Goal: Transaction & Acquisition: Purchase product/service

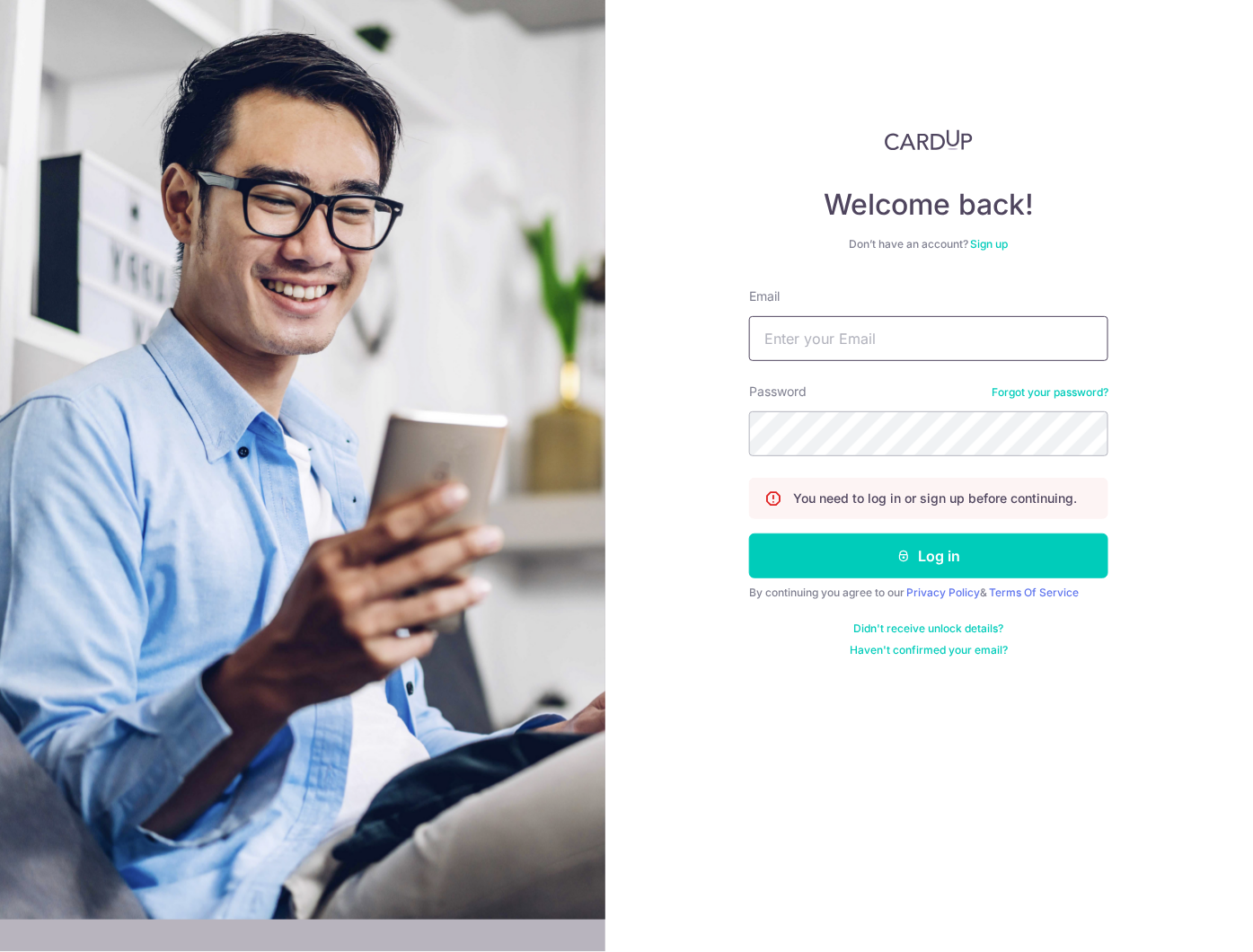
click at [803, 334] on input "Email" at bounding box center [929, 338] width 359 height 45
type input "david.choong@noveltechpl.com"
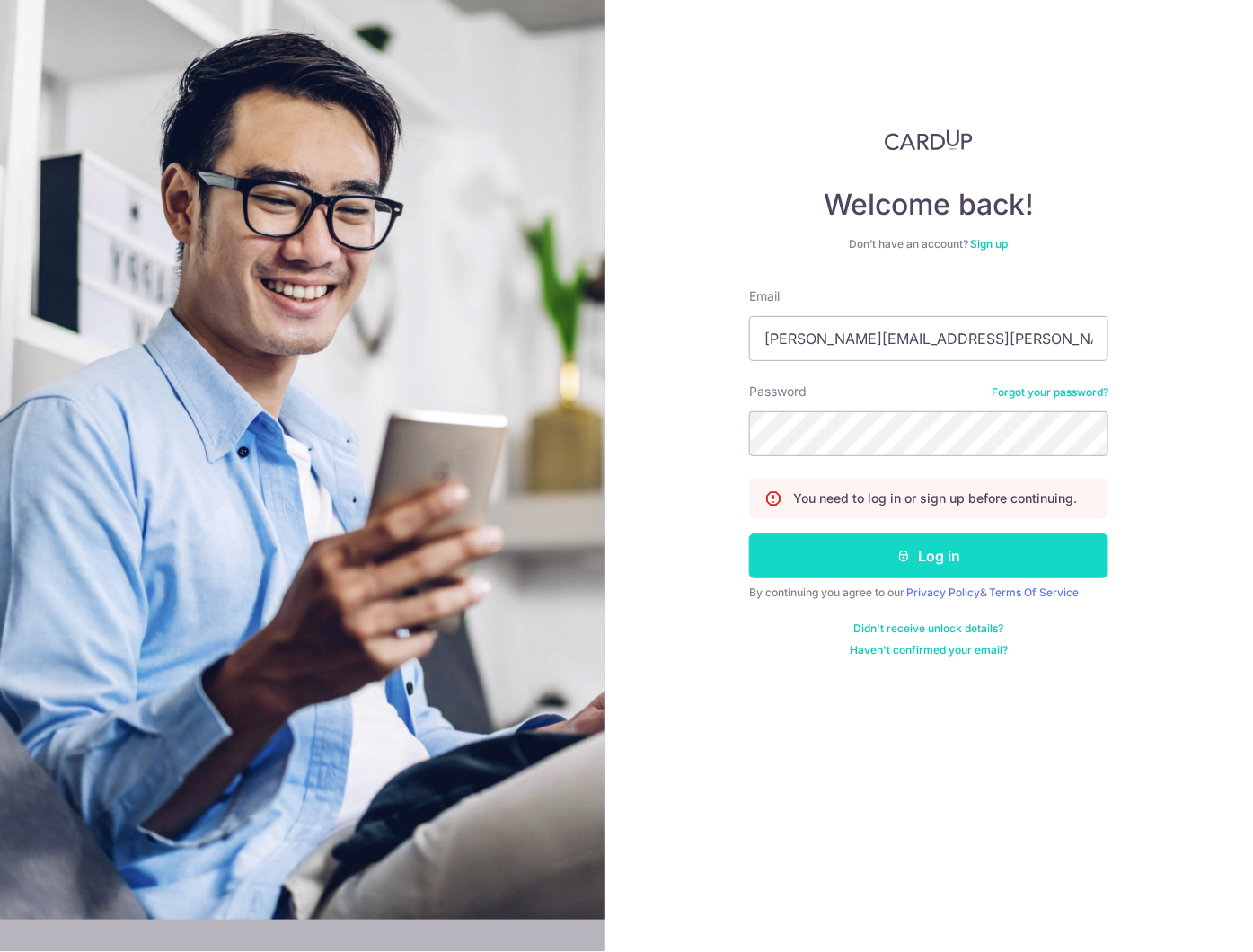
click at [920, 562] on button "Log in" at bounding box center [929, 556] width 359 height 45
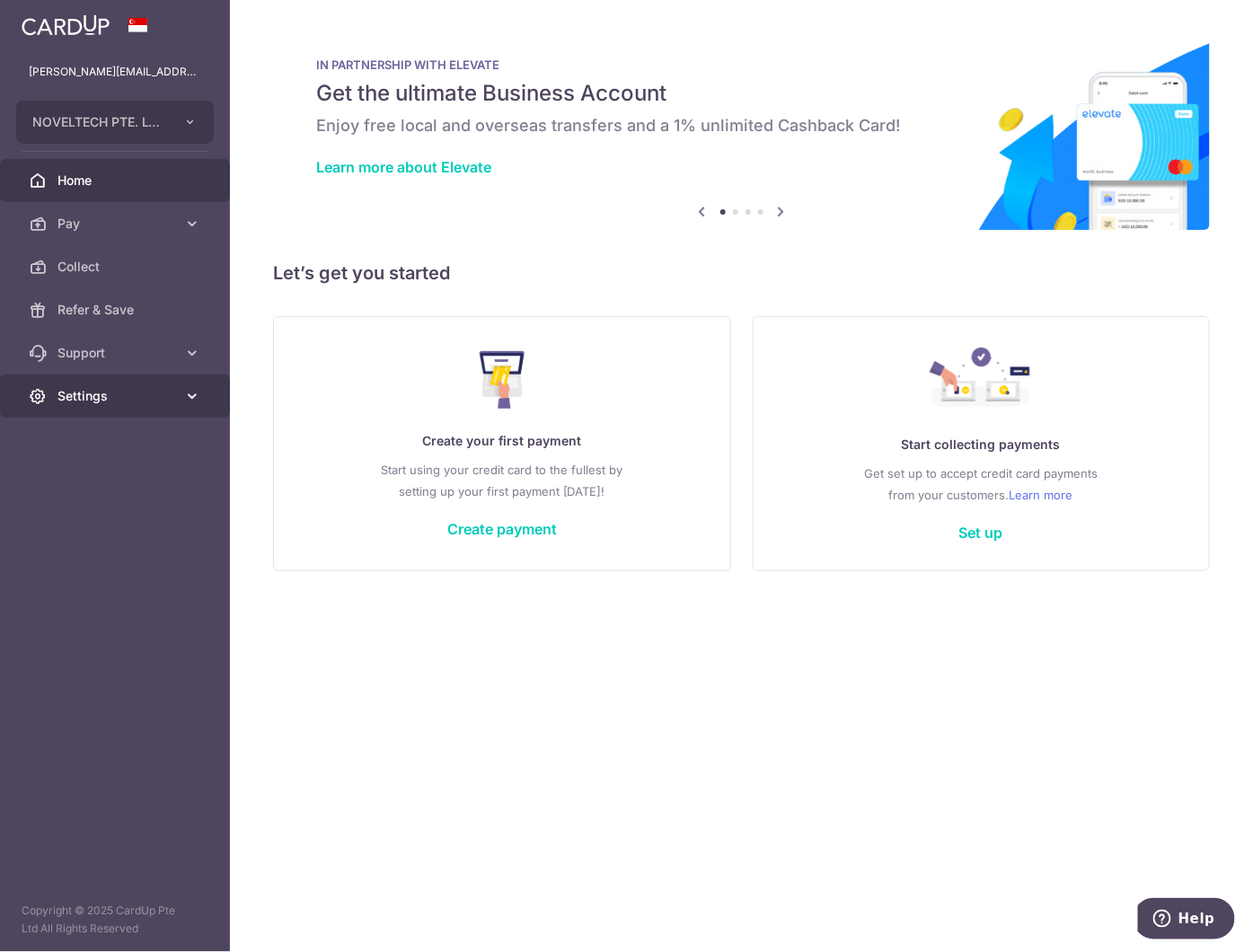
click at [82, 397] on span "Settings" at bounding box center [116, 397] width 119 height 18
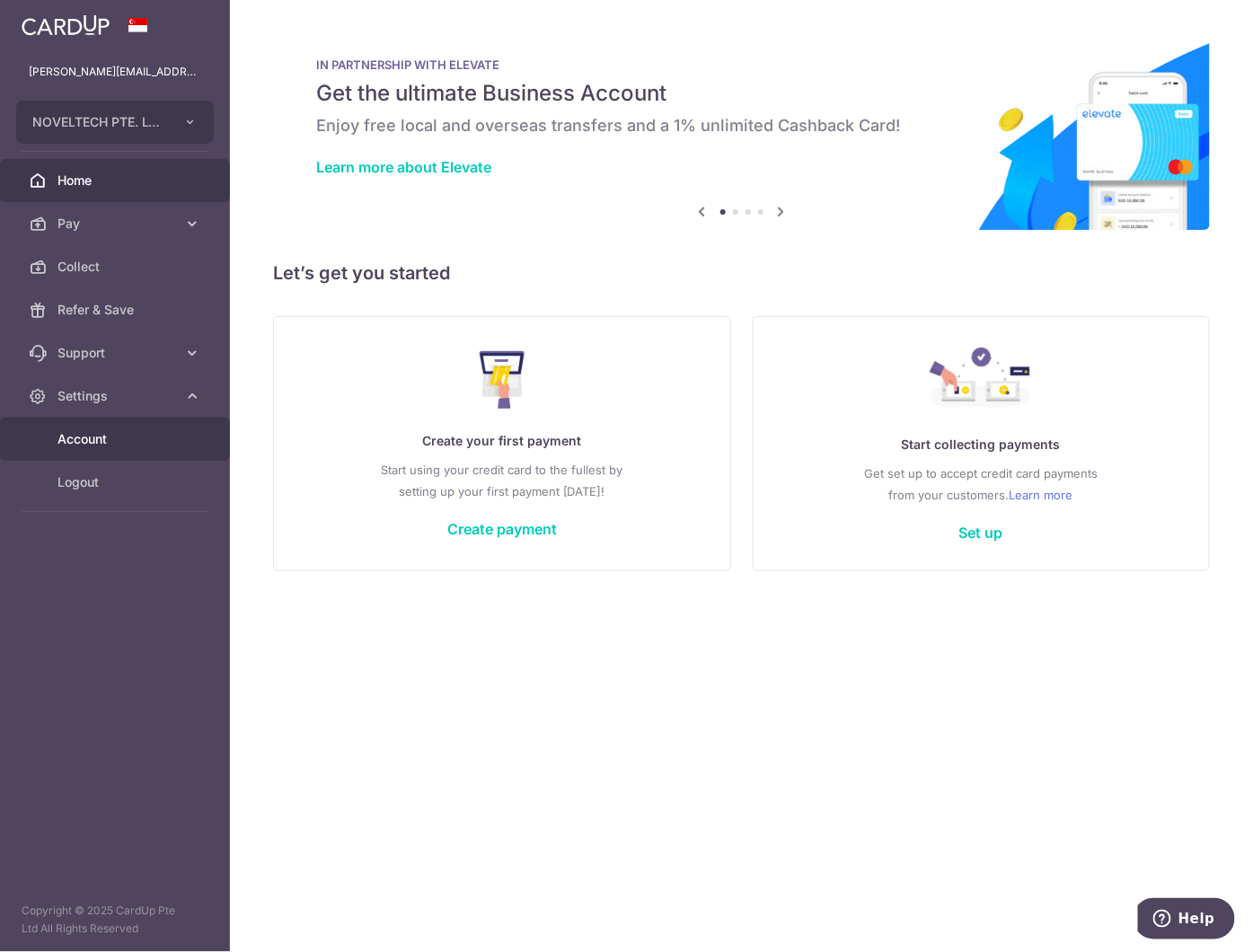
click at [90, 433] on span "Account" at bounding box center [116, 439] width 119 height 18
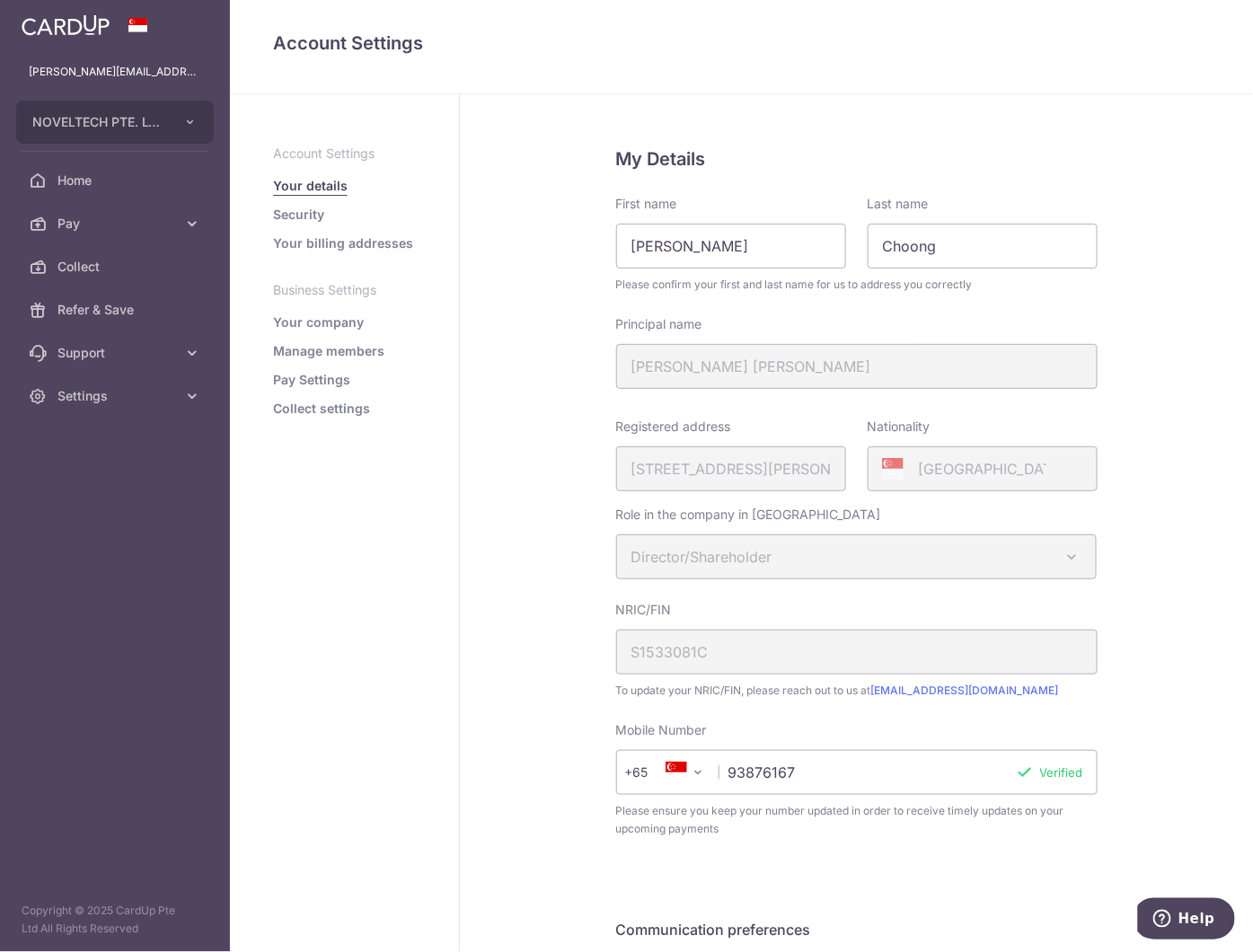
click at [302, 214] on link "Security" at bounding box center [299, 215] width 52 height 18
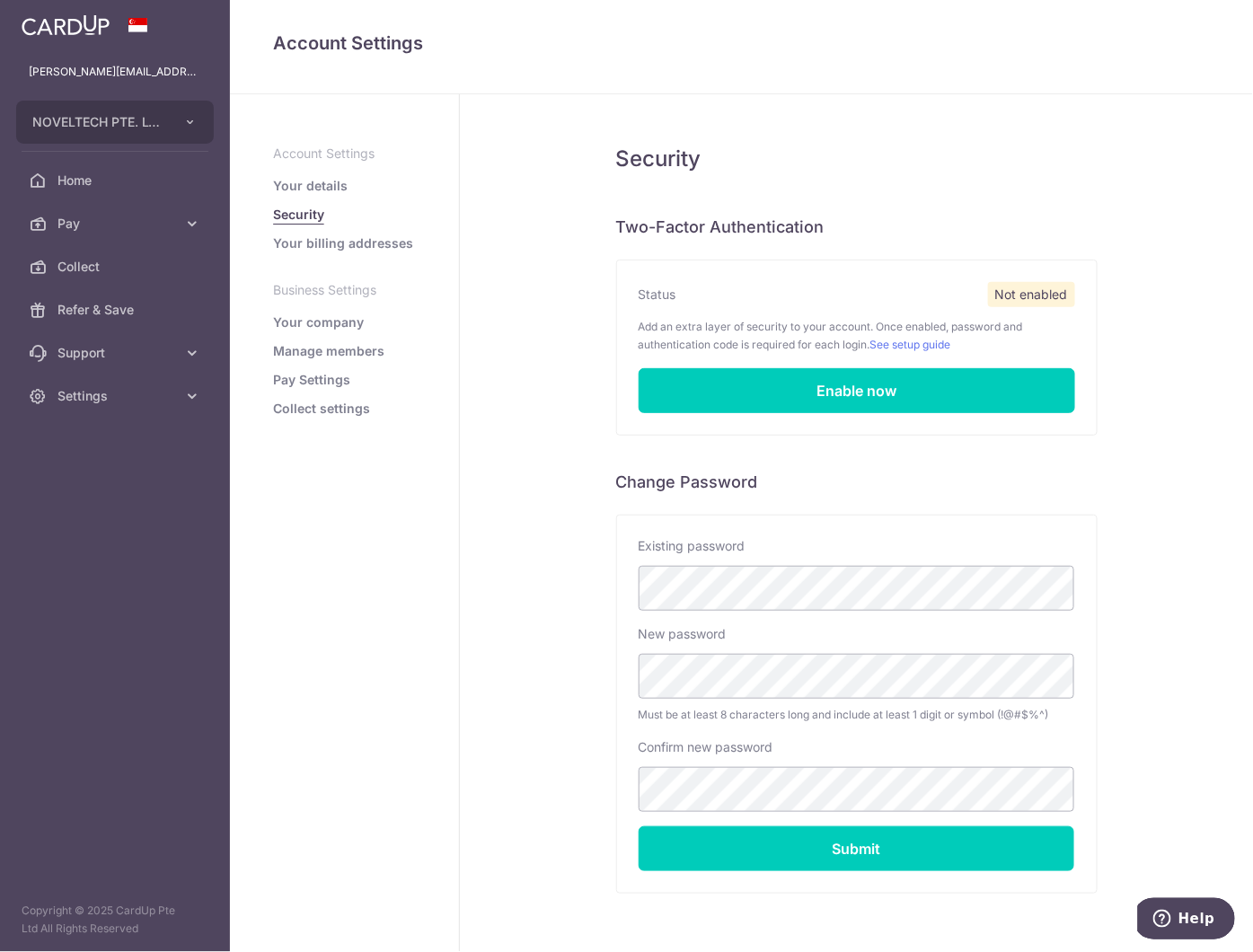
click at [319, 239] on link "Your billing addresses" at bounding box center [343, 244] width 140 height 18
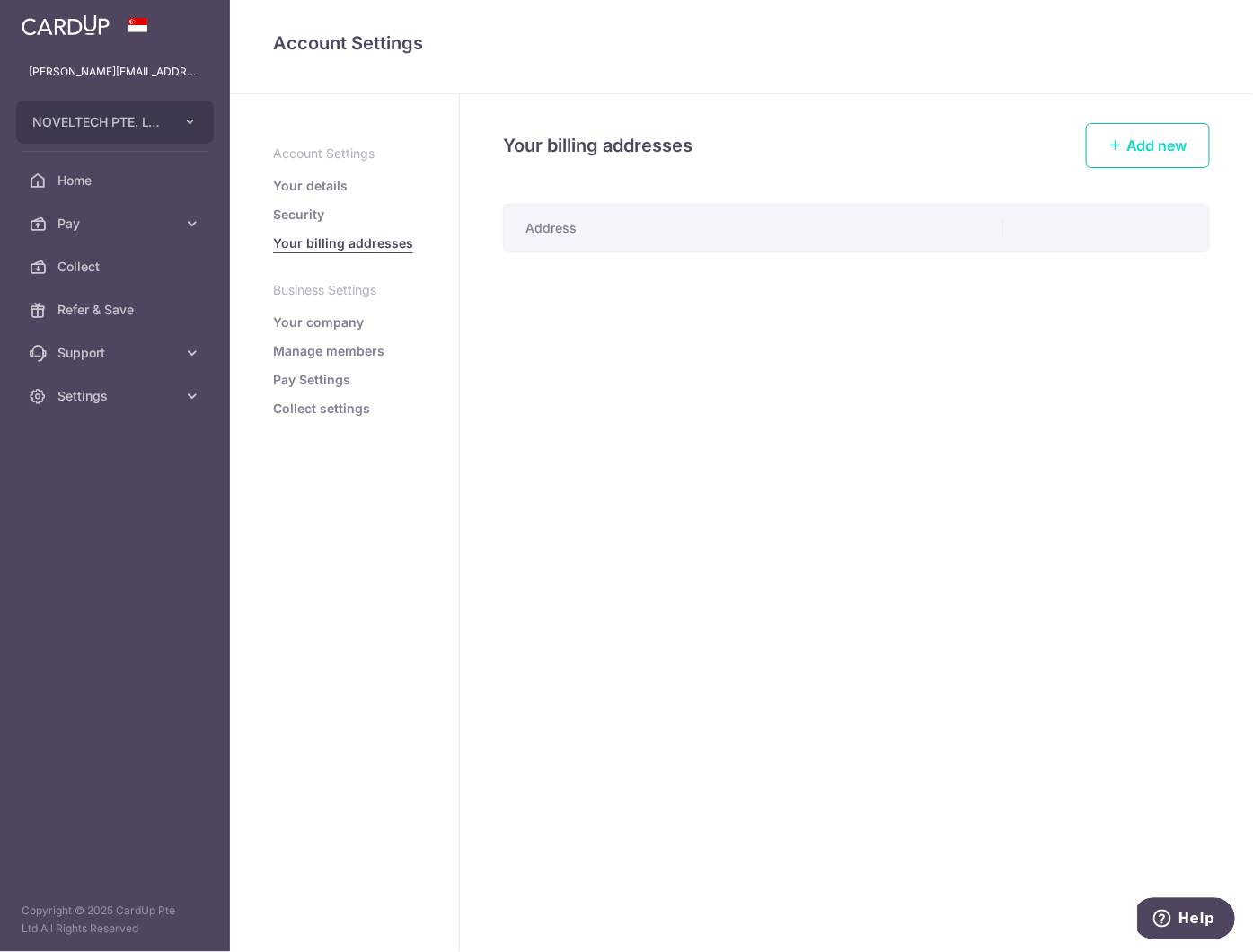
click at [1126, 156] on link "Add new" at bounding box center [1148, 145] width 124 height 45
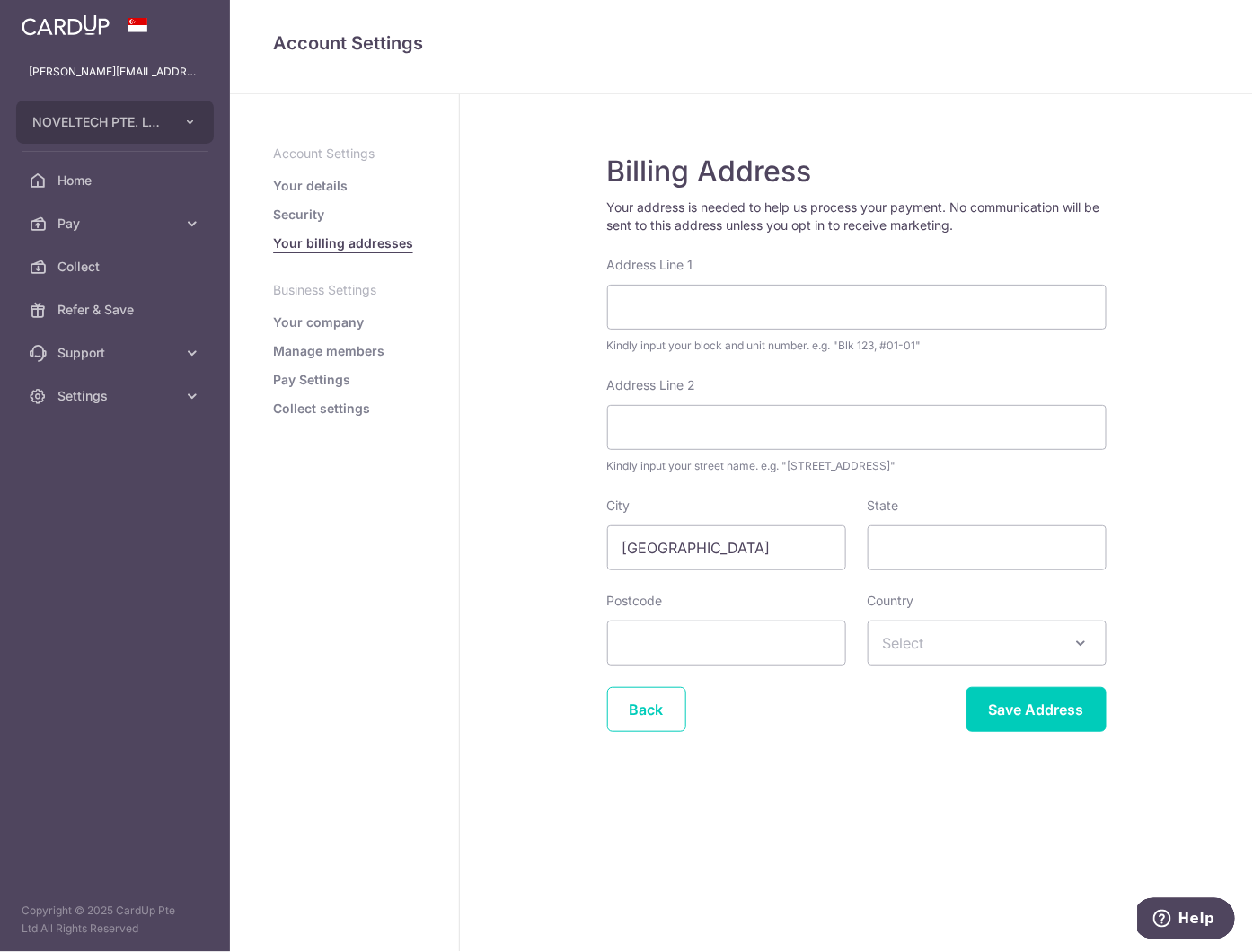
click at [342, 316] on link "Your company" at bounding box center [319, 323] width 91 height 18
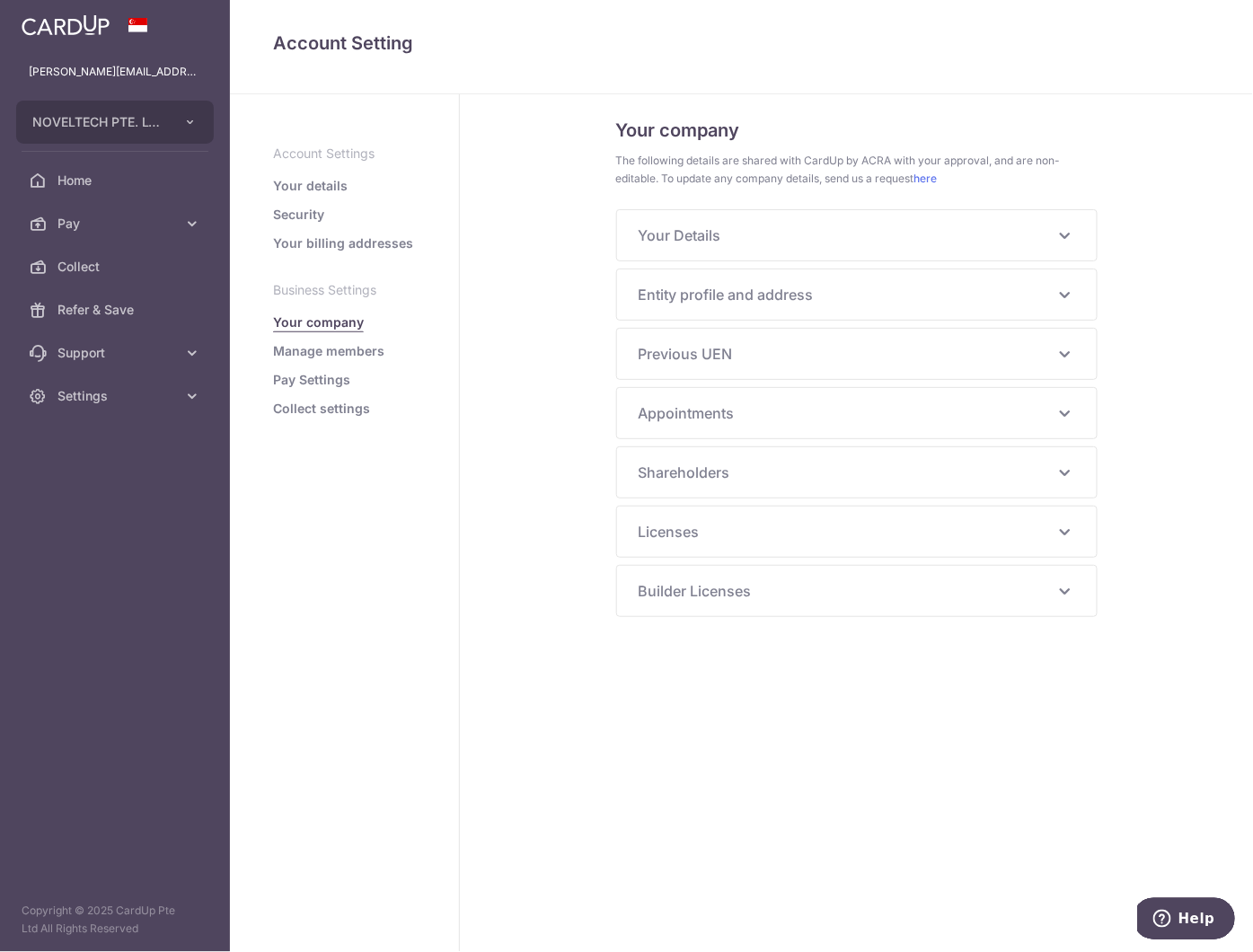
click at [1060, 240] on icon at bounding box center [1063, 235] width 21 height 21
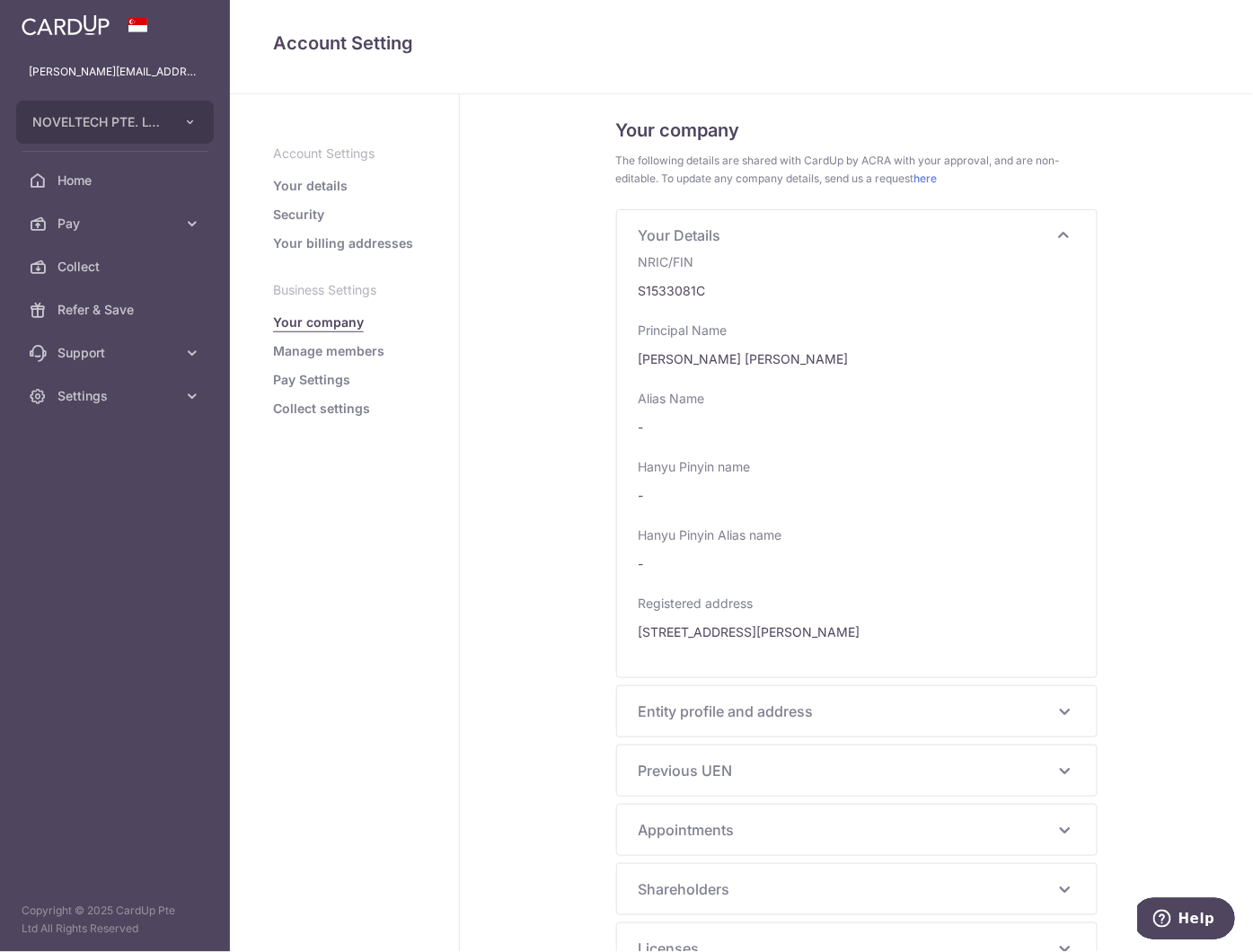
click at [1060, 240] on icon at bounding box center [1063, 235] width 21 height 21
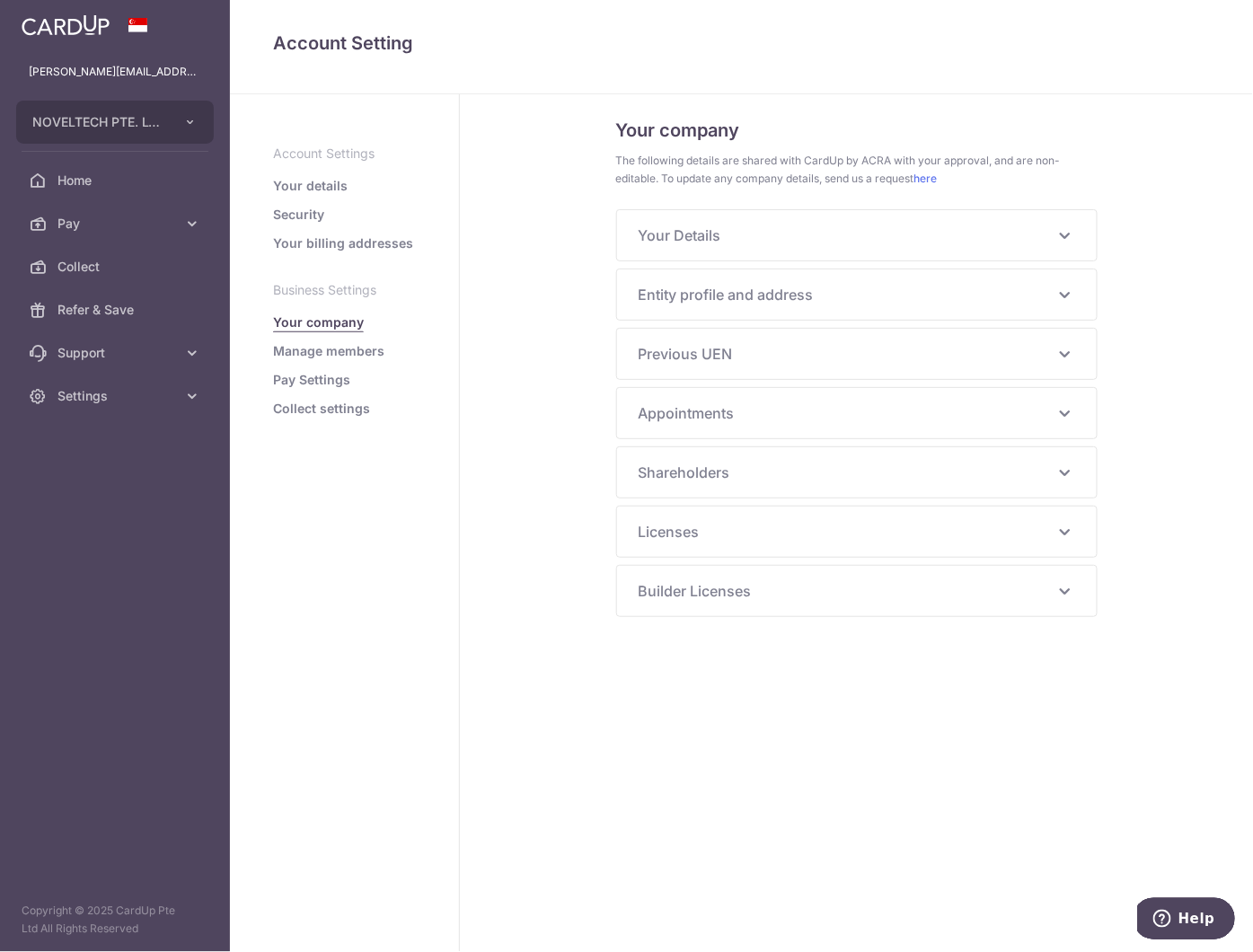
click at [1044, 310] on div "Entity profile and address UEN 202527277M Business/Entity name NOVELTECH PTE. L…" at bounding box center [856, 295] width 480 height 51
click at [1051, 300] on span "Entity profile and address" at bounding box center [846, 294] width 415 height 21
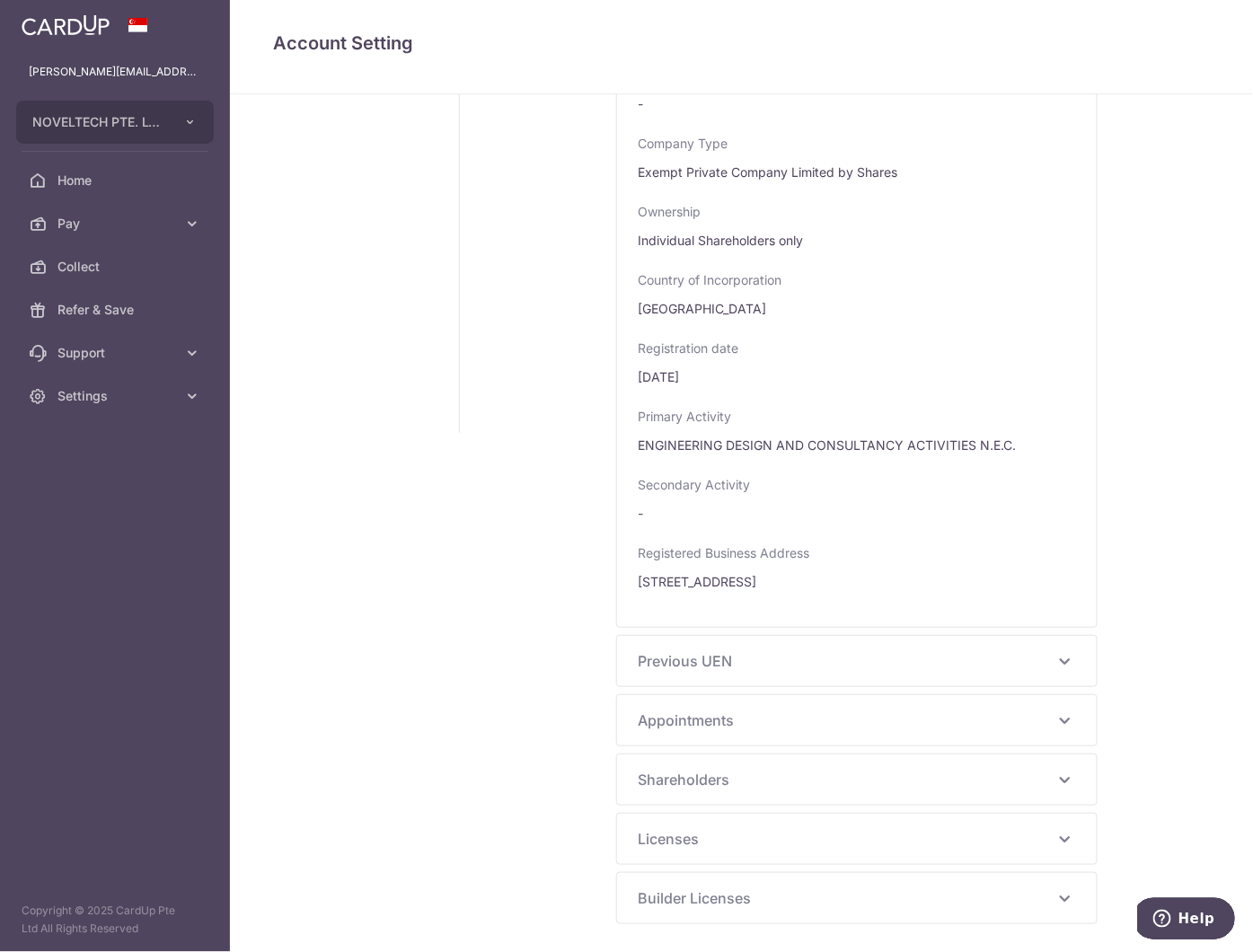
scroll to position [537, 0]
click at [1053, 661] on icon at bounding box center [1063, 659] width 21 height 21
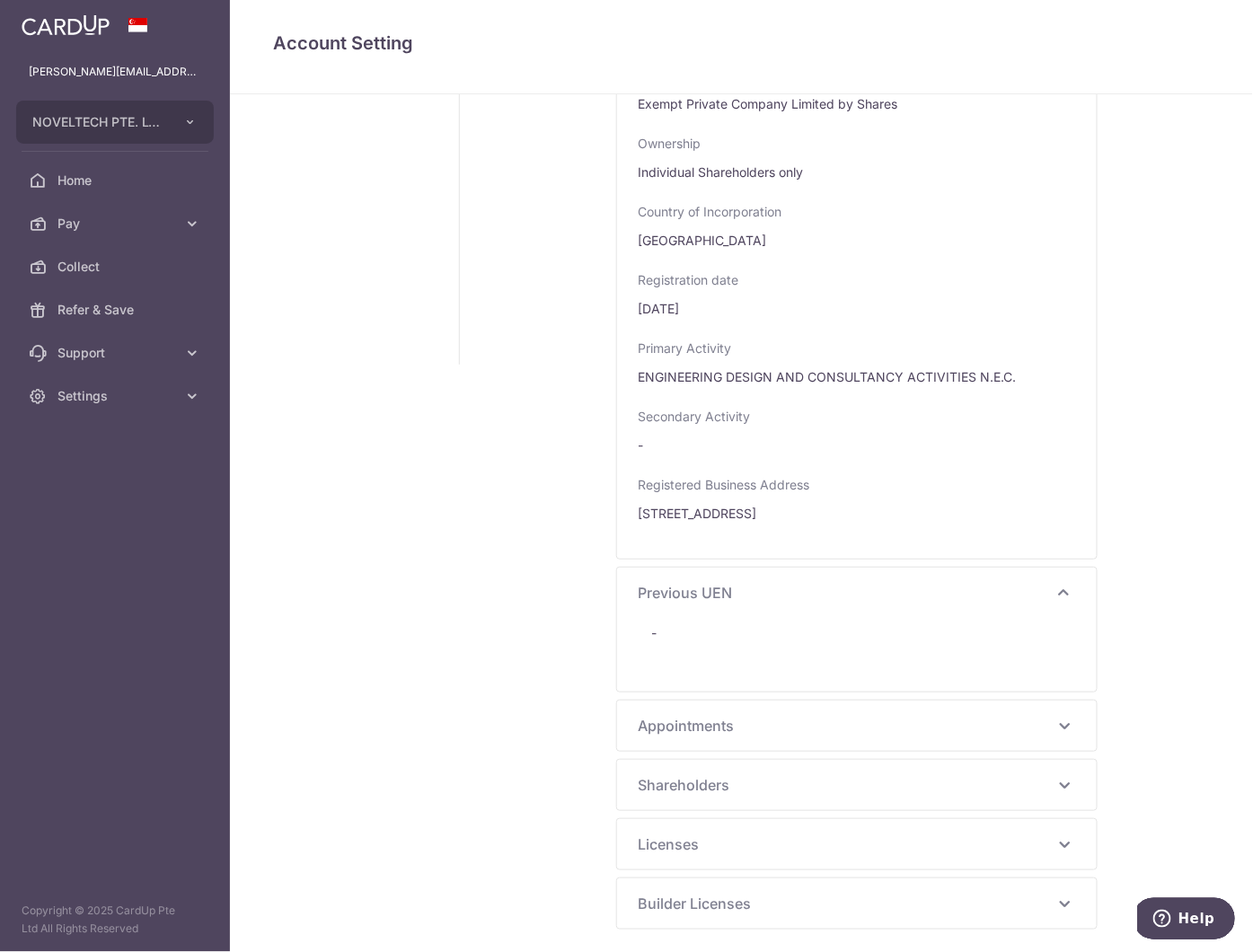
scroll to position [611, 0]
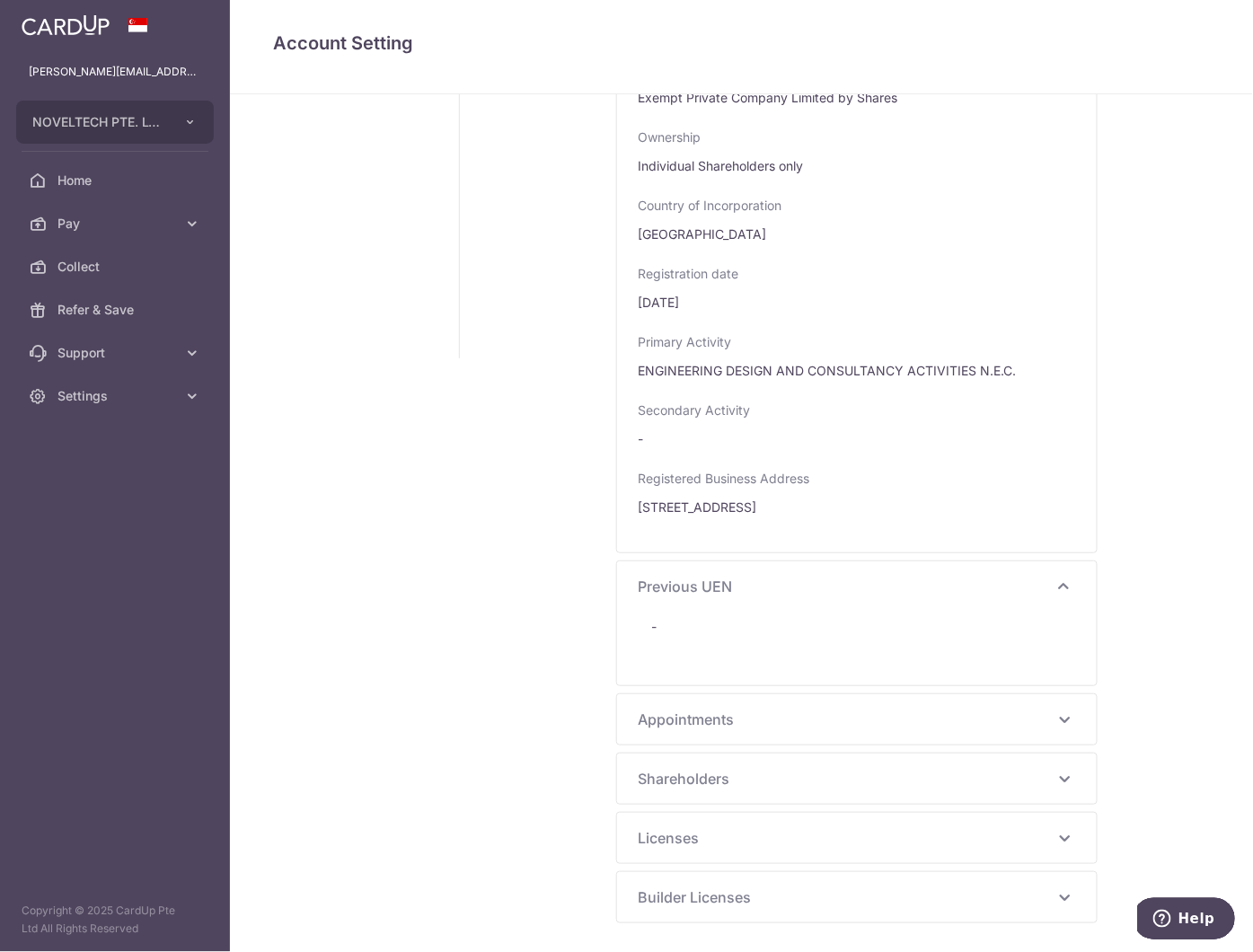
click at [1053, 721] on icon at bounding box center [1063, 719] width 21 height 21
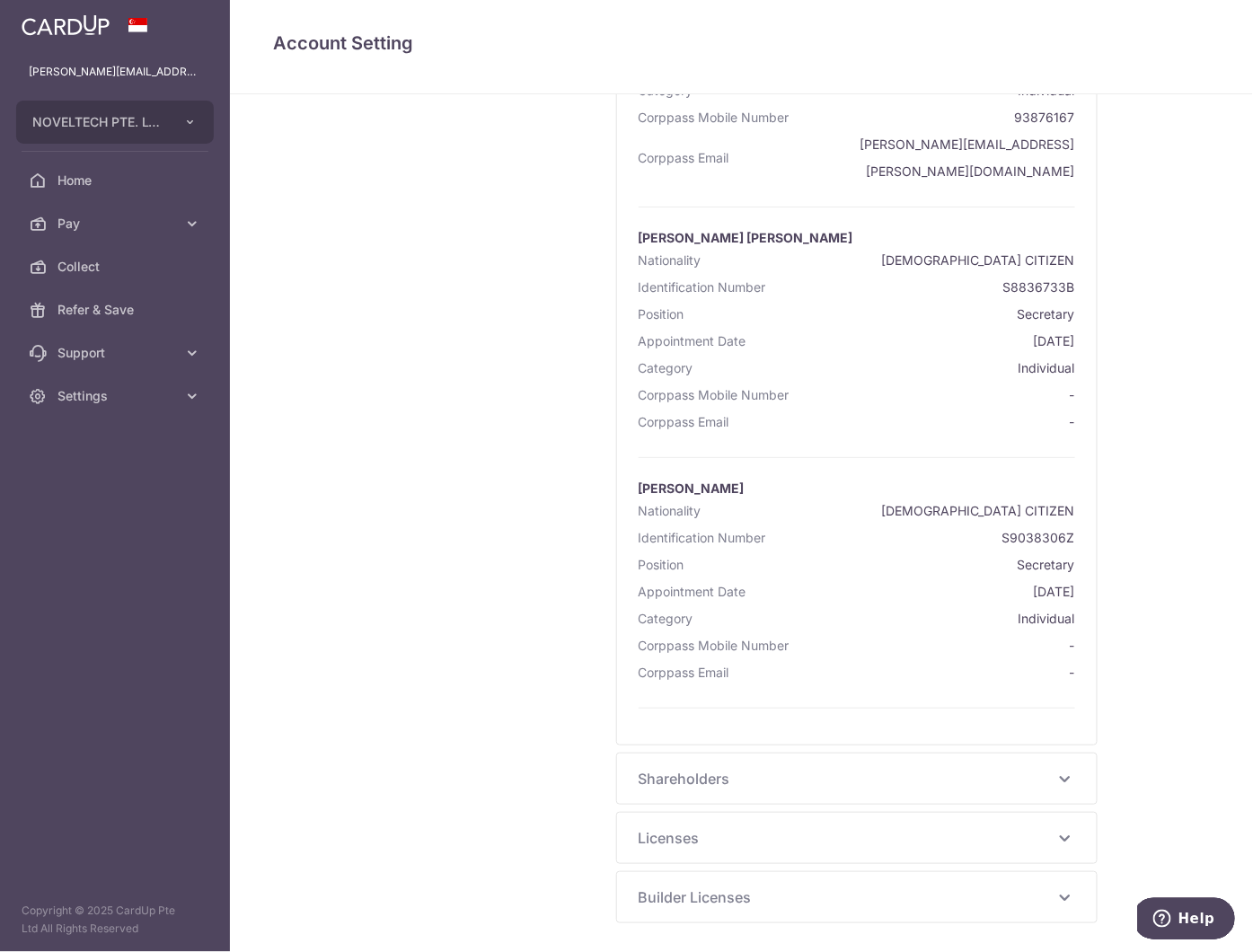
scroll to position [1403, 0]
click at [1053, 786] on icon at bounding box center [1063, 778] width 21 height 21
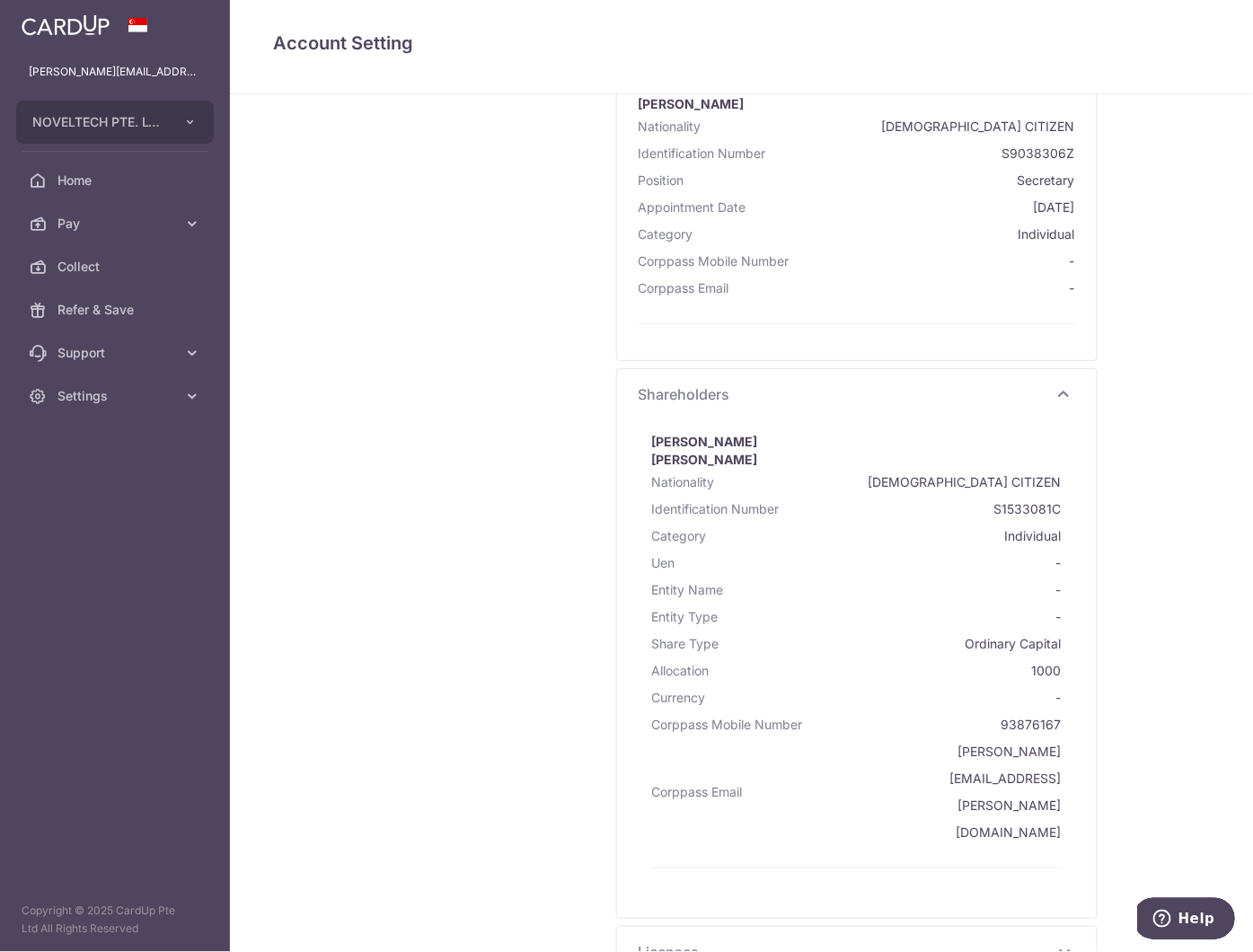
scroll to position [1803, 0]
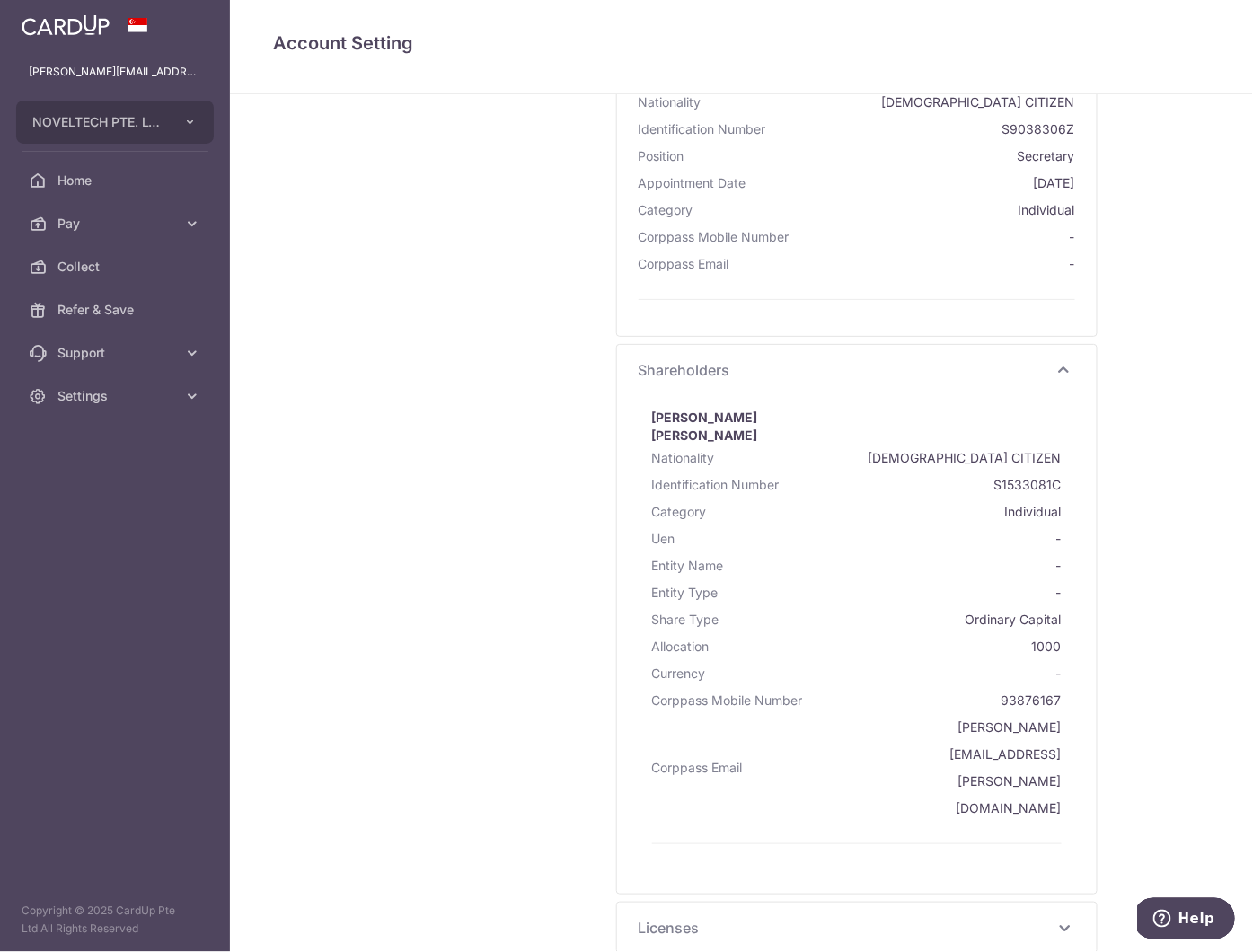
click at [1063, 917] on icon at bounding box center [1063, 927] width 21 height 21
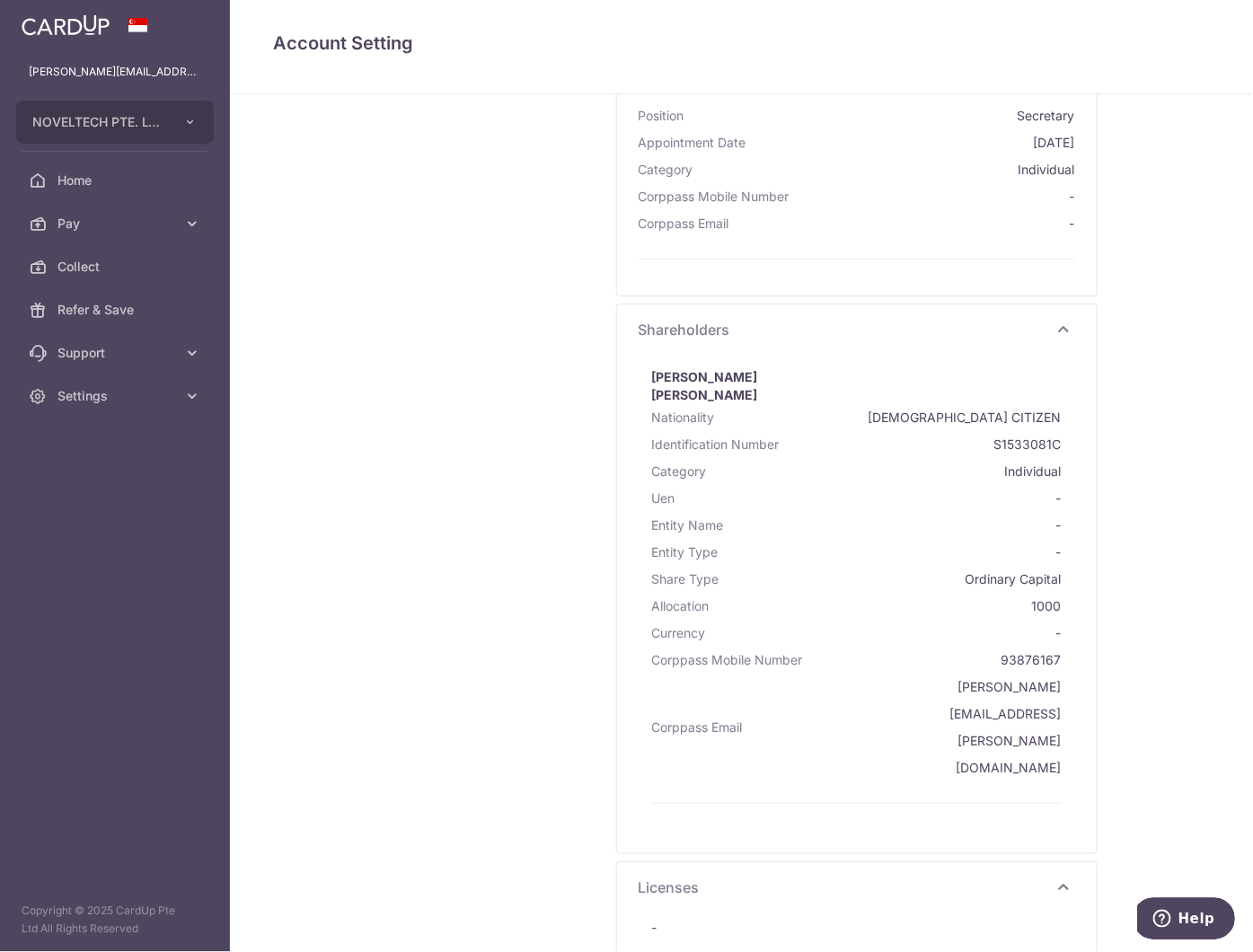
scroll to position [1855, 0]
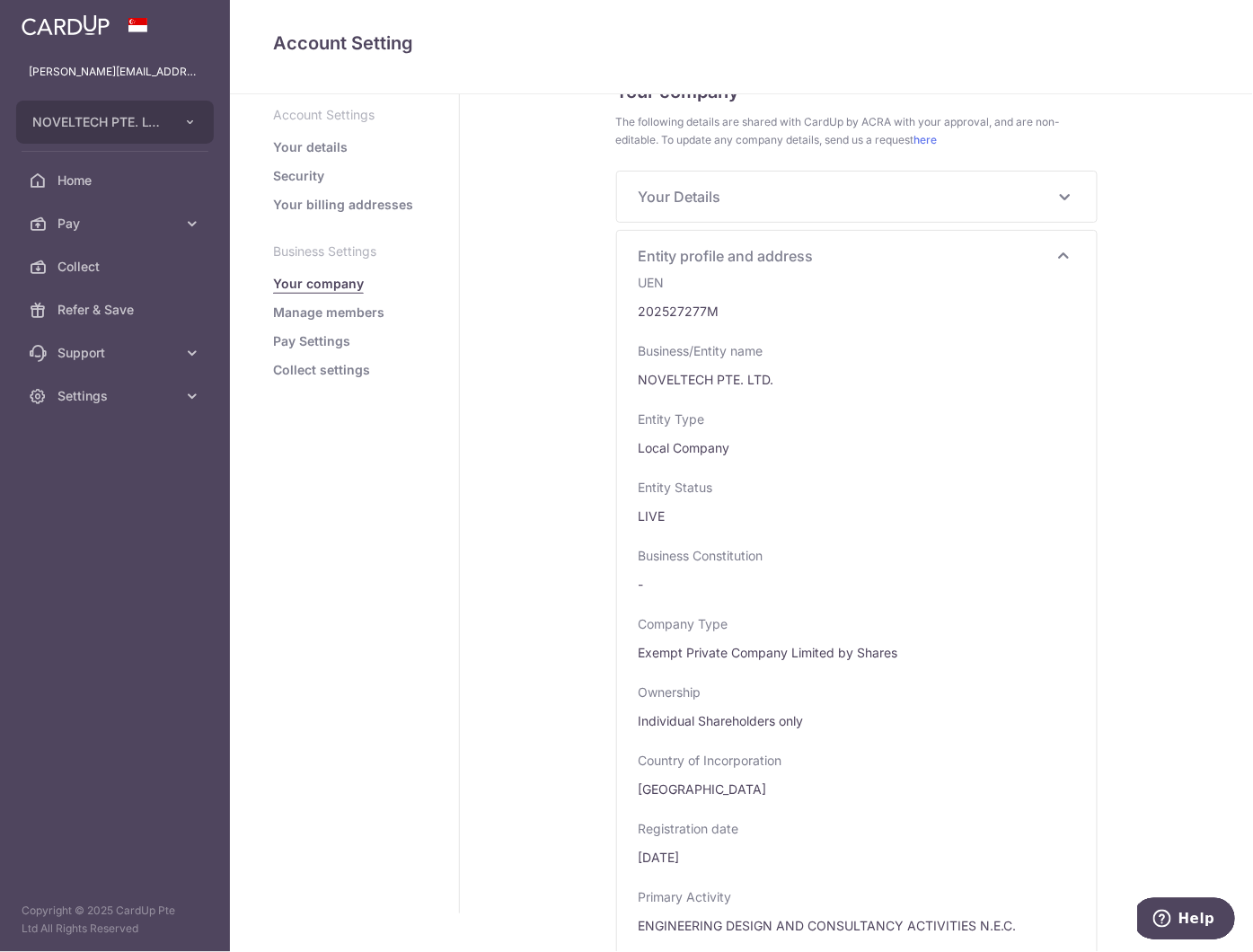
scroll to position [0, 0]
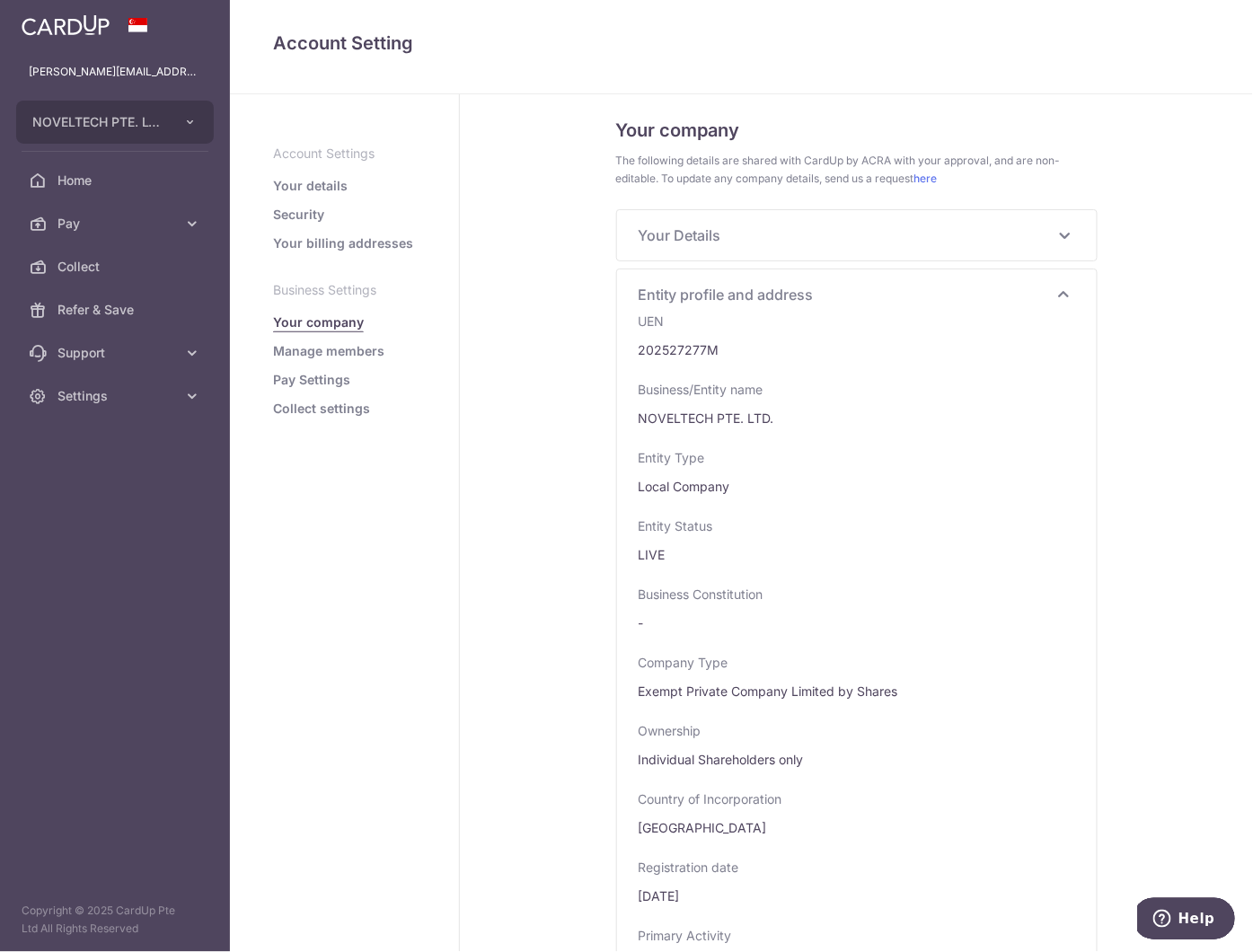
click at [348, 354] on link "Manage members" at bounding box center [329, 352] width 111 height 18
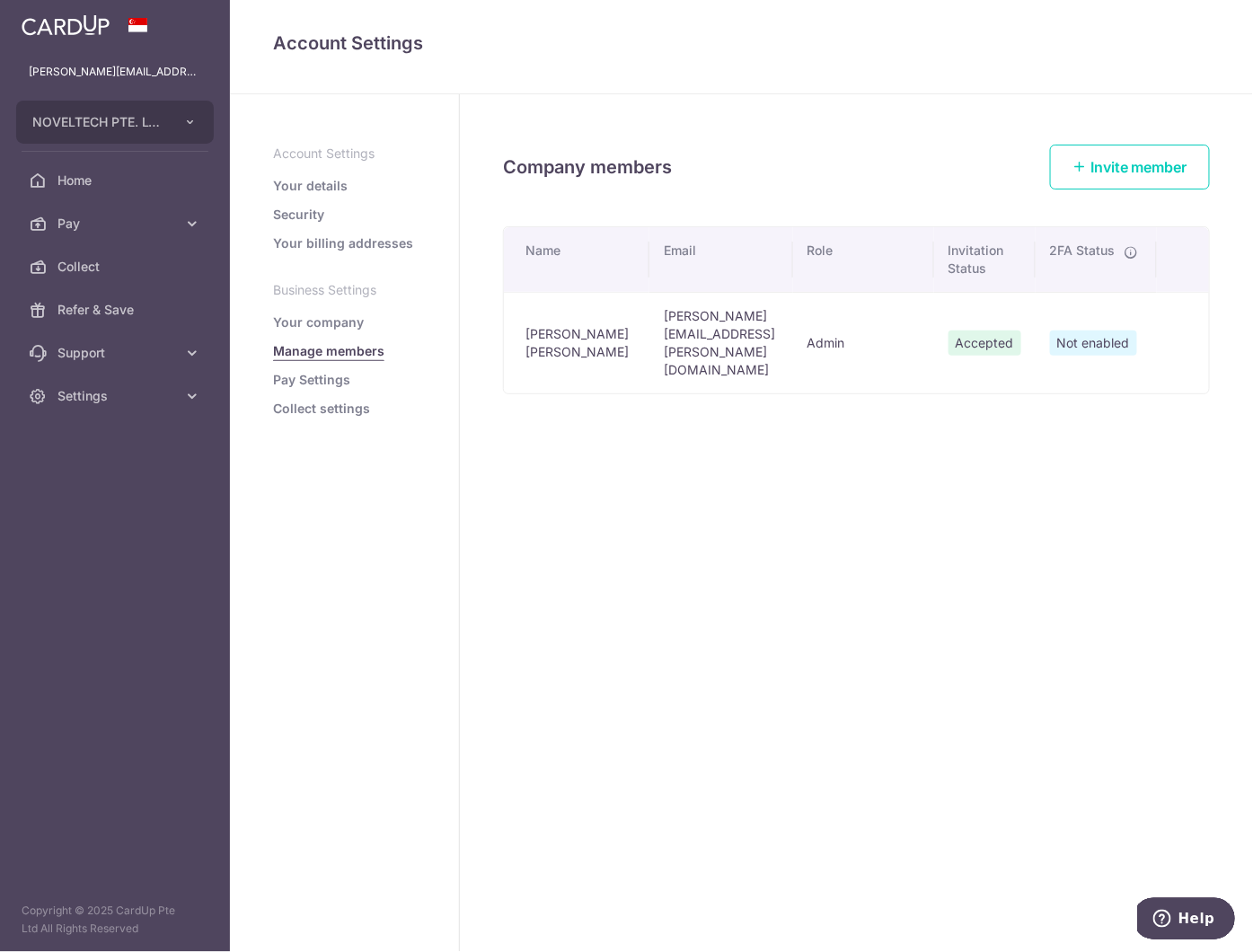
click at [333, 371] on link "Pay Settings" at bounding box center [312, 380] width 77 height 18
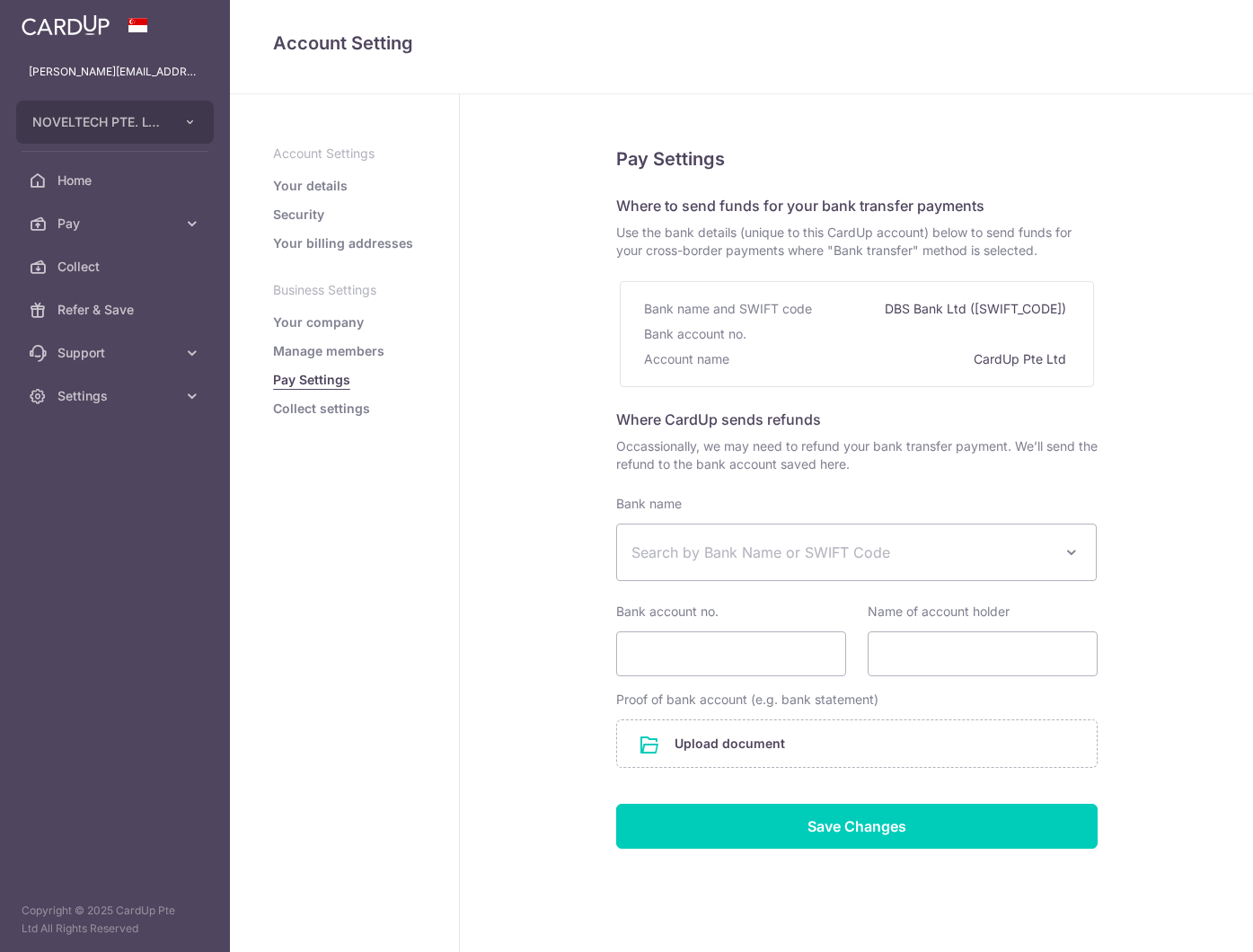
select select
click at [334, 409] on link "Collect settings" at bounding box center [321, 409] width 97 height 18
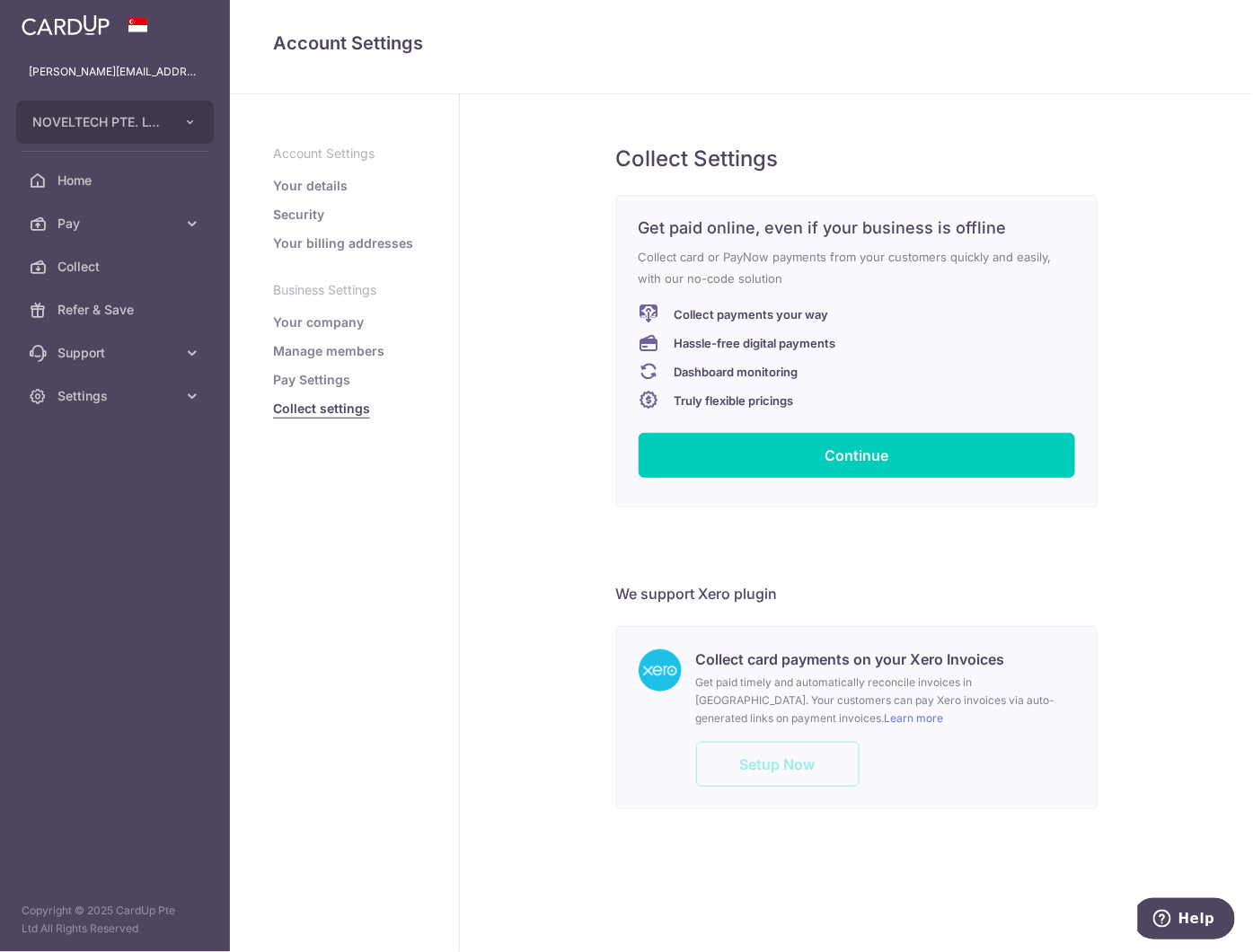
click at [308, 192] on link "Your details" at bounding box center [310, 186] width 75 height 18
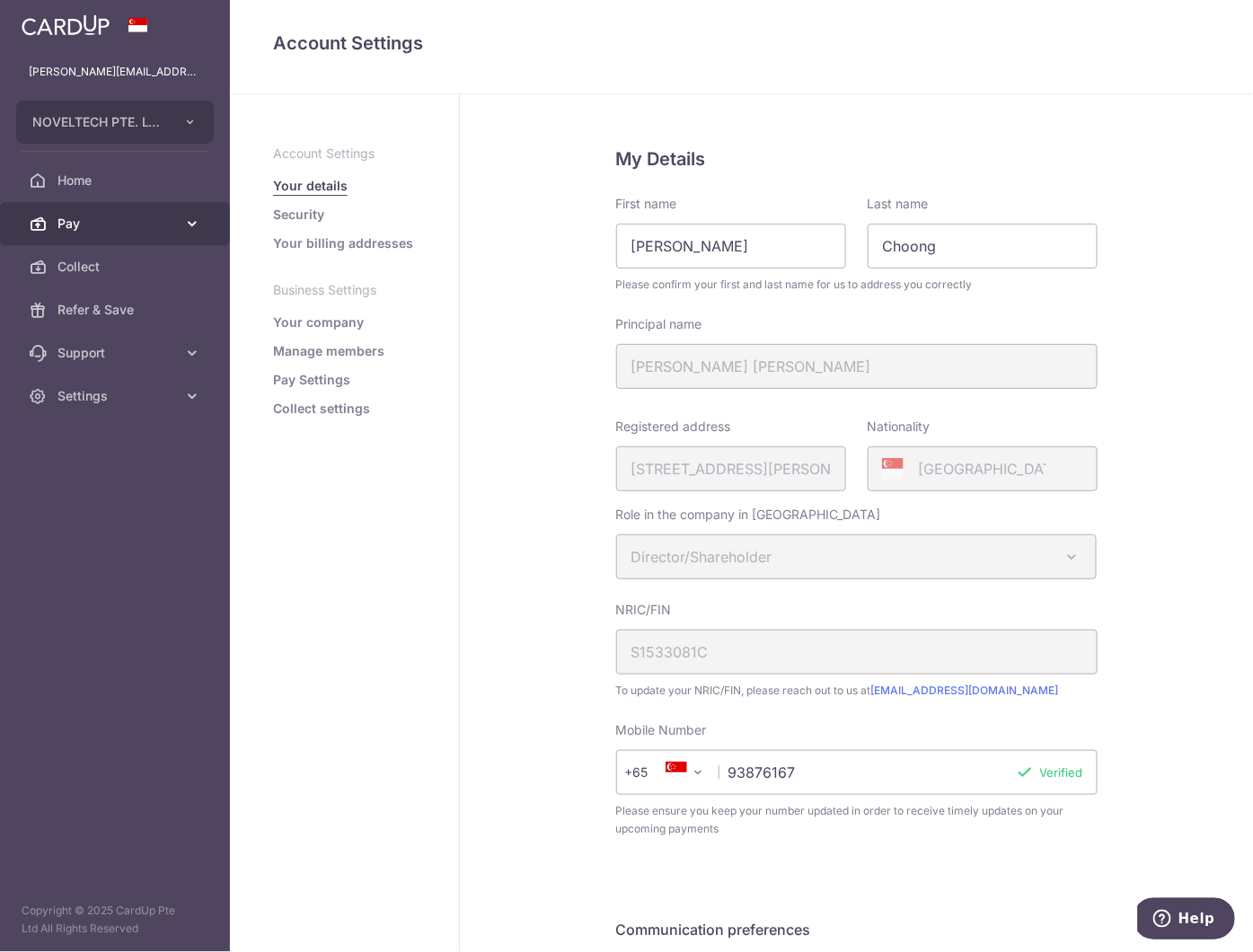
click at [97, 238] on link "Pay" at bounding box center [115, 224] width 230 height 43
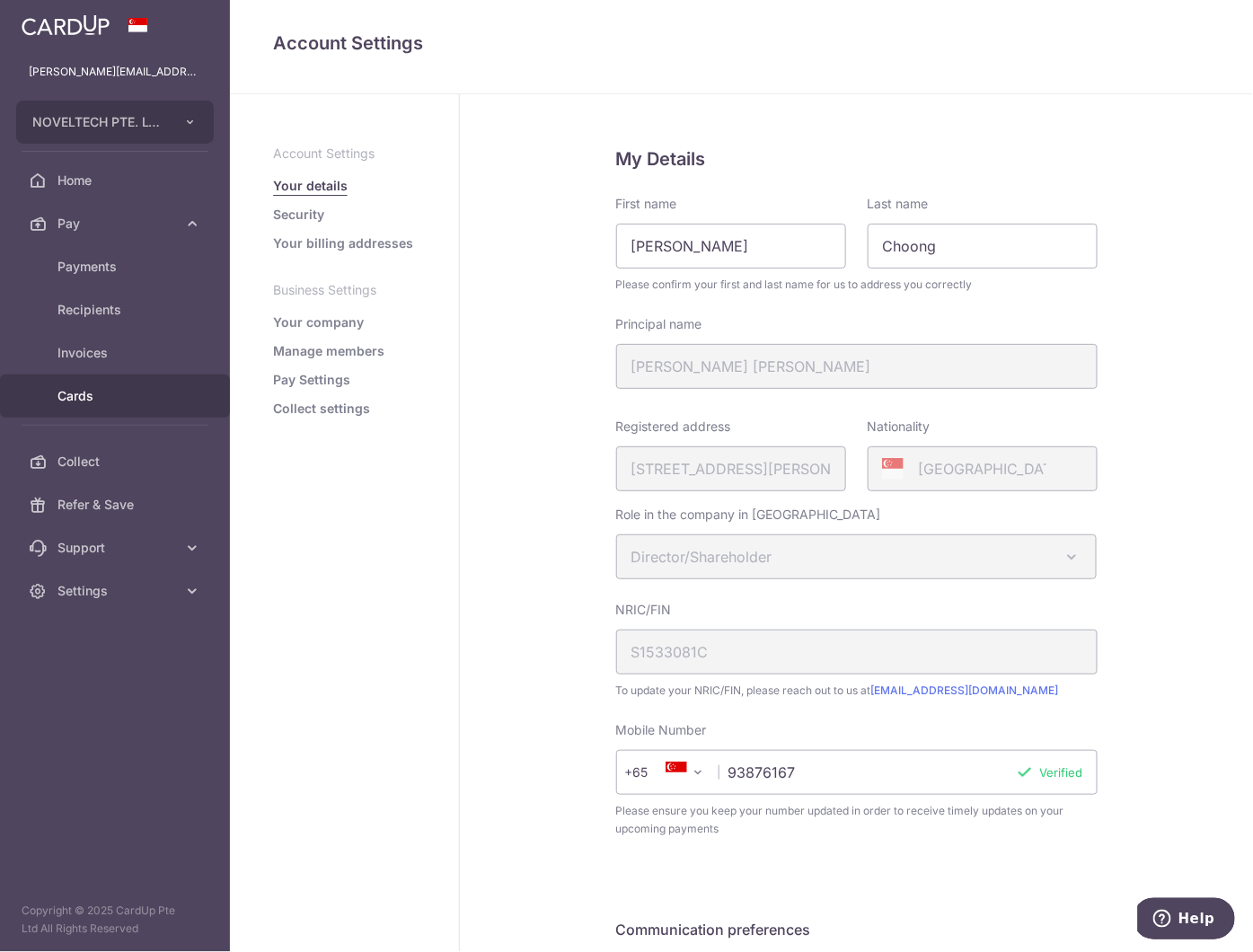
click at [85, 397] on span "Cards" at bounding box center [116, 397] width 119 height 18
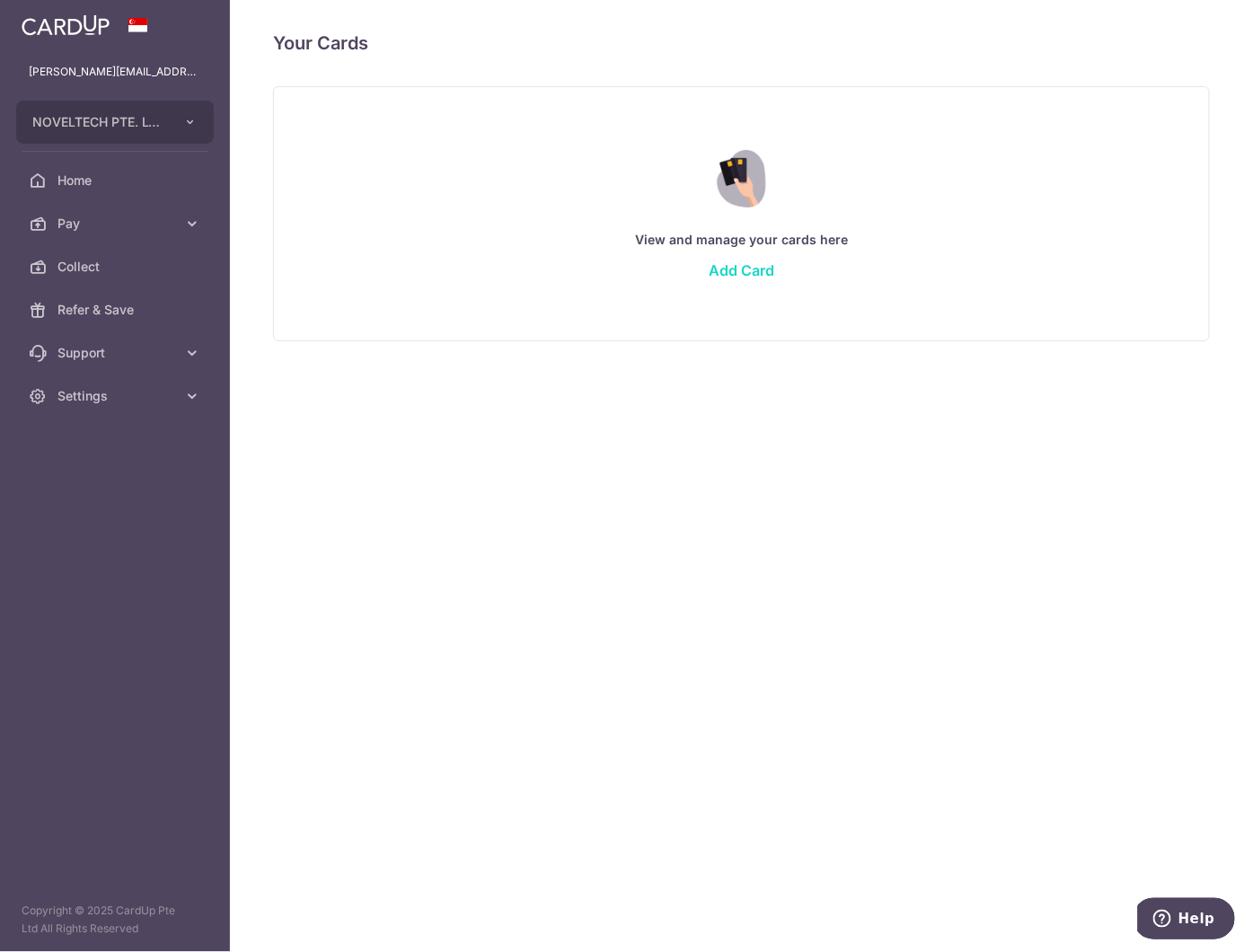
click at [737, 266] on link "Add Card" at bounding box center [741, 271] width 65 height 18
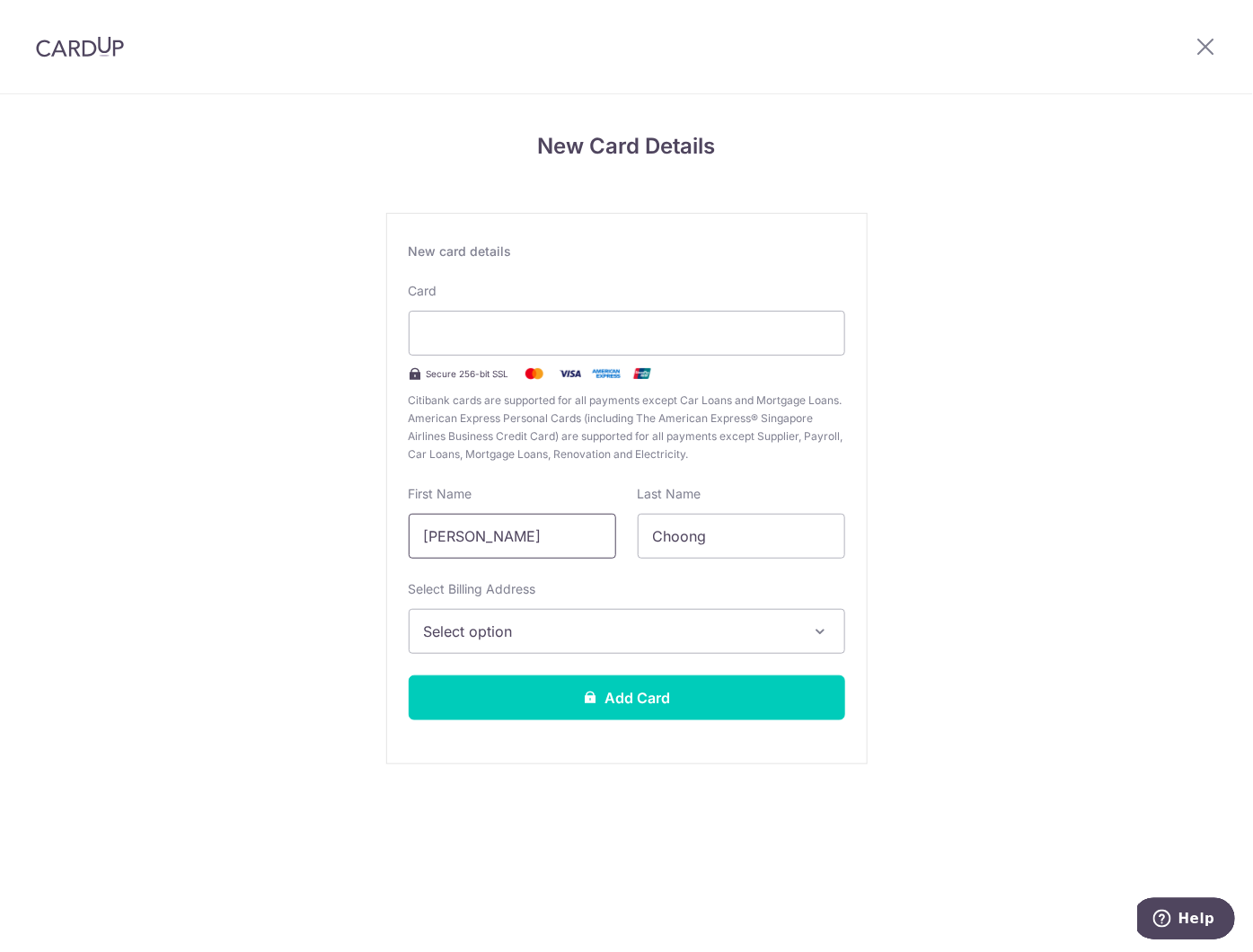
click at [535, 531] on input "[PERSON_NAME]" at bounding box center [512, 536] width 207 height 45
drag, startPoint x: 535, startPoint y: 531, endPoint x: 368, endPoint y: 521, distance: 167.3
click at [368, 521] on div "New Card Details New card details Card Secure 256-bit SSL Citibank cards are su…" at bounding box center [626, 471] width 1253 height 755
type input "DAVID"
drag, startPoint x: 743, startPoint y: 533, endPoint x: 569, endPoint y: 536, distance: 174.0
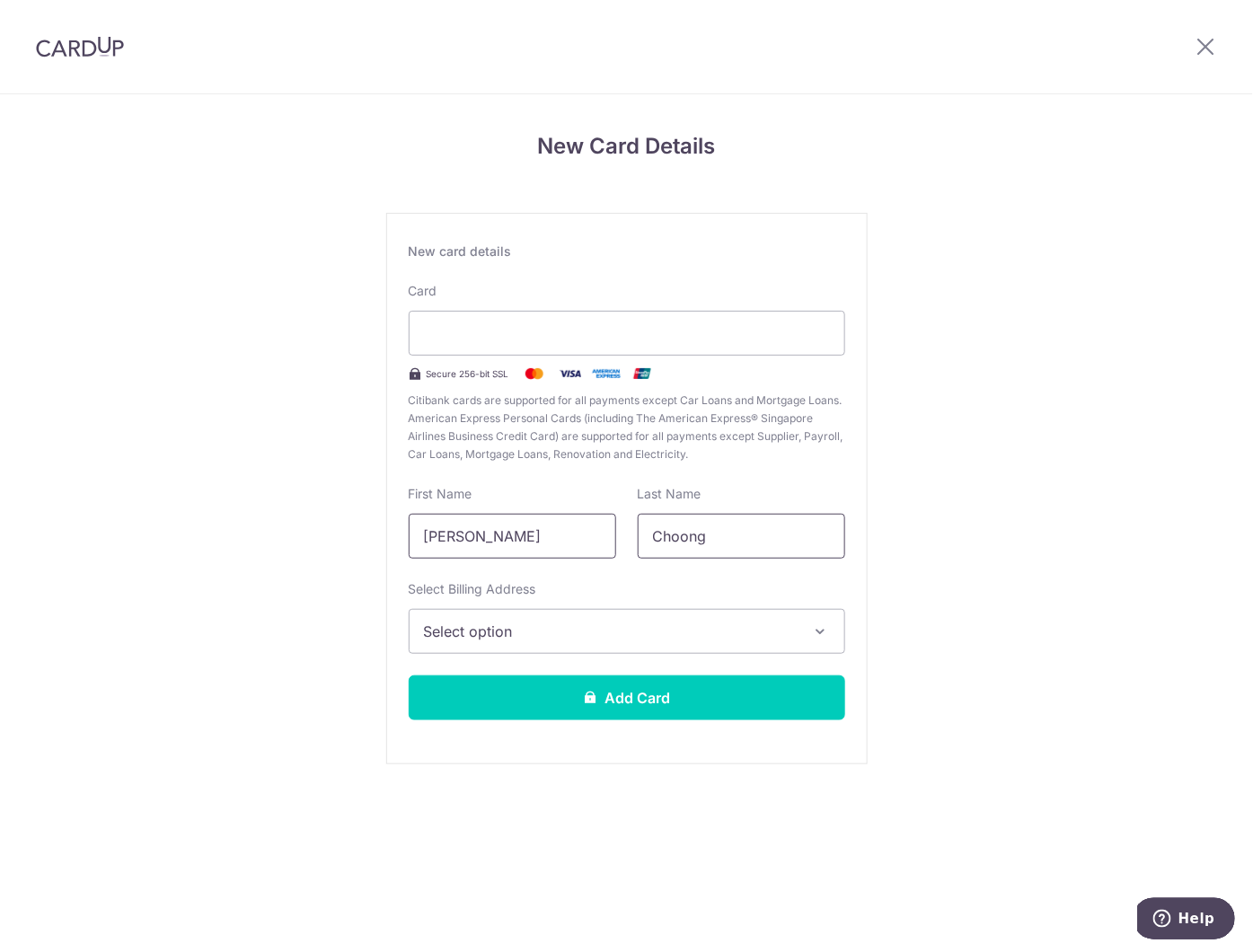
click at [569, 536] on div "First Name DAVID Last Name Choong" at bounding box center [627, 522] width 458 height 74
type input "CHOONG"
click at [799, 634] on button "Select option" at bounding box center [627, 631] width 436 height 45
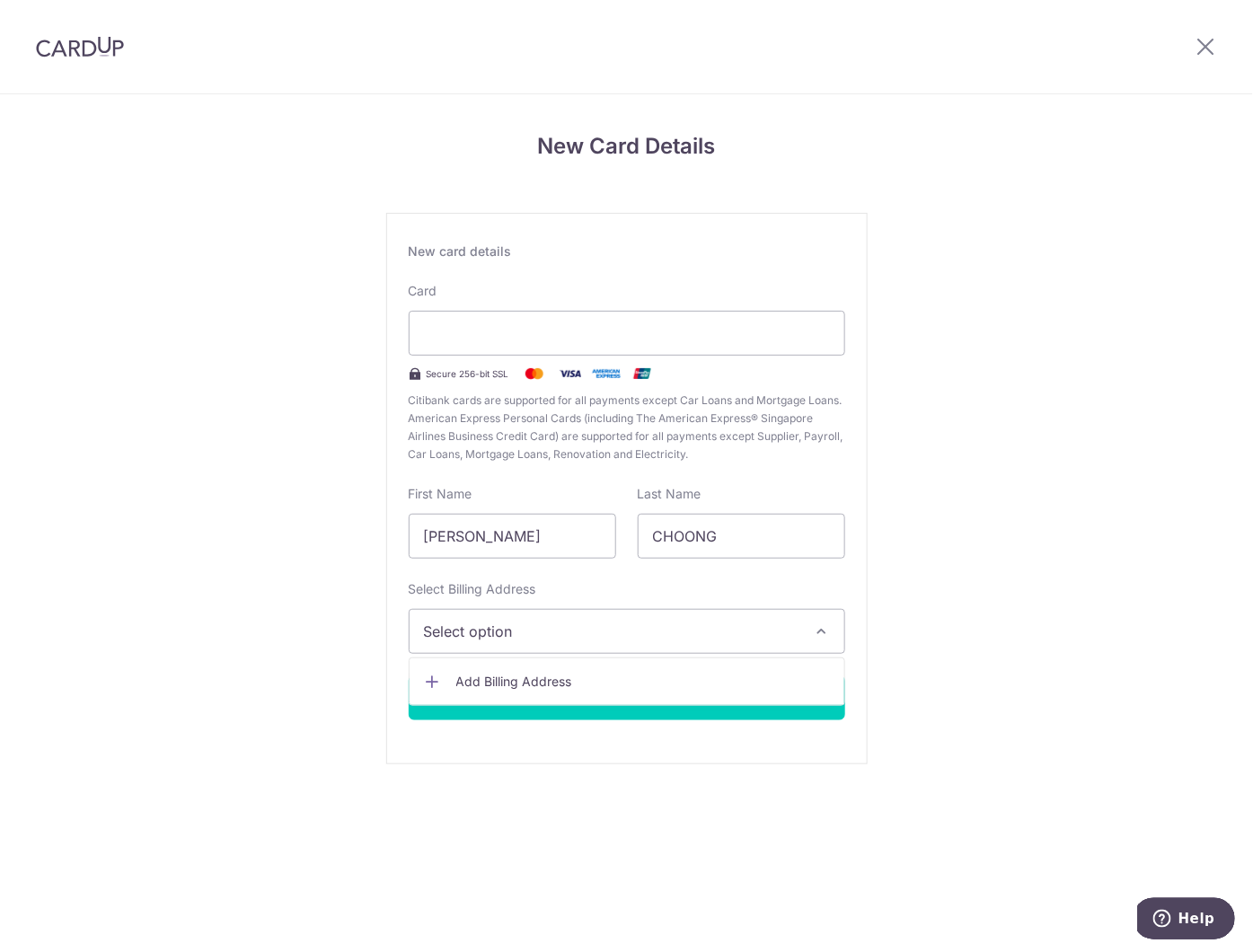
click at [542, 684] on span "Add Billing Address" at bounding box center [644, 682] width 374 height 18
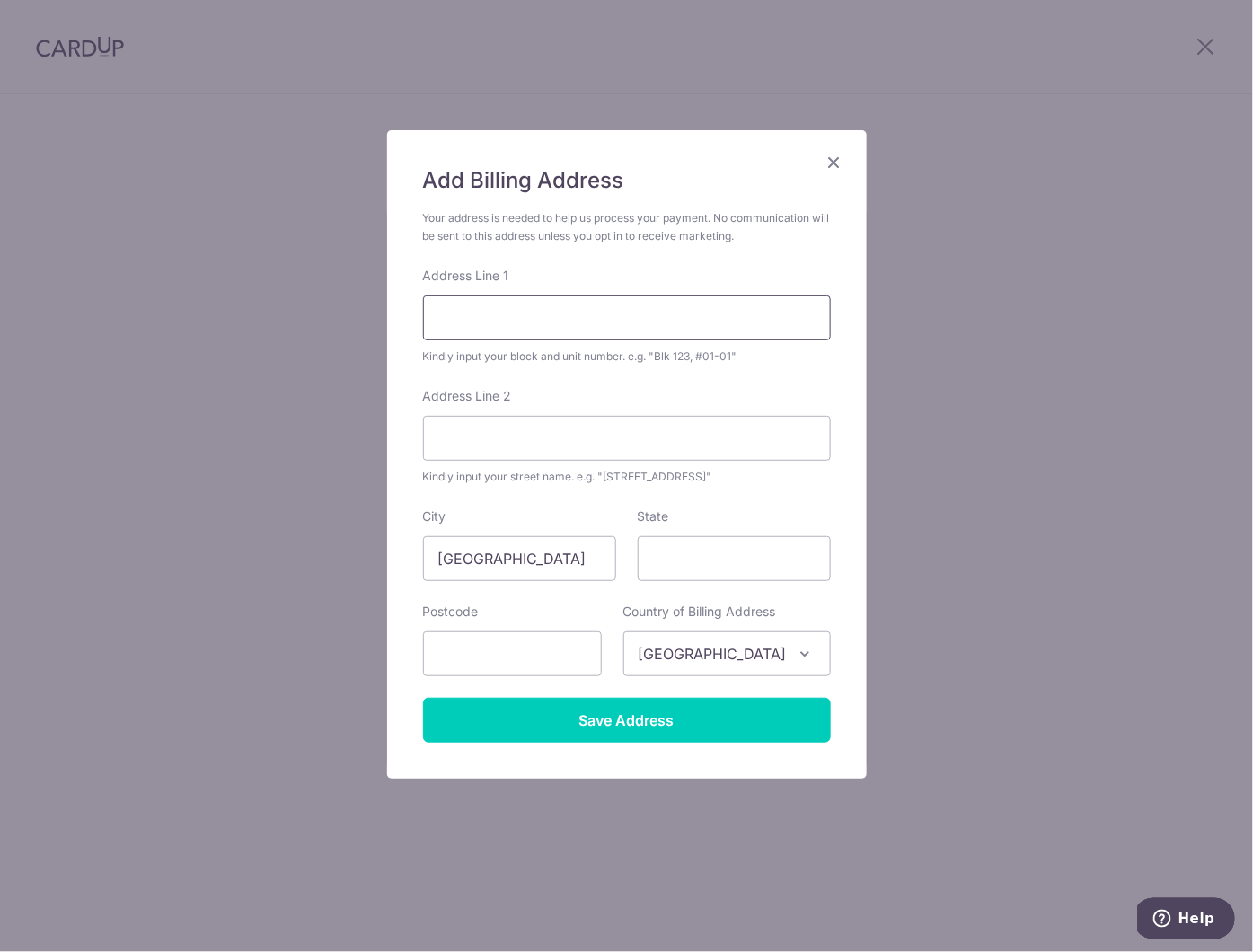
click at [562, 310] on input "Address Line 1" at bounding box center [627, 318] width 408 height 45
type input "156 Yung Loh Road"
click at [514, 437] on input "Address Line 2" at bounding box center [627, 438] width 408 height 45
type input "#10-10"
click at [531, 643] on input "text" at bounding box center [513, 654] width 179 height 45
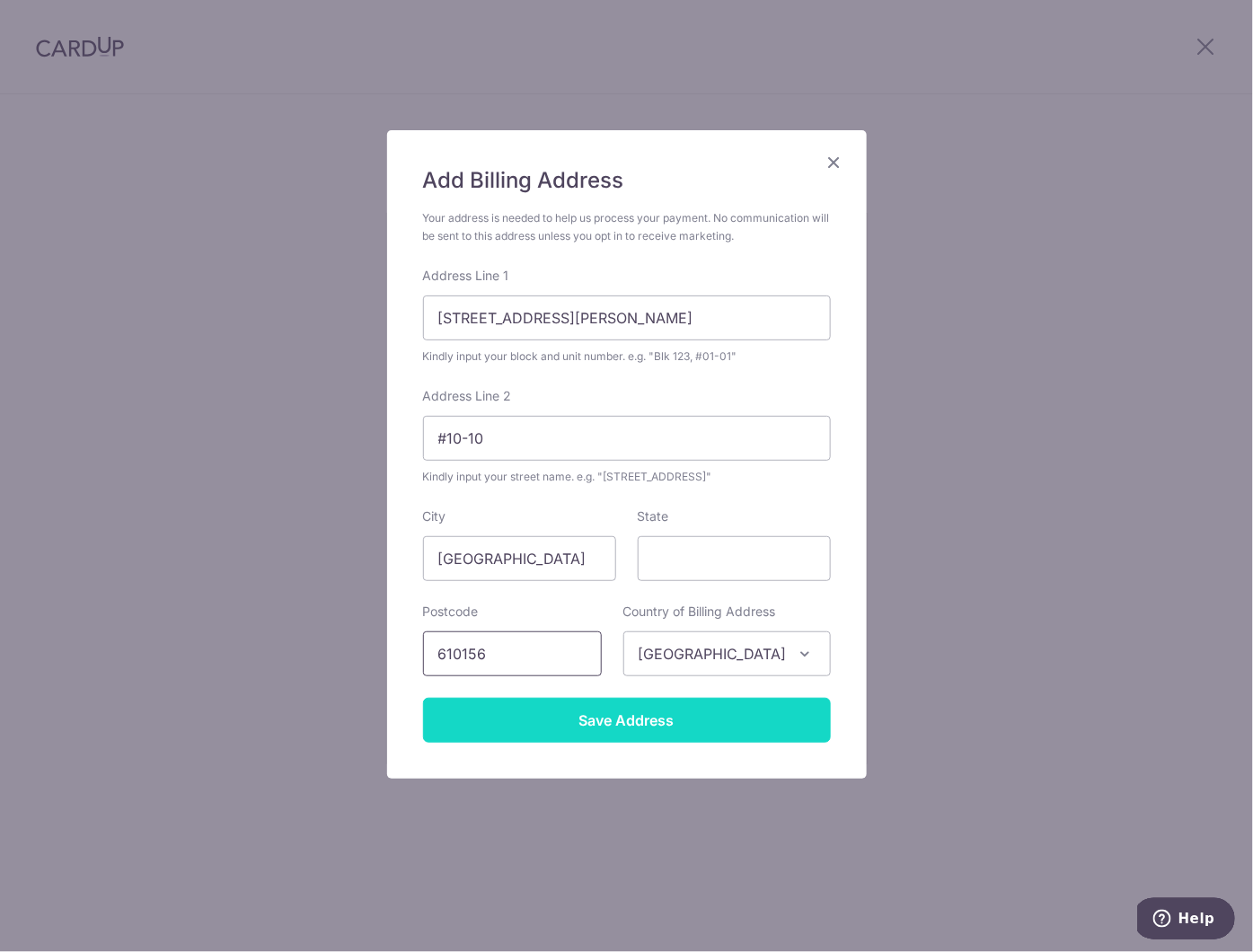
type input "610156"
click at [612, 728] on input "Save Address" at bounding box center [627, 720] width 408 height 45
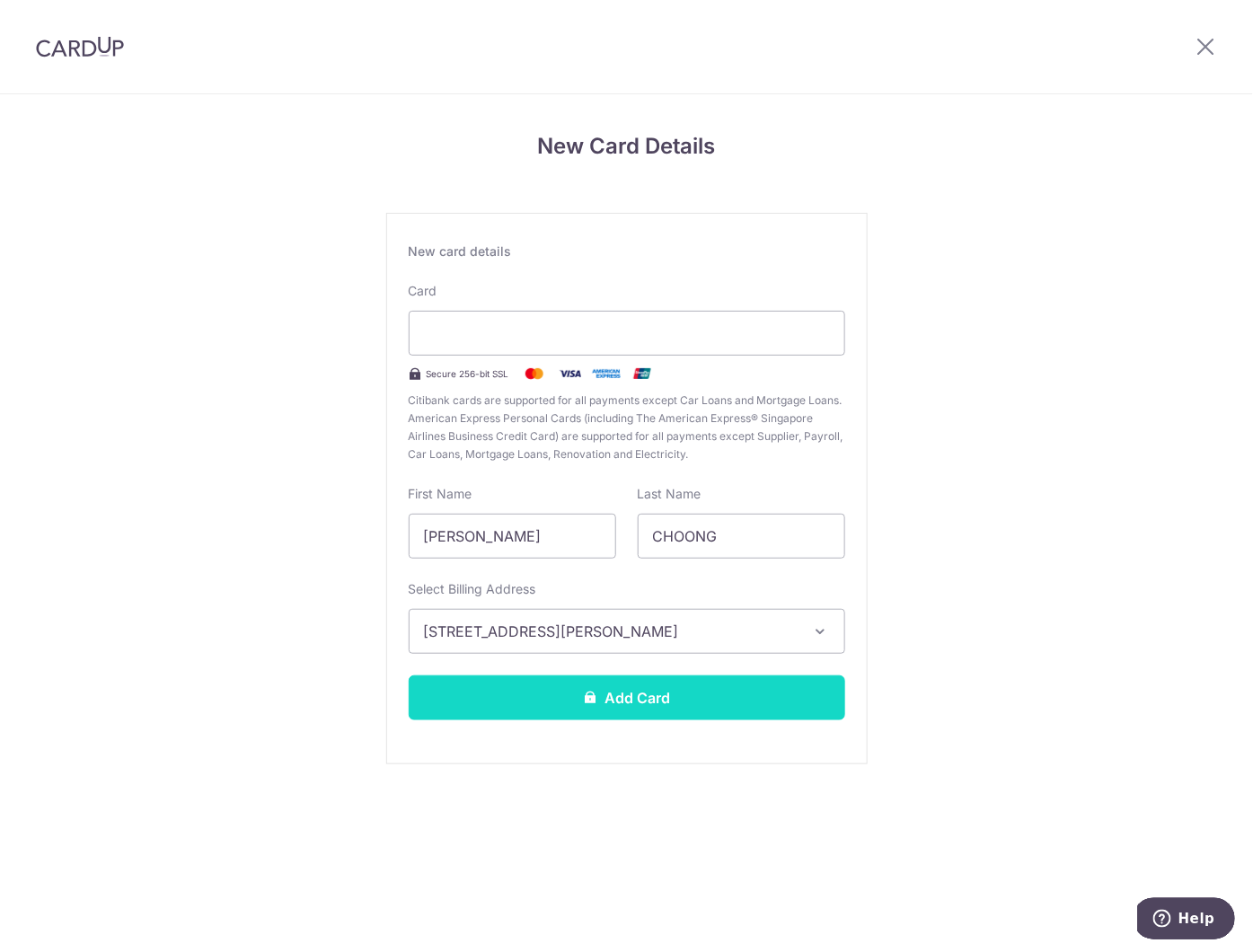
click at [652, 699] on button "Add Card" at bounding box center [627, 698] width 436 height 45
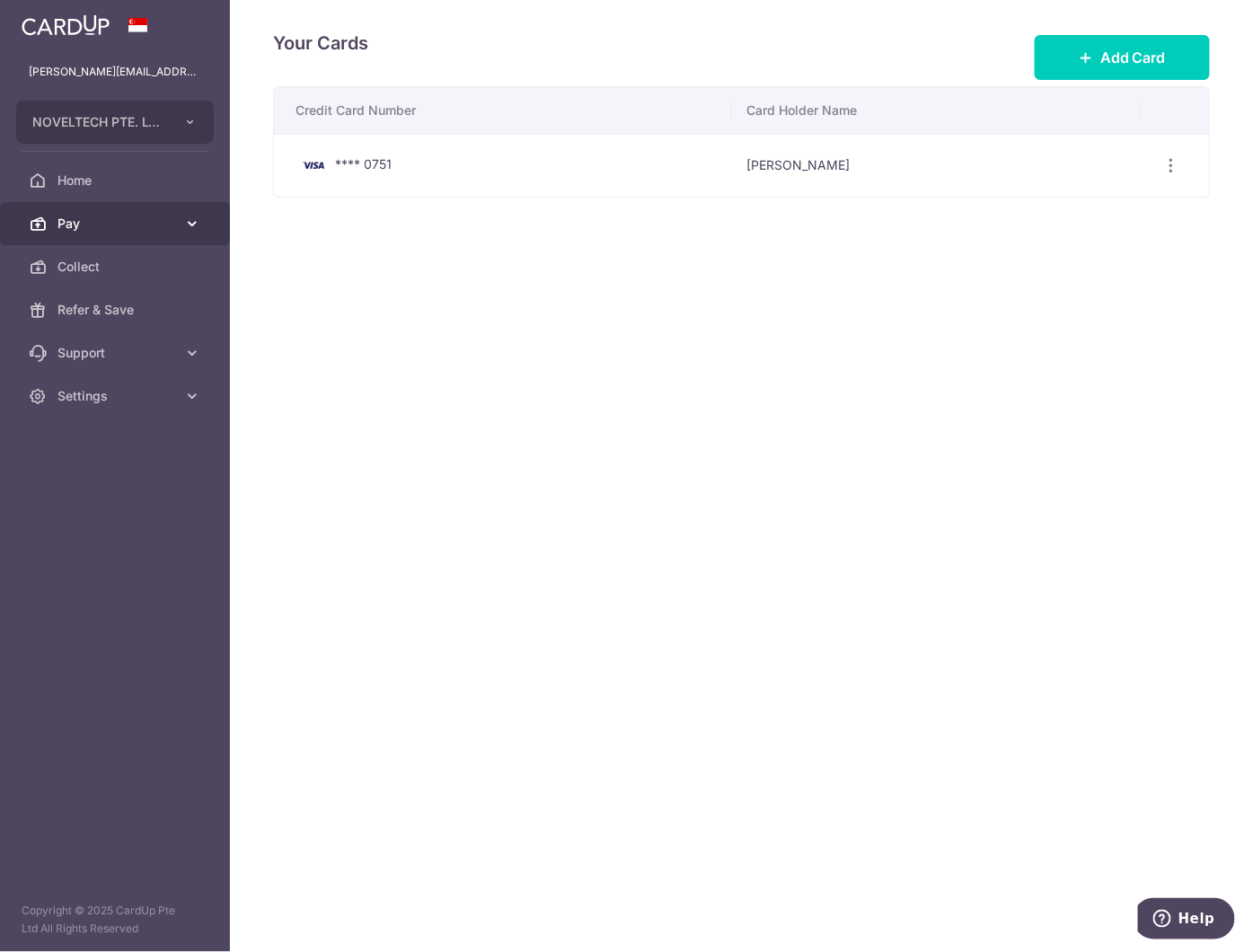
click at [105, 236] on link "Pay" at bounding box center [115, 224] width 230 height 43
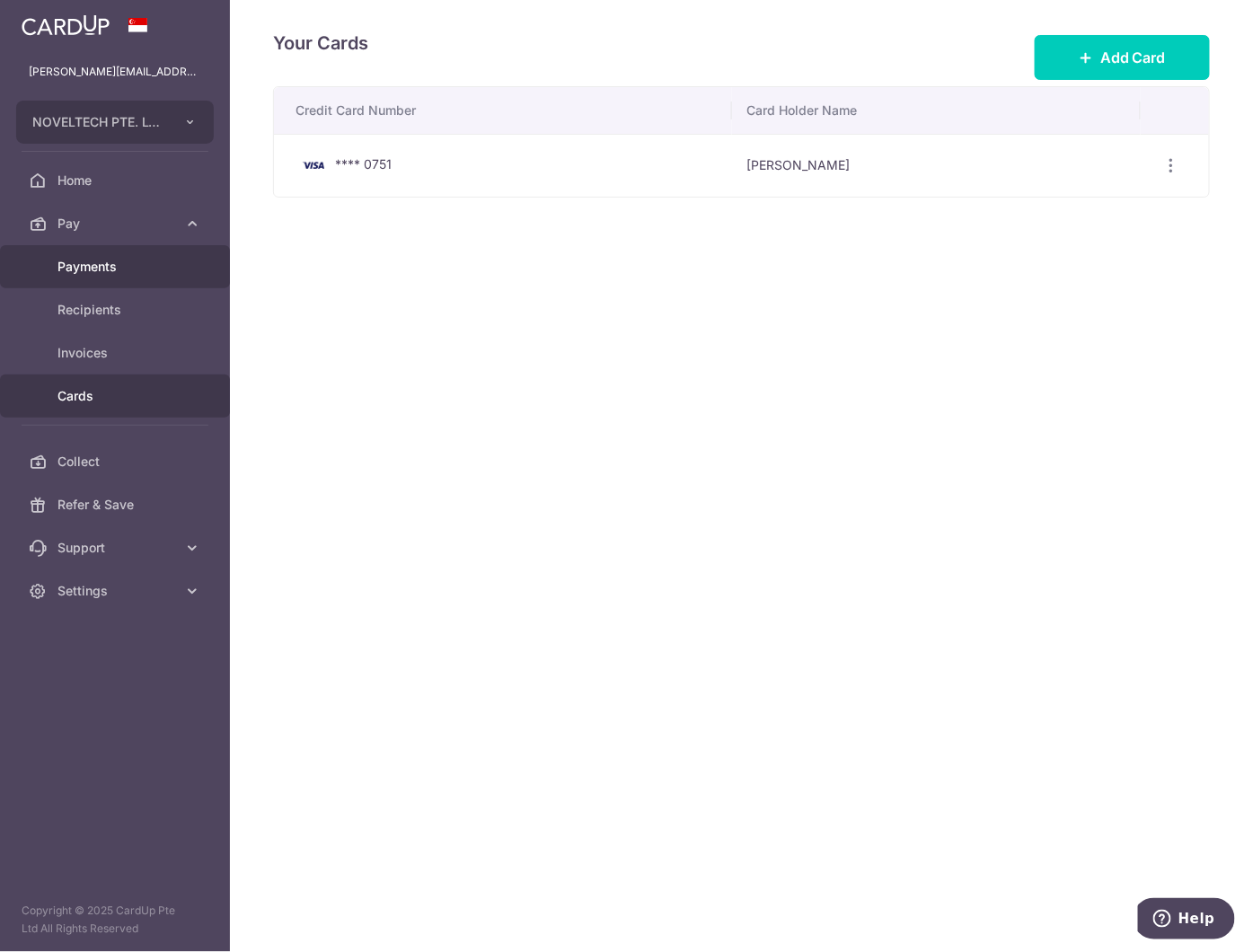
click at [104, 264] on span "Payments" at bounding box center [116, 267] width 119 height 18
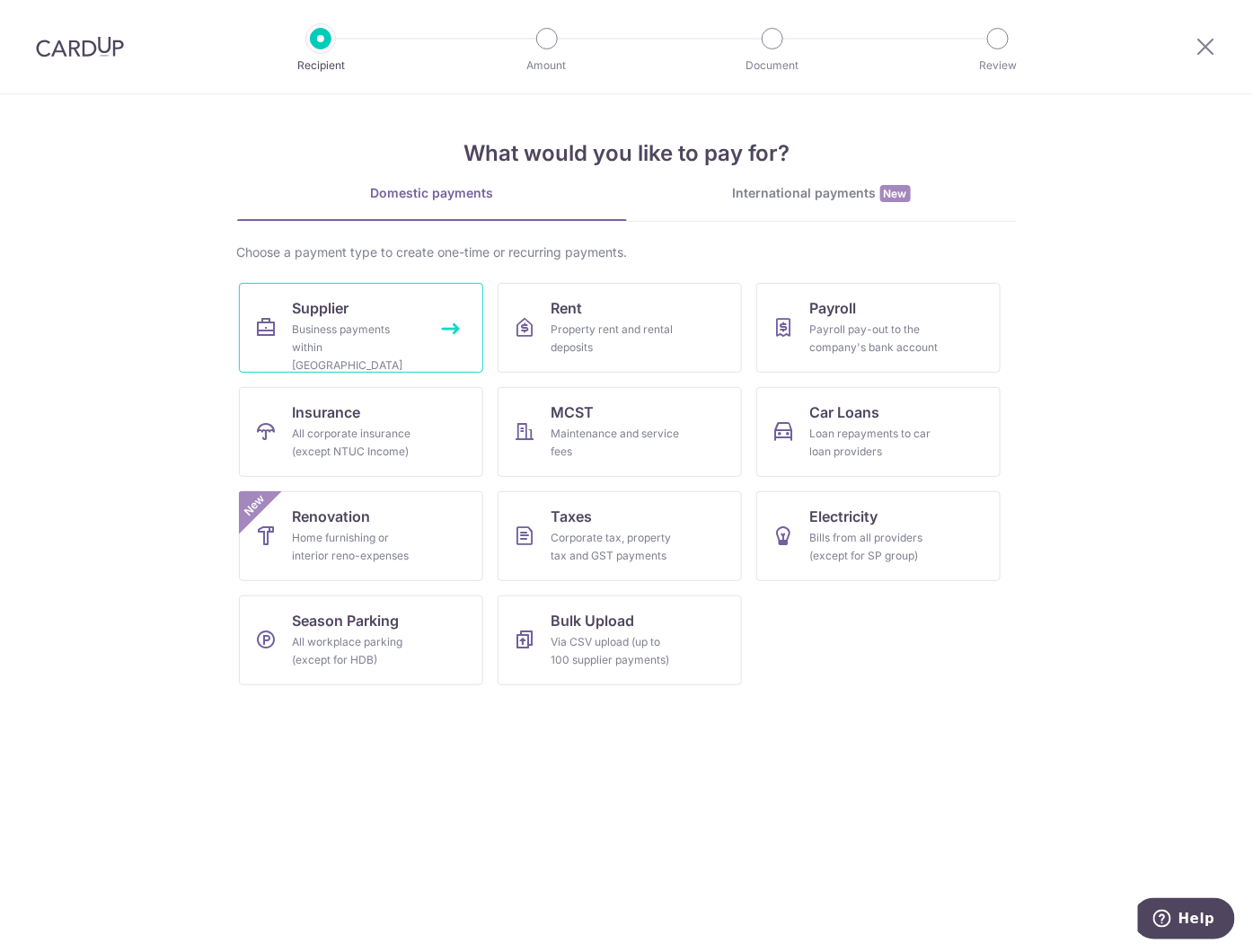
click at [323, 347] on div "Business payments within [GEOGRAPHIC_DATA]" at bounding box center [357, 347] width 129 height 54
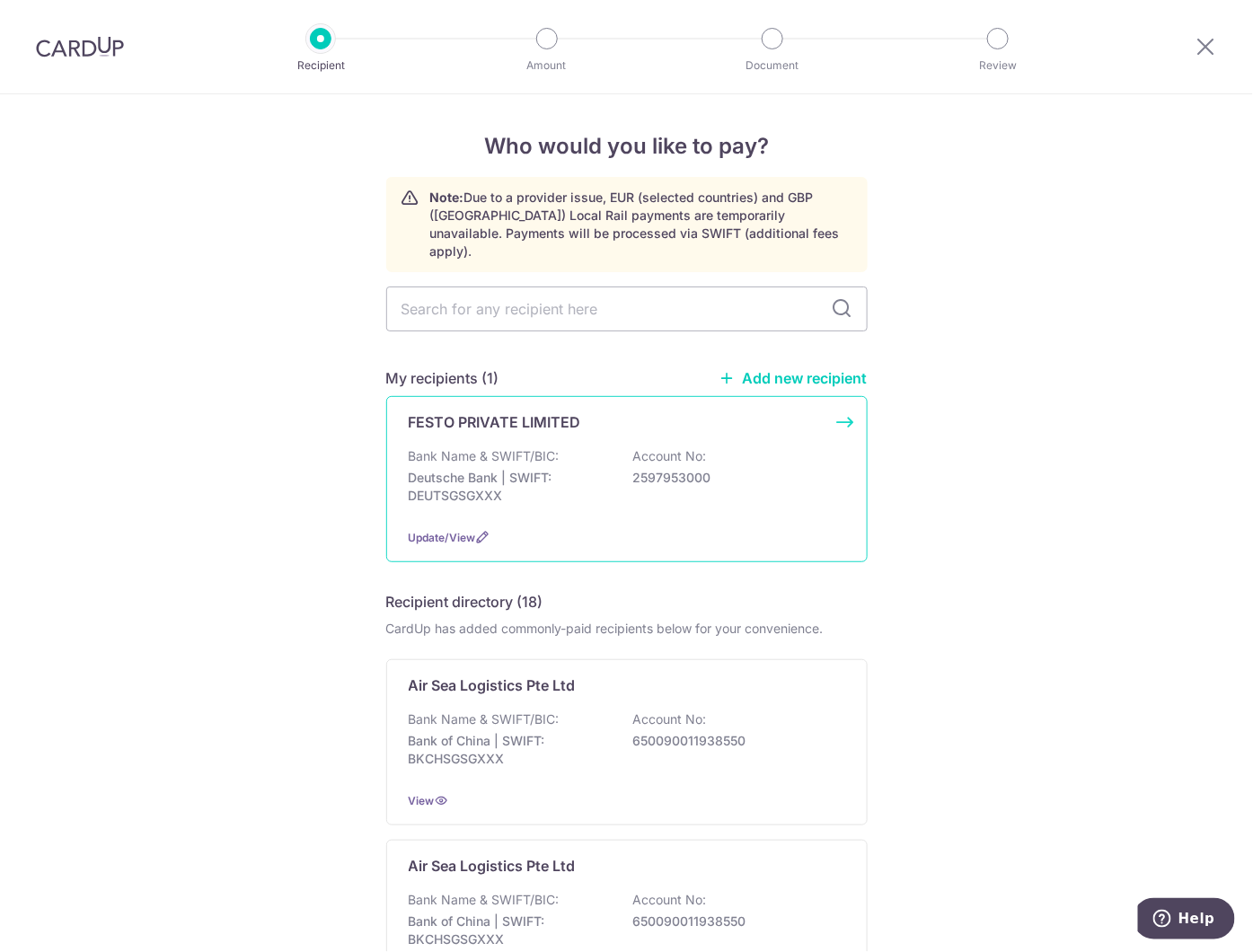
click at [514, 447] on div "Bank Name & SWIFT/BIC: Deutsche Bank | SWIFT: DEUTSGSGXXX Account No: 2597953000" at bounding box center [627, 481] width 436 height 66
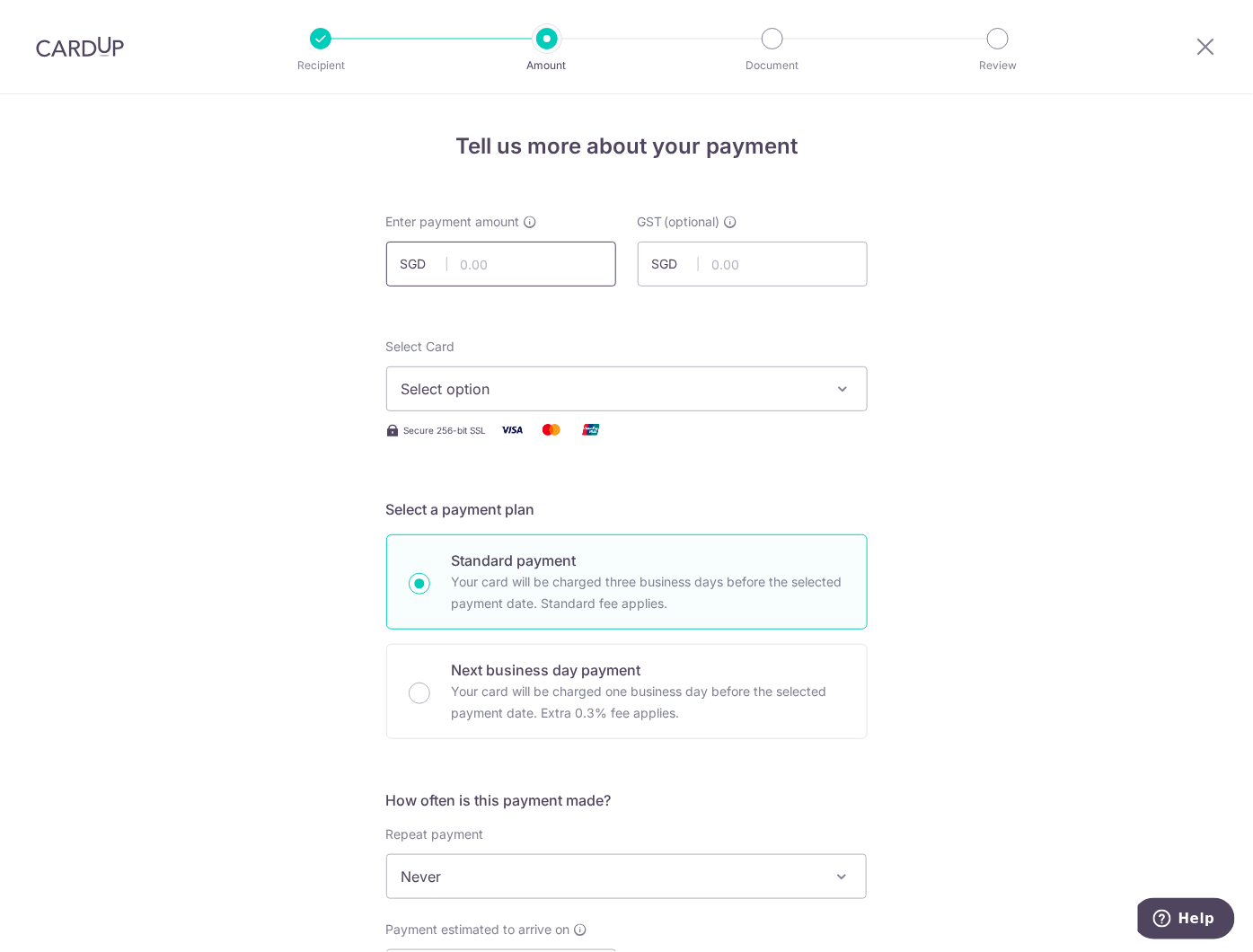
click at [480, 273] on input "text" at bounding box center [502, 263] width 230 height 45
type input "1,698.90"
click at [717, 275] on input "text" at bounding box center [753, 263] width 230 height 45
type input "152.90"
click at [818, 388] on button "Select option" at bounding box center [627, 389] width 481 height 45
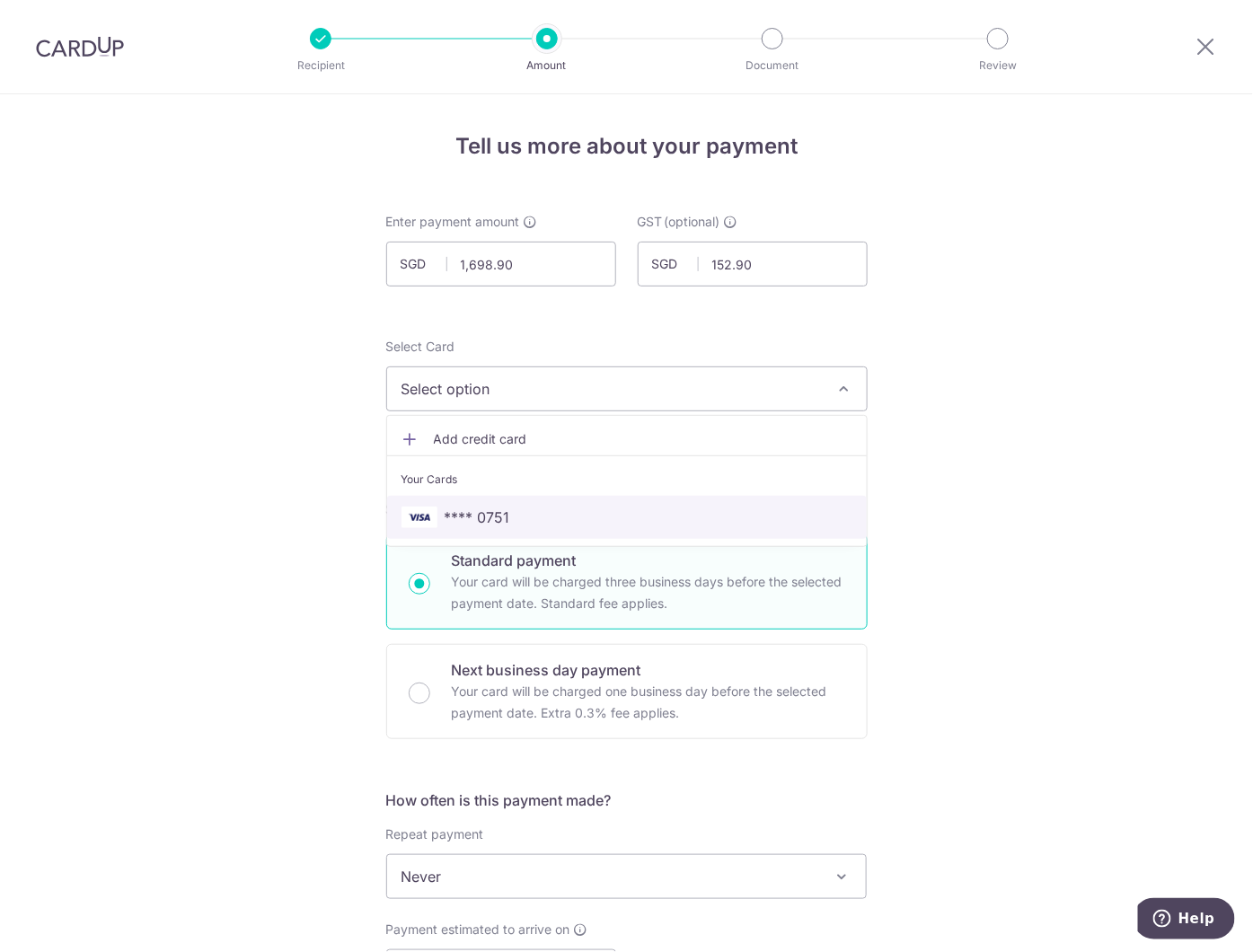
click at [461, 518] on span "**** 0751" at bounding box center [477, 517] width 65 height 21
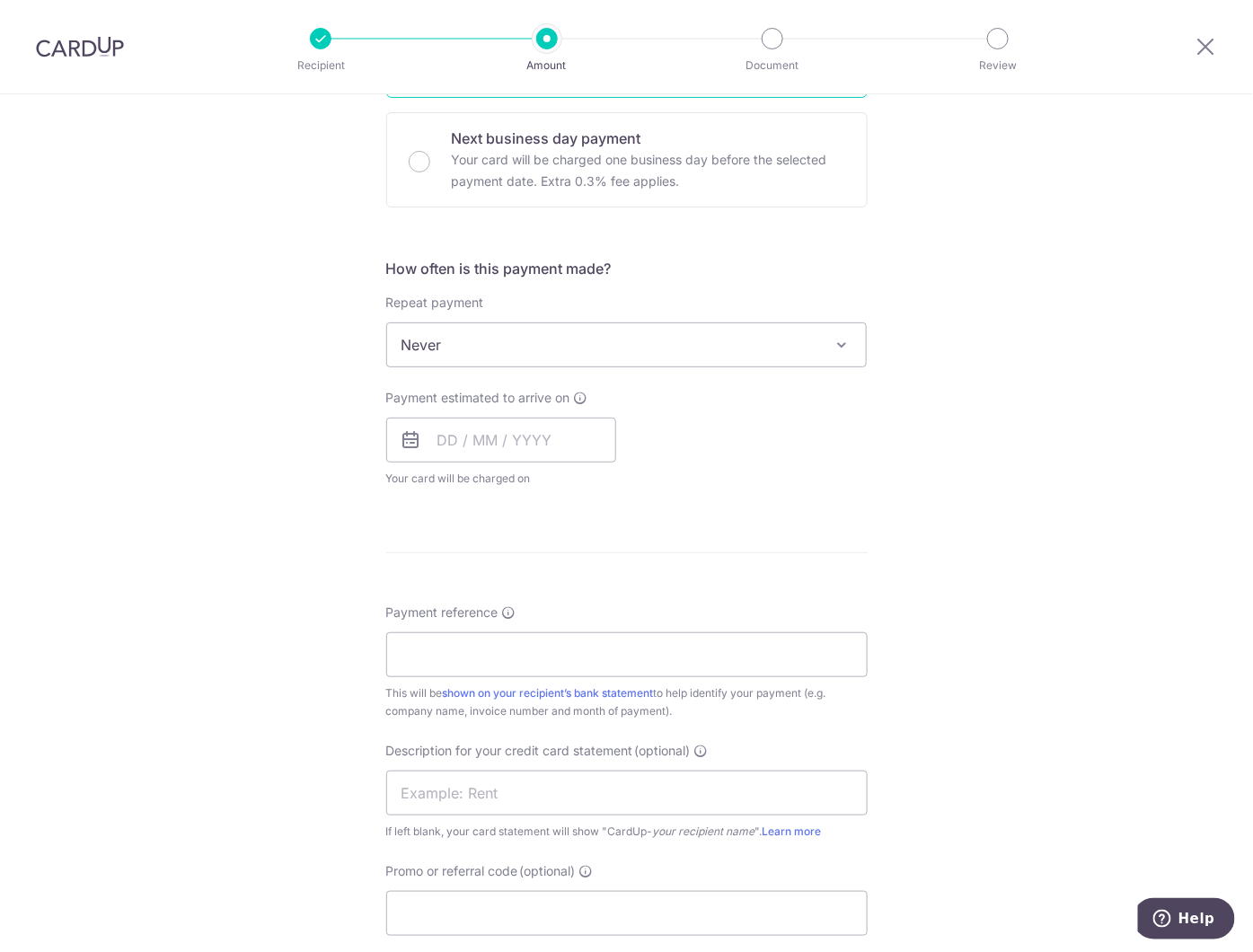
scroll to position [598, 0]
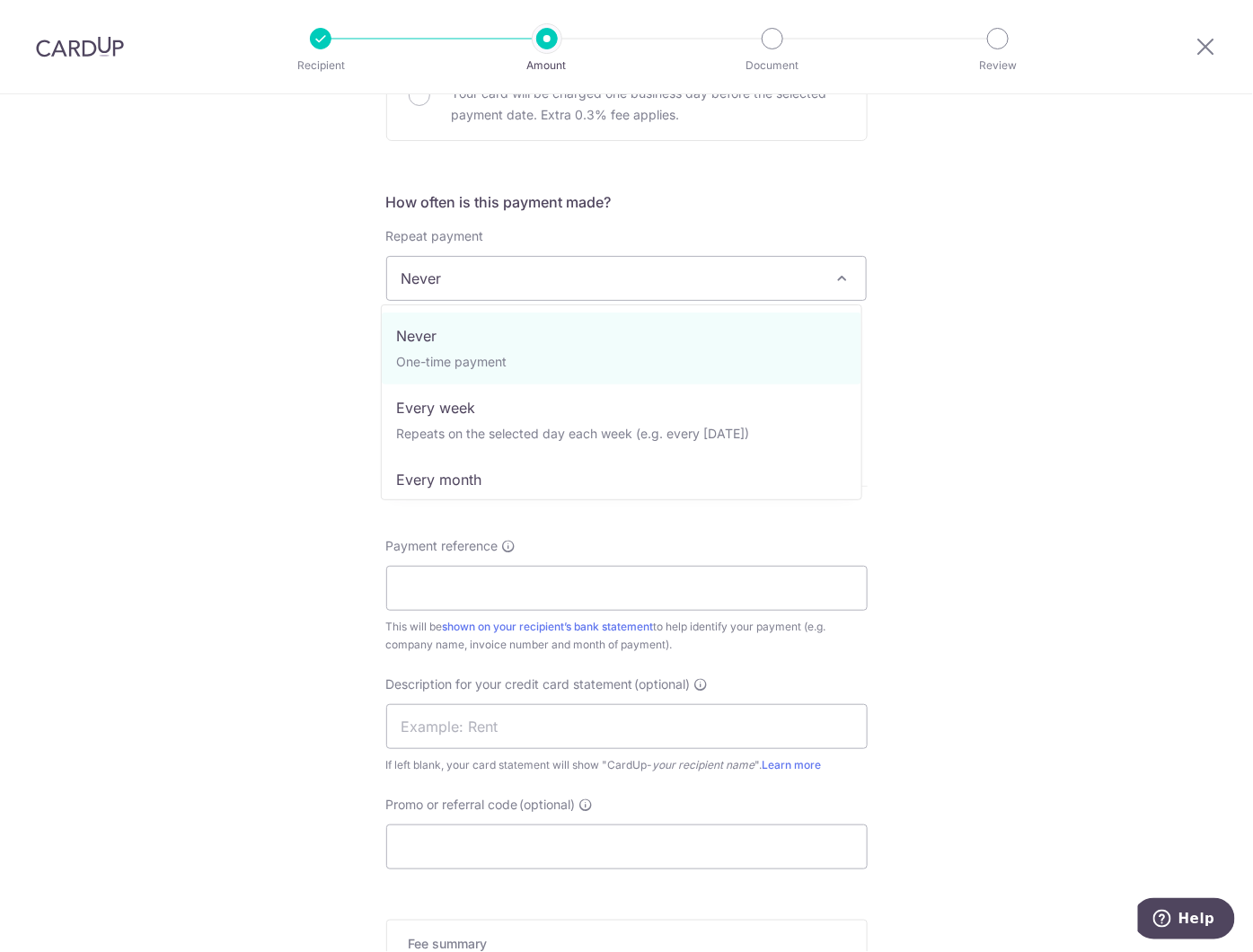
click at [830, 282] on span at bounding box center [841, 278] width 21 height 21
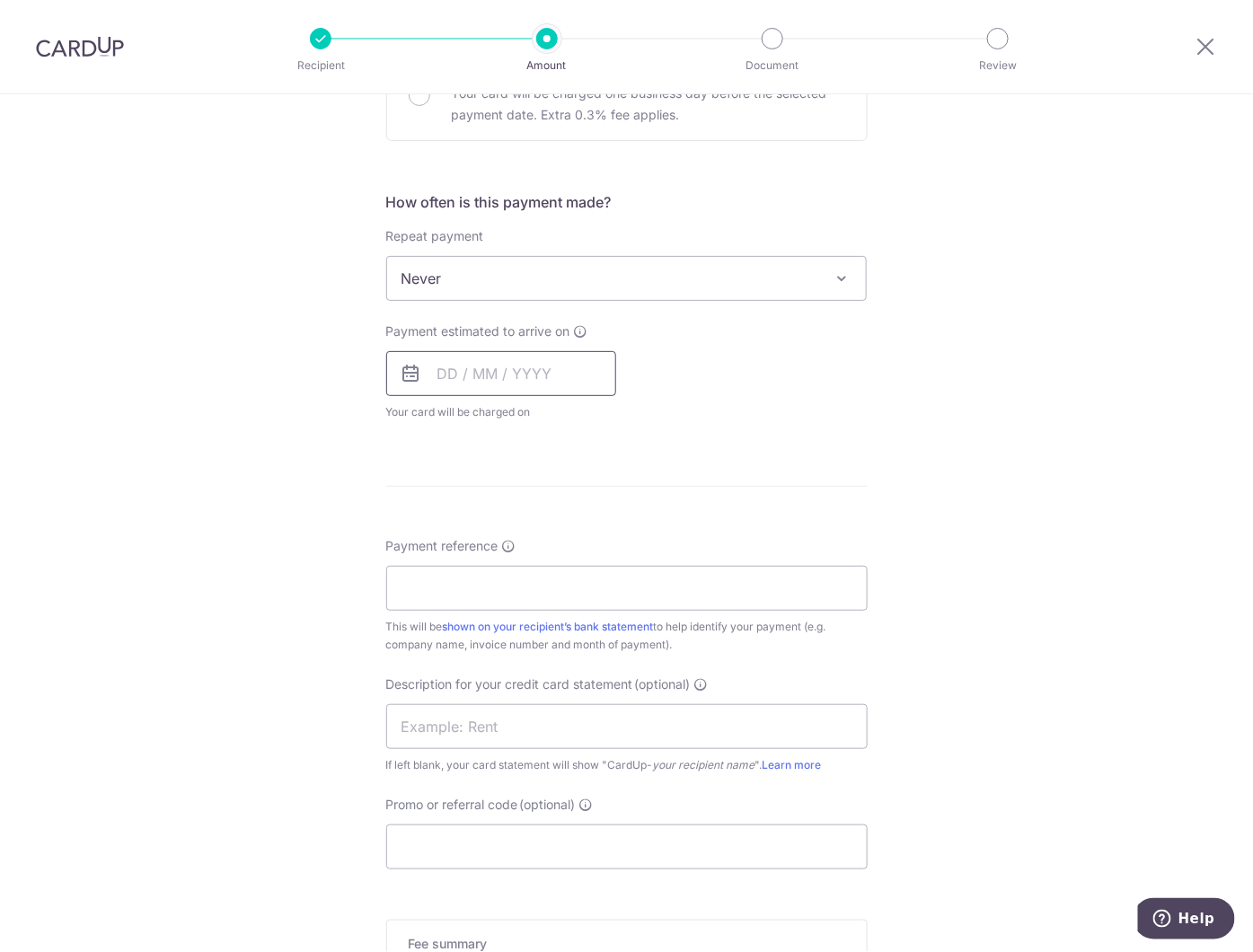
click at [491, 374] on input "text" at bounding box center [502, 373] width 230 height 45
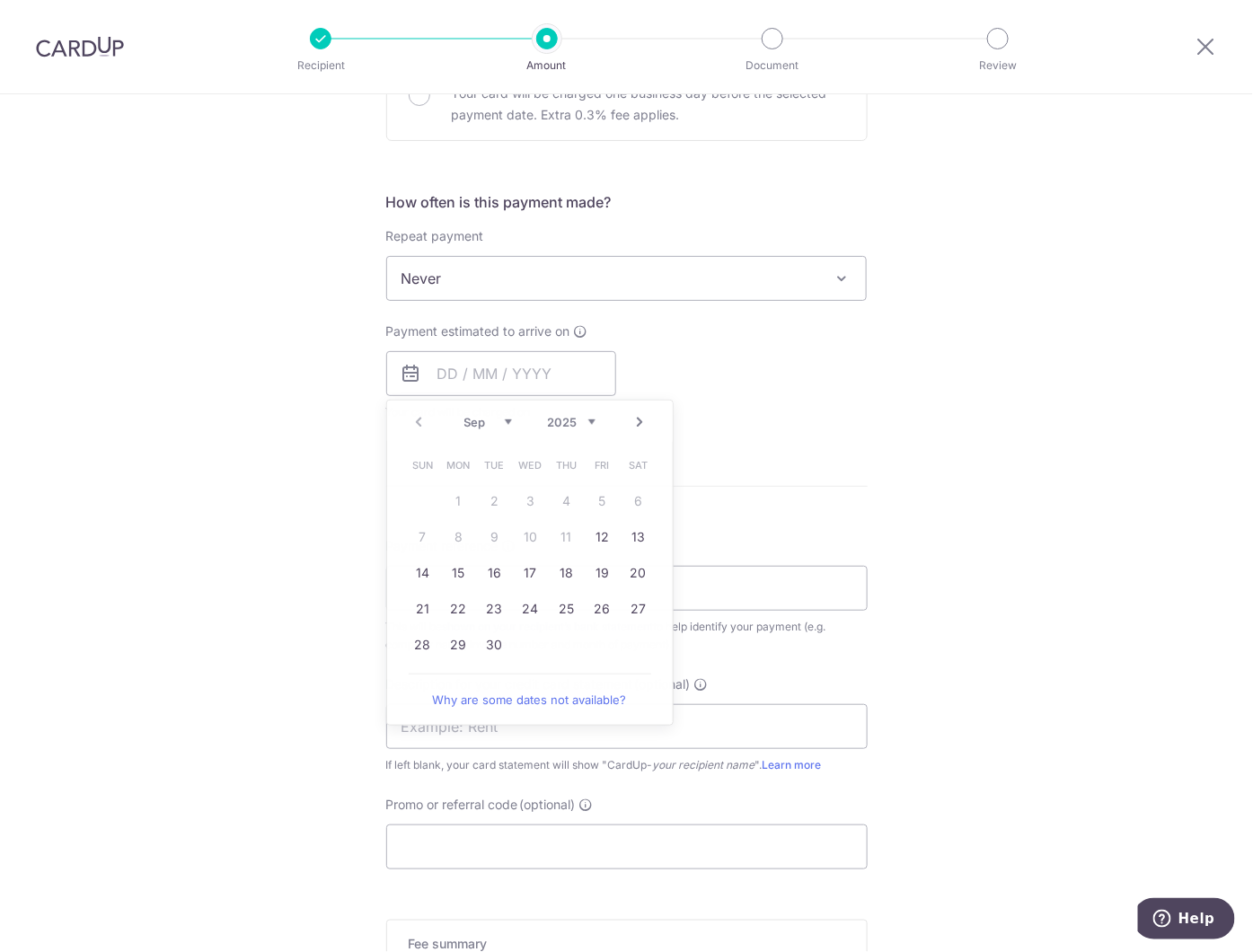
click at [788, 424] on div "How often is this payment made? Repeat payment Never Every week Every month Eve…" at bounding box center [627, 313] width 481 height 244
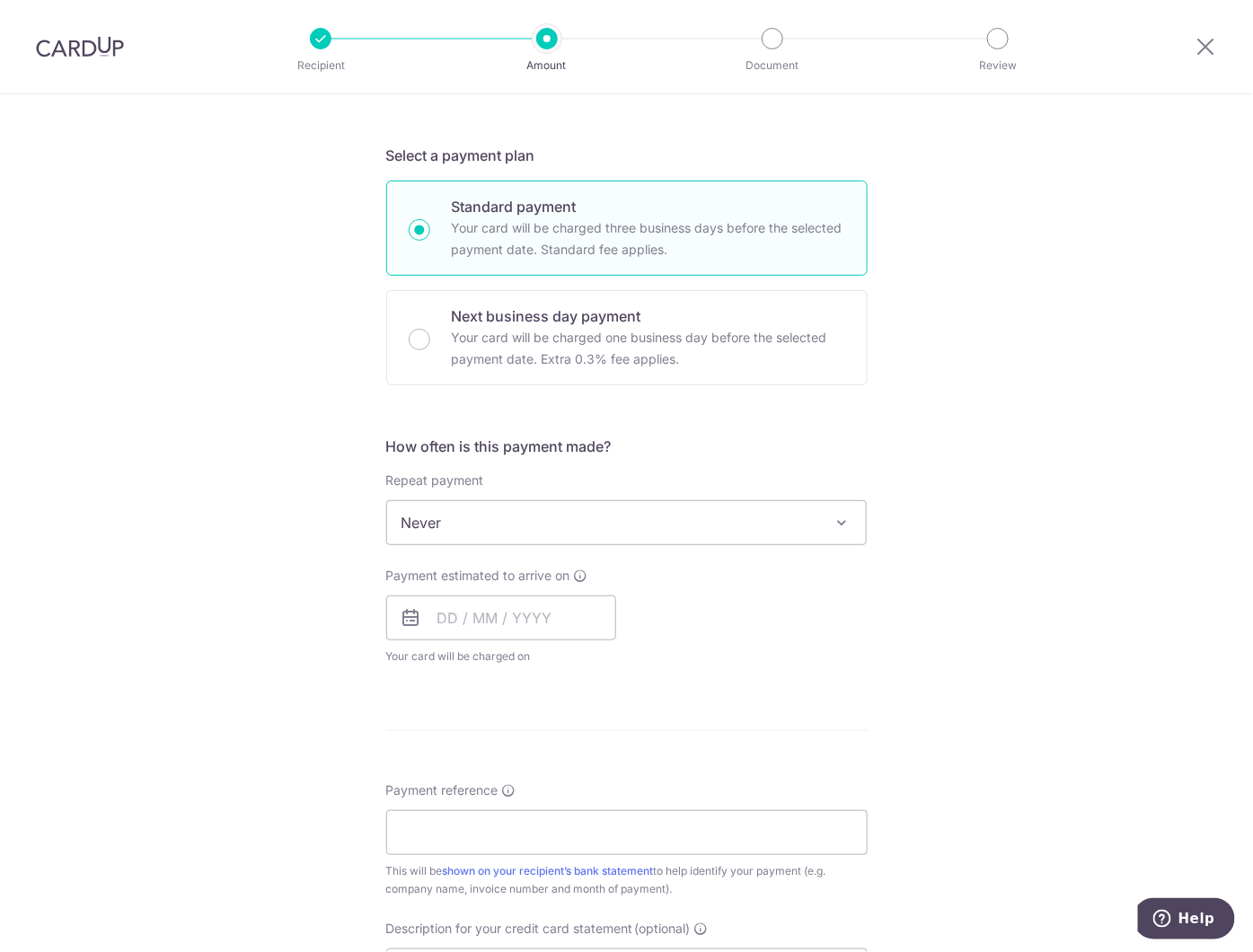
scroll to position [399, 0]
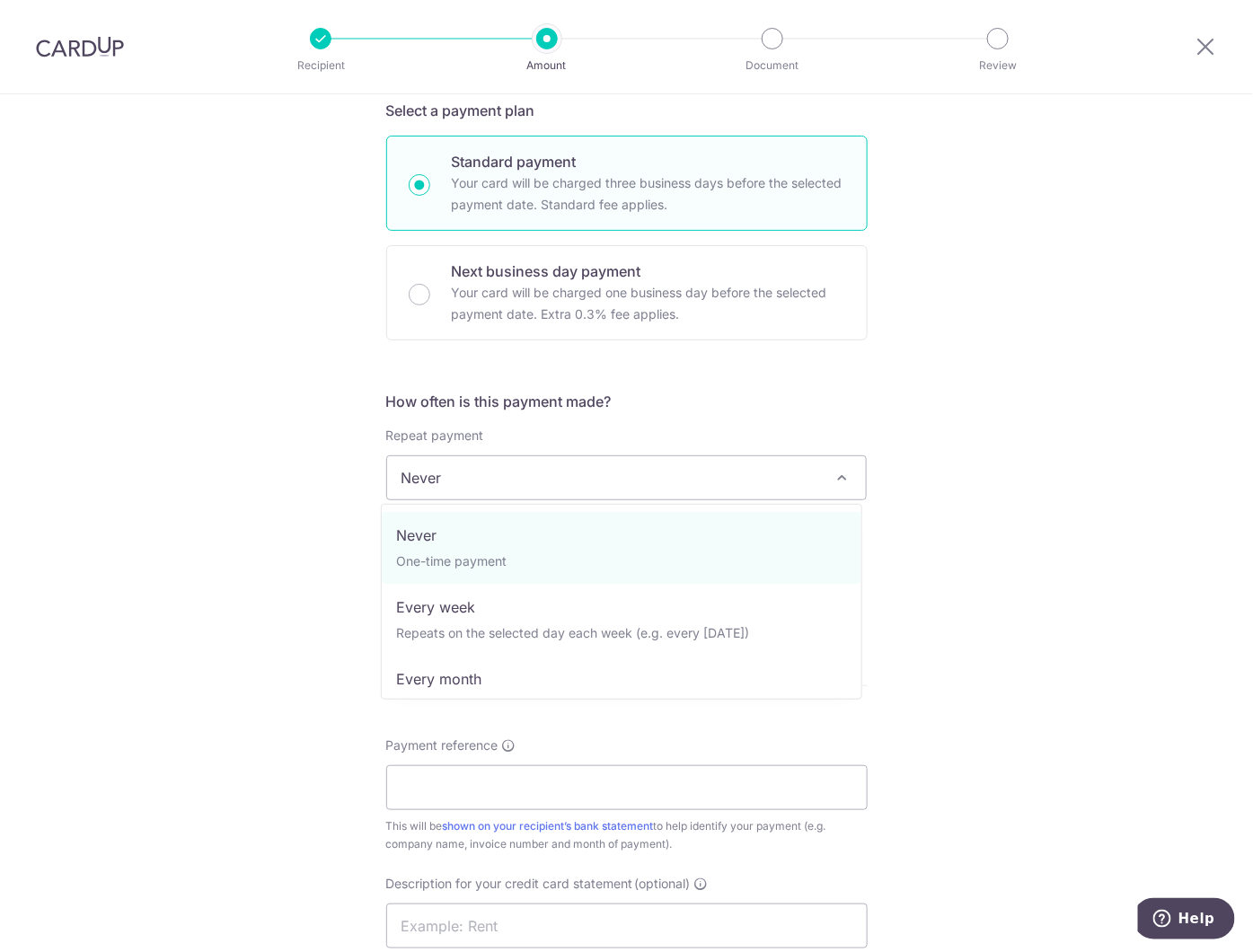
click at [824, 479] on span "Never" at bounding box center [627, 478] width 481 height 45
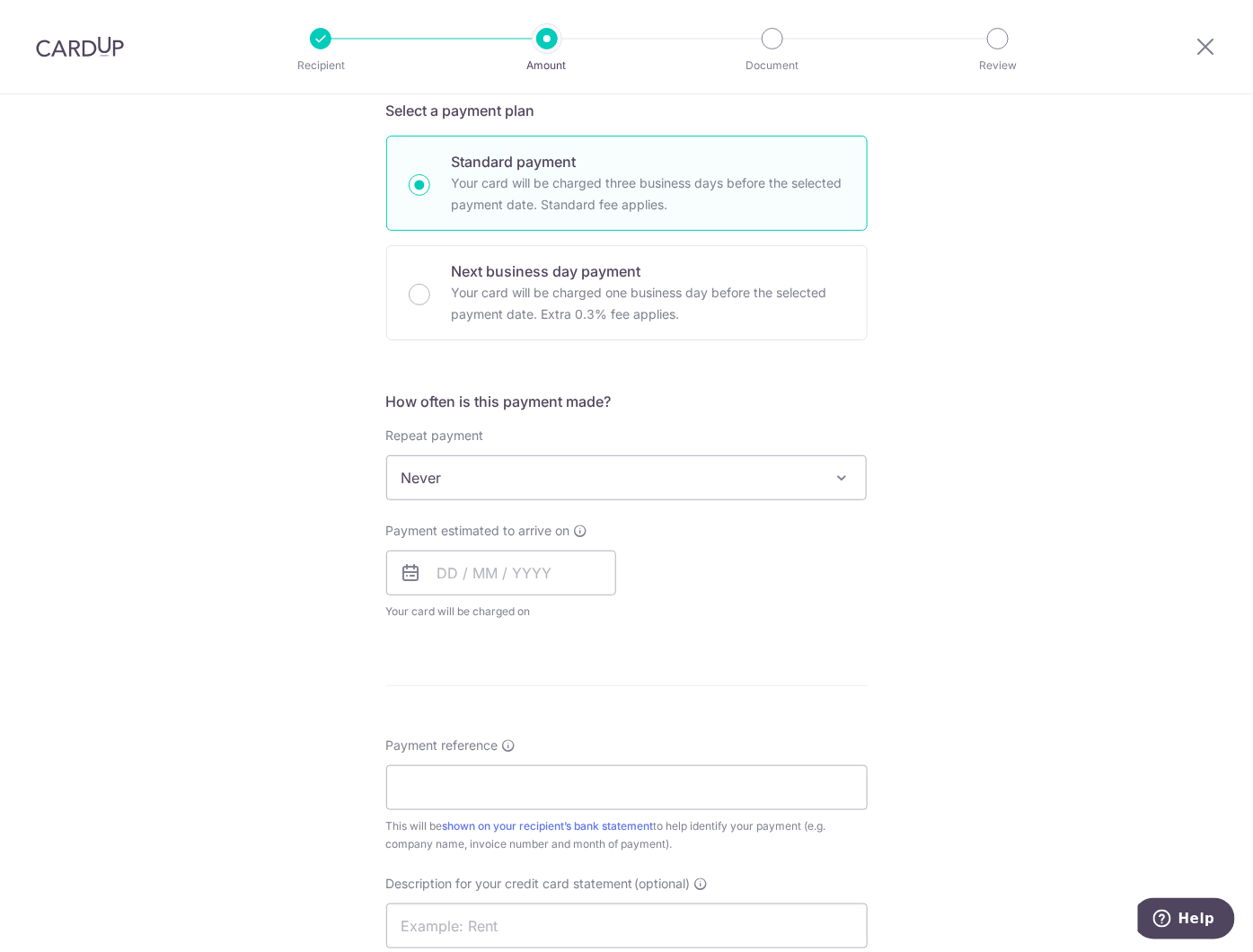
click at [824, 479] on span "Never" at bounding box center [627, 478] width 481 height 45
click at [558, 572] on input "text" at bounding box center [502, 573] width 230 height 45
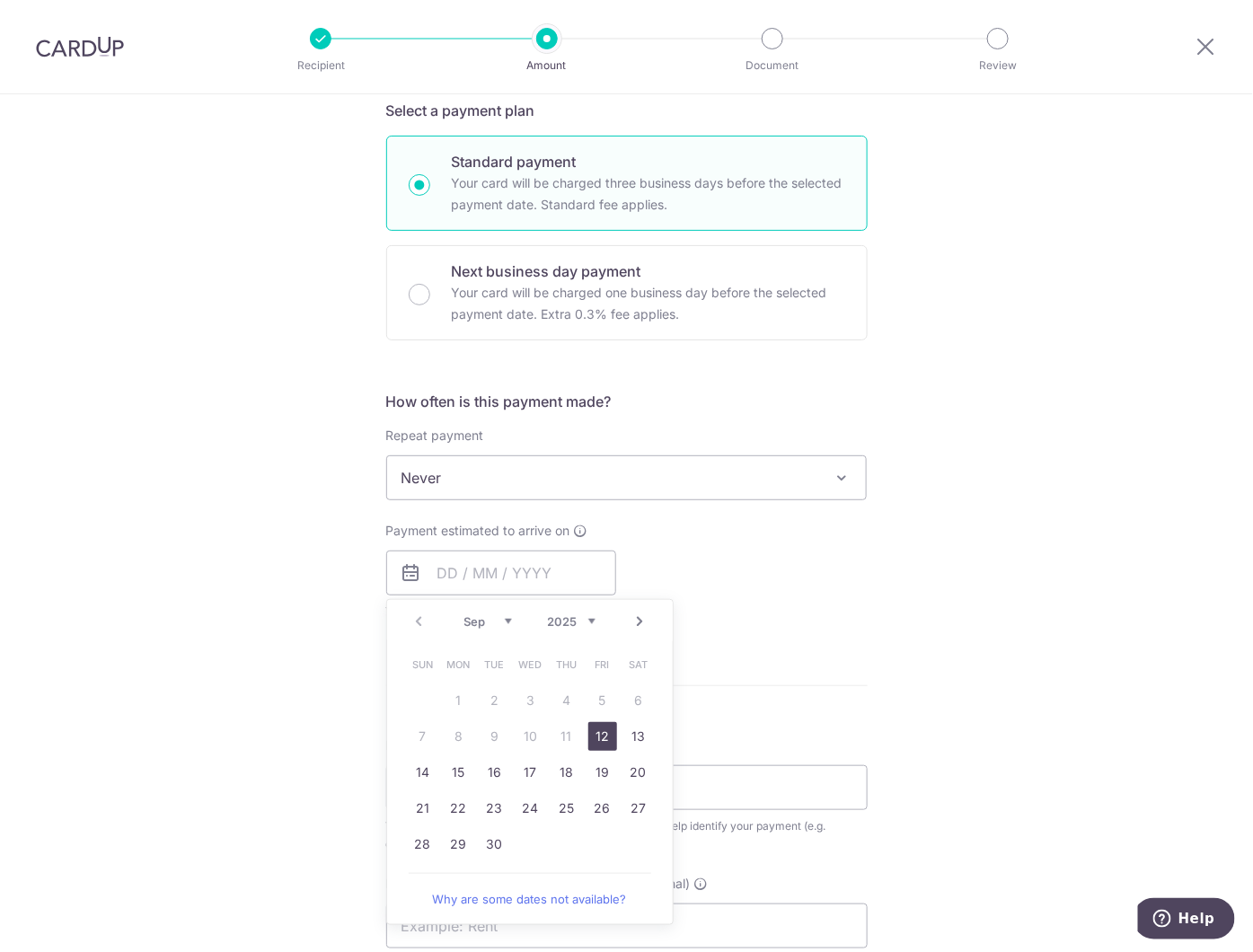
click at [588, 747] on link "12" at bounding box center [602, 736] width 29 height 29
type input "12/09/2025"
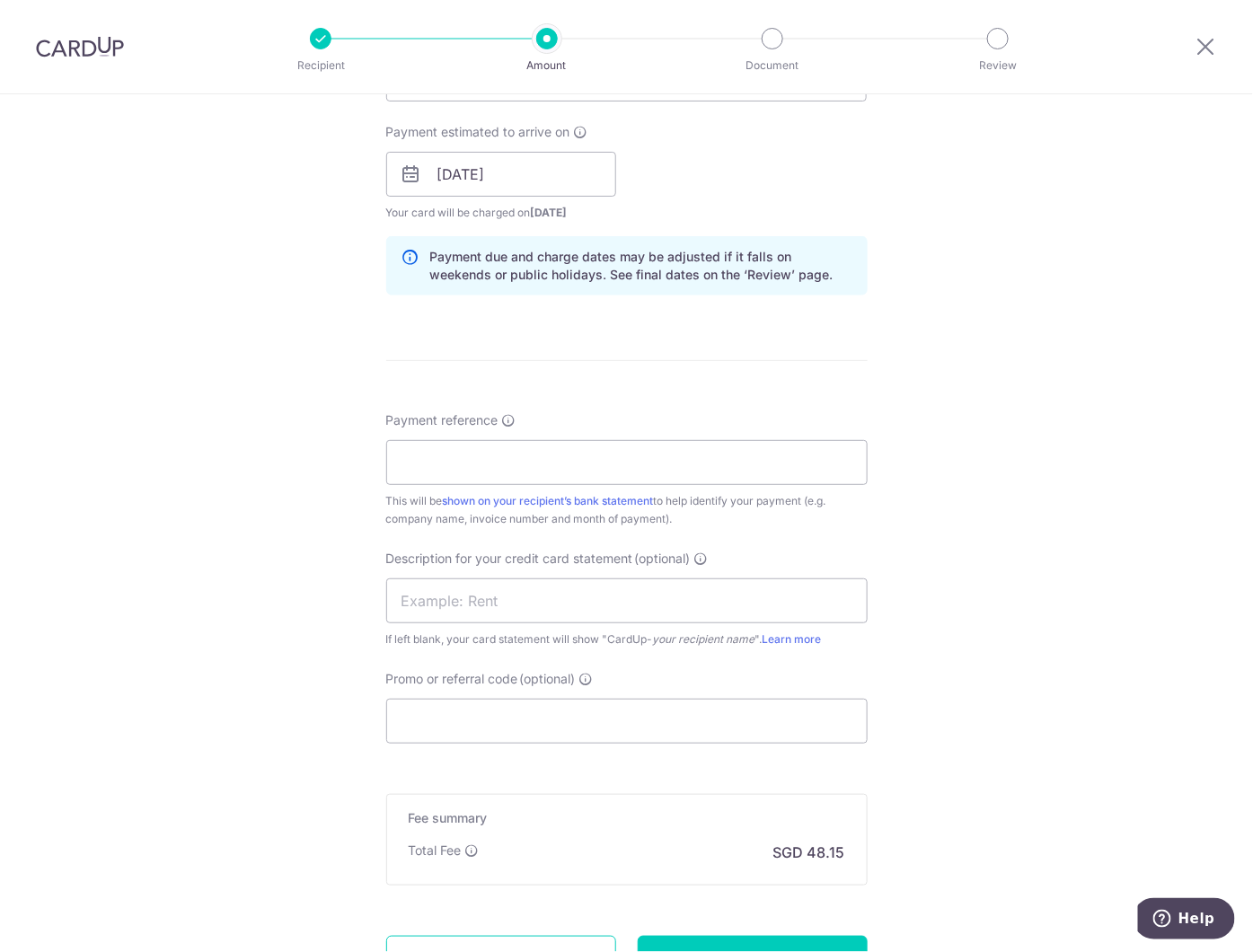
scroll to position [698, 0]
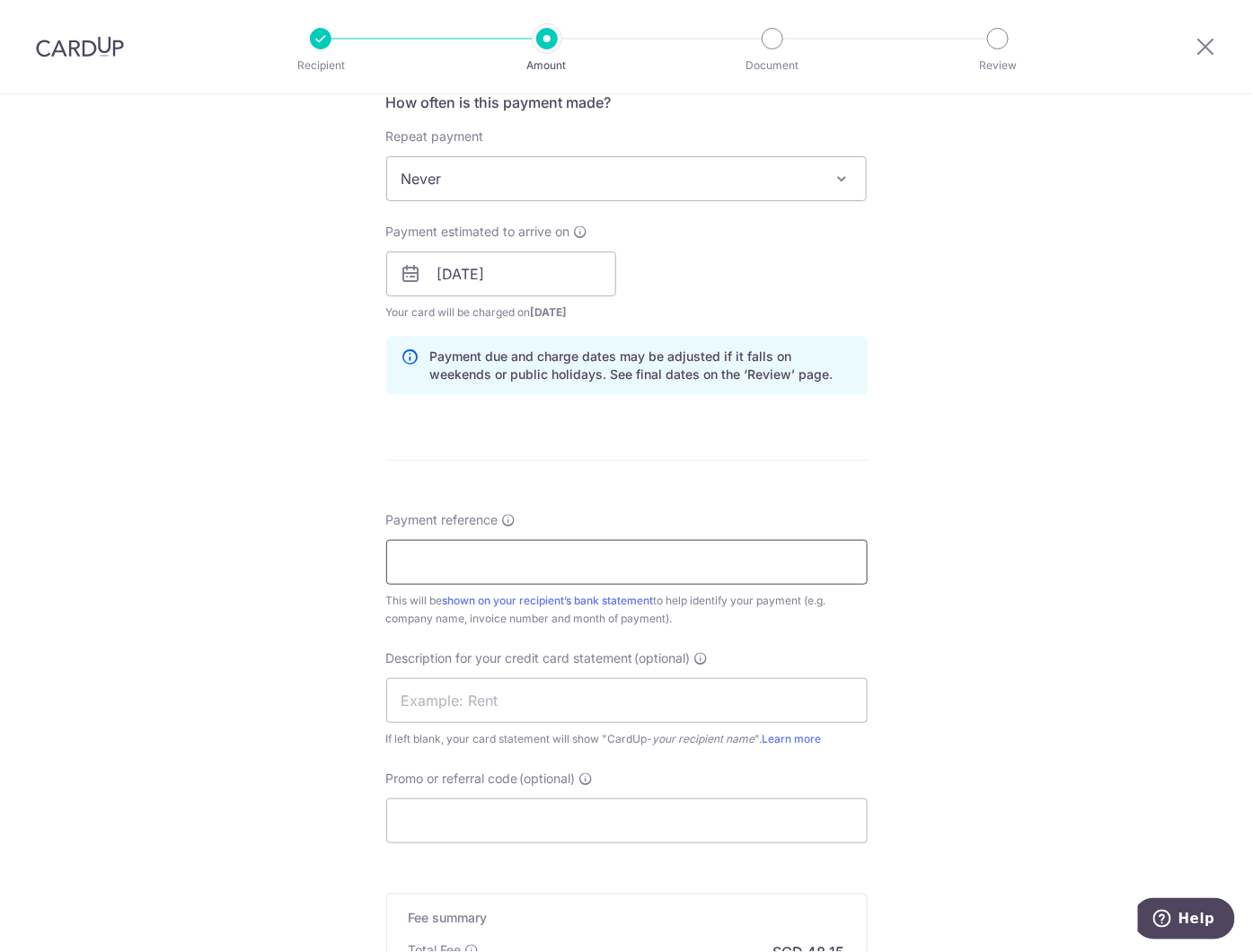
click at [408, 558] on input "Payment reference" at bounding box center [627, 562] width 481 height 45
paste input "4234004048"
type input "4234004048"
click at [390, 711] on input "text" at bounding box center [627, 701] width 481 height 45
drag, startPoint x: 480, startPoint y: 703, endPoint x: 337, endPoint y: 707, distance: 143.1
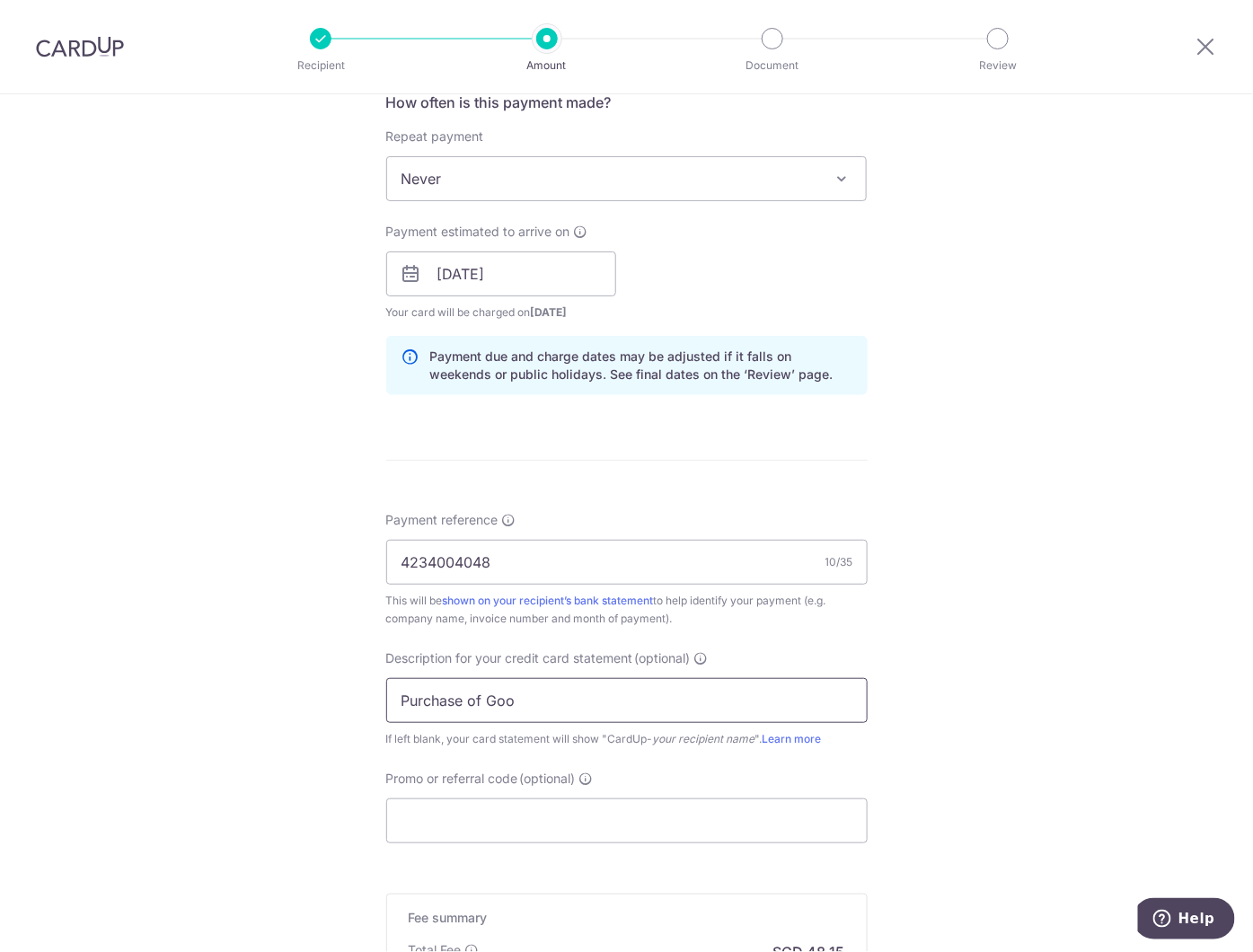
click at [337, 707] on div "Tell us more about your payment Enter payment amount SGD 1,698.90 1698.90 GST (…" at bounding box center [626, 306] width 1253 height 1819
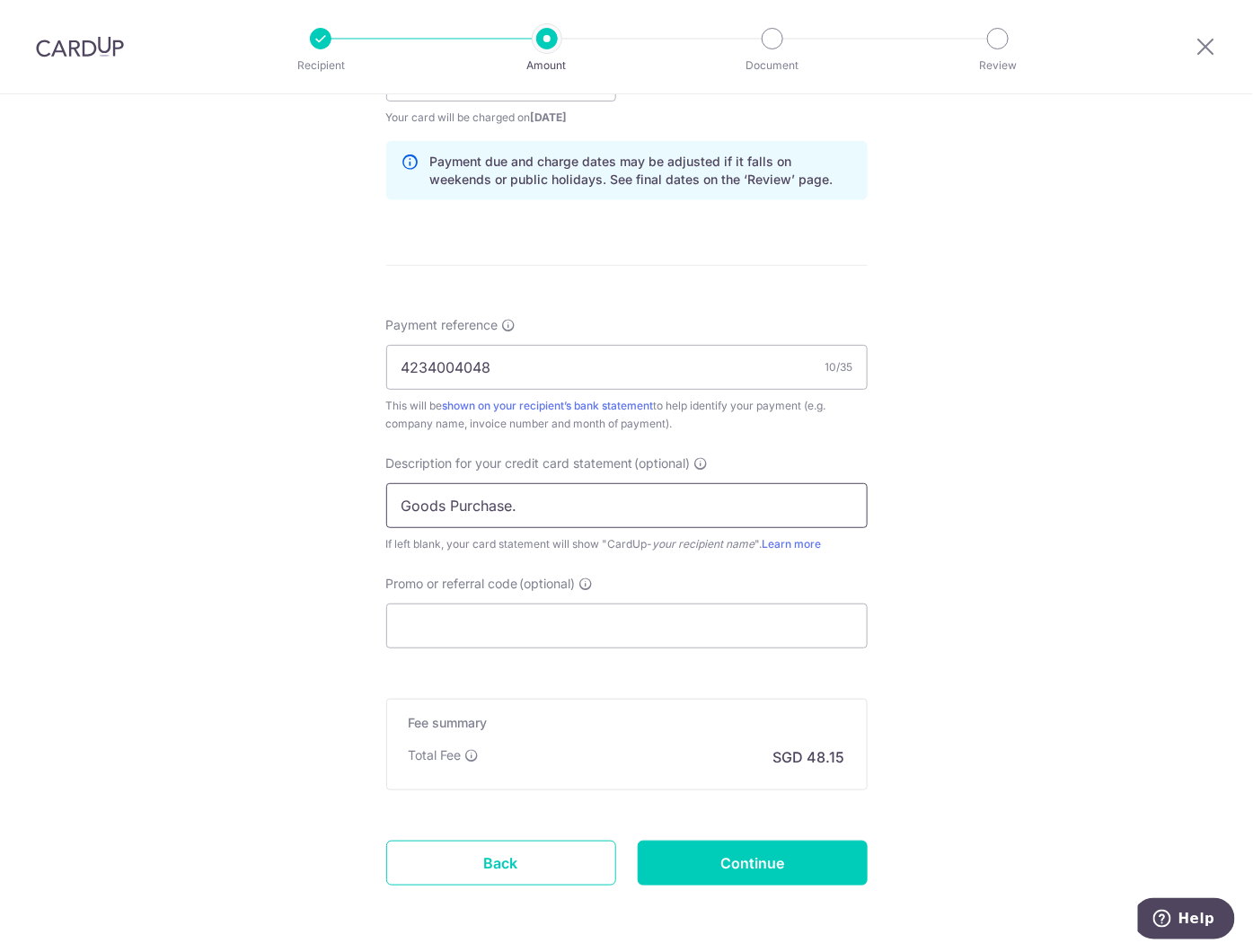
scroll to position [899, 0]
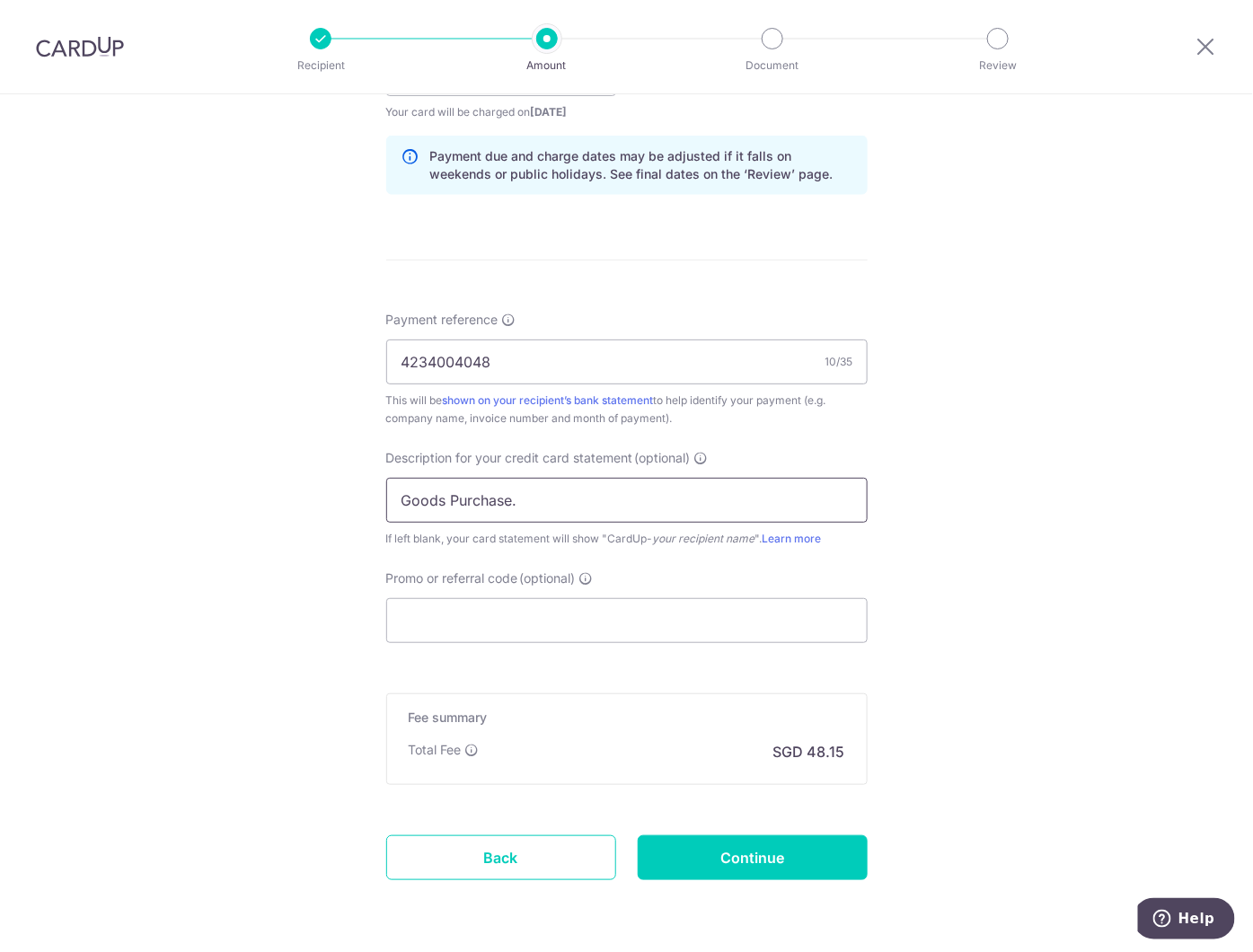
type input "Goods Purchase."
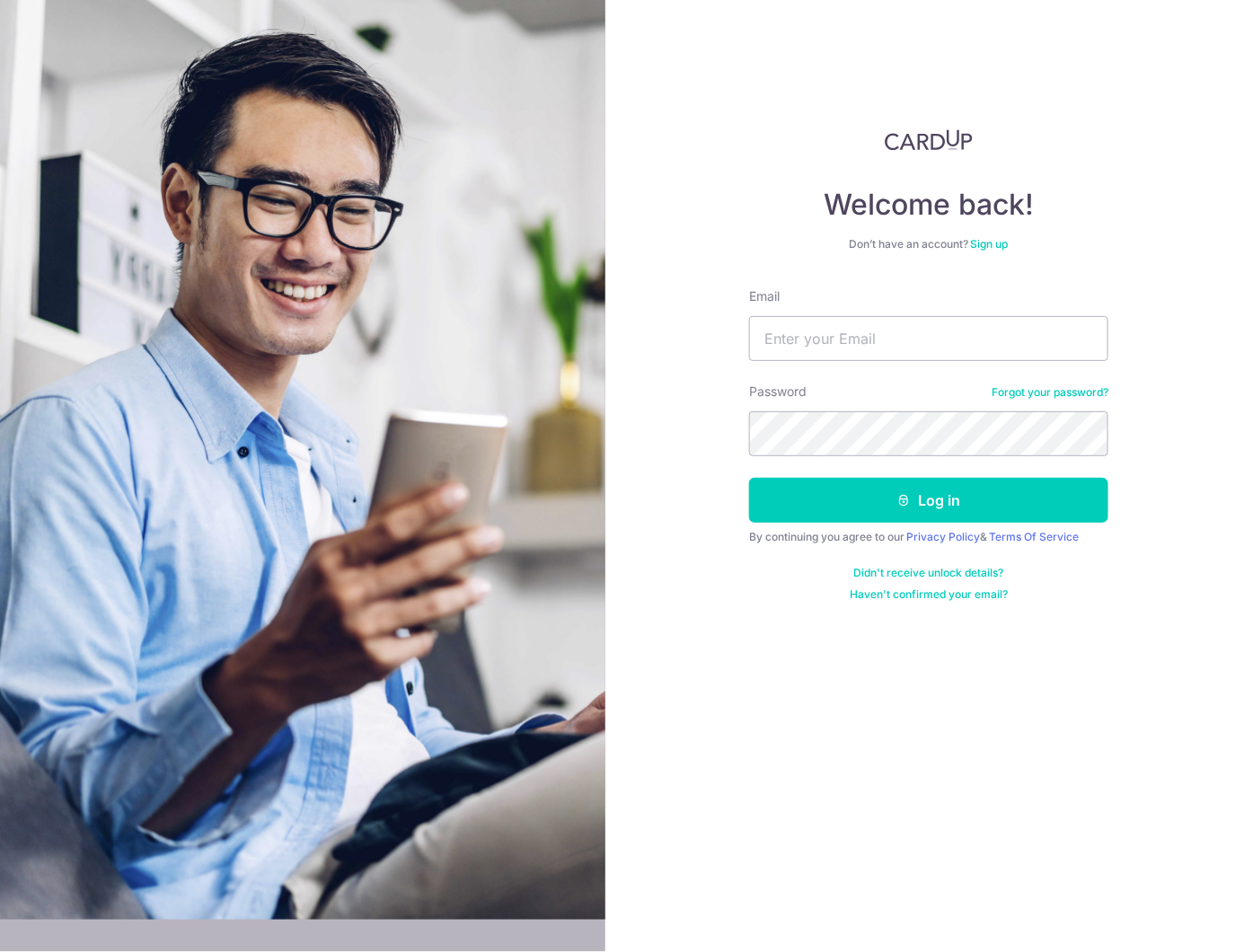
click at [923, 135] on img at bounding box center [929, 139] width 88 height 21
click at [813, 351] on input "Email" at bounding box center [929, 338] width 359 height 45
type input "[PERSON_NAME][EMAIL_ADDRESS][PERSON_NAME][DOMAIN_NAME]"
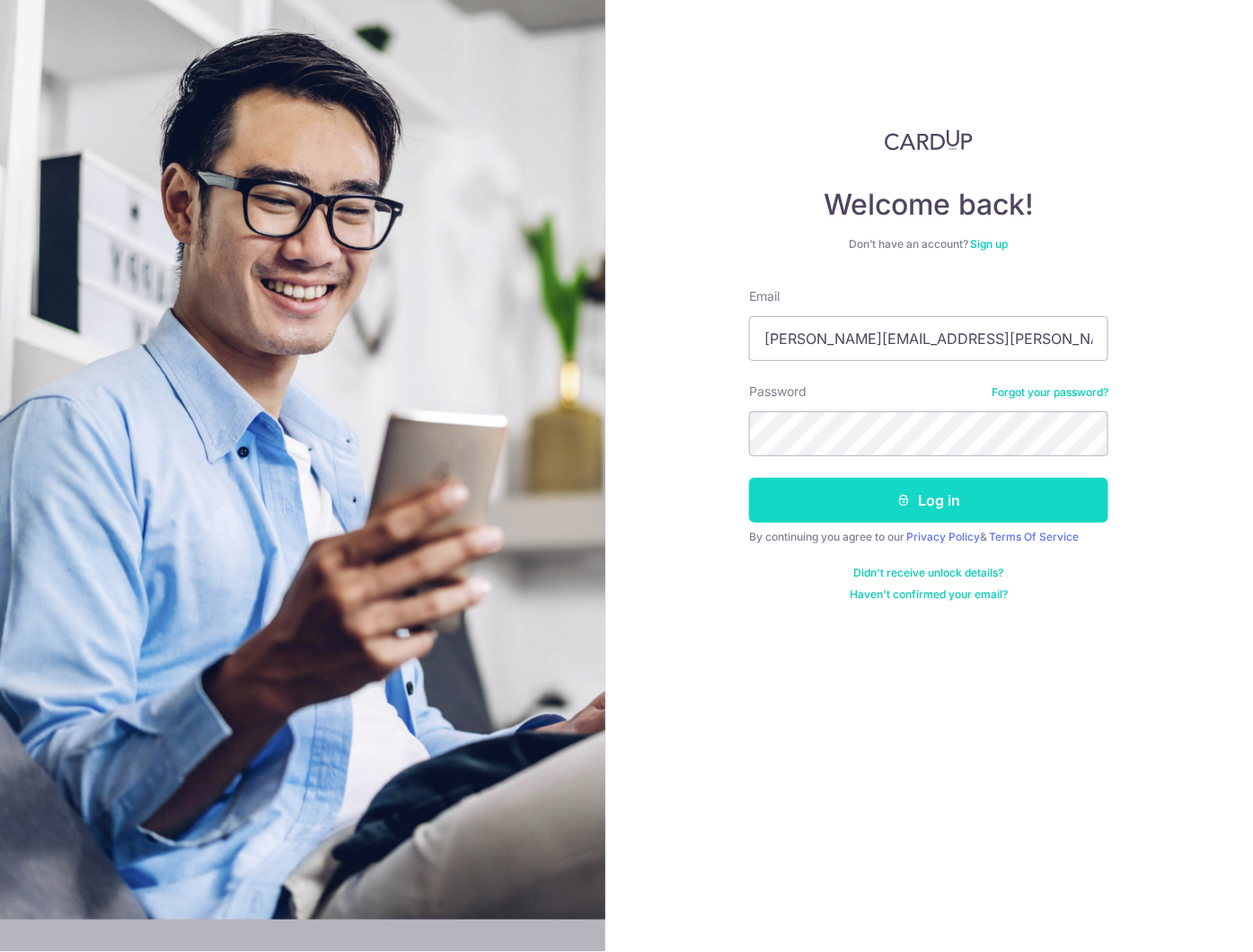
click at [932, 497] on button "Log in" at bounding box center [929, 500] width 359 height 45
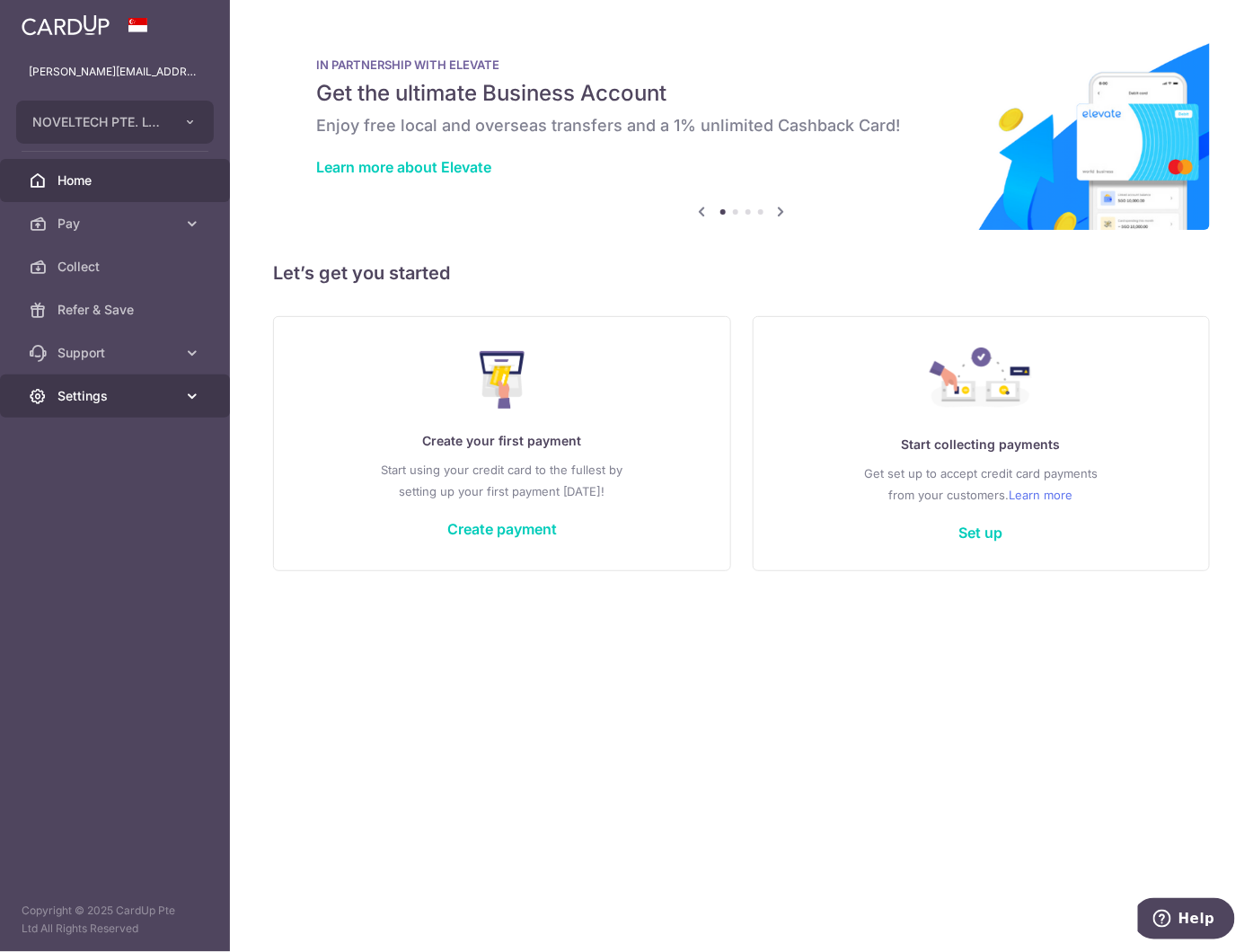
click at [105, 396] on span "Settings" at bounding box center [116, 397] width 119 height 18
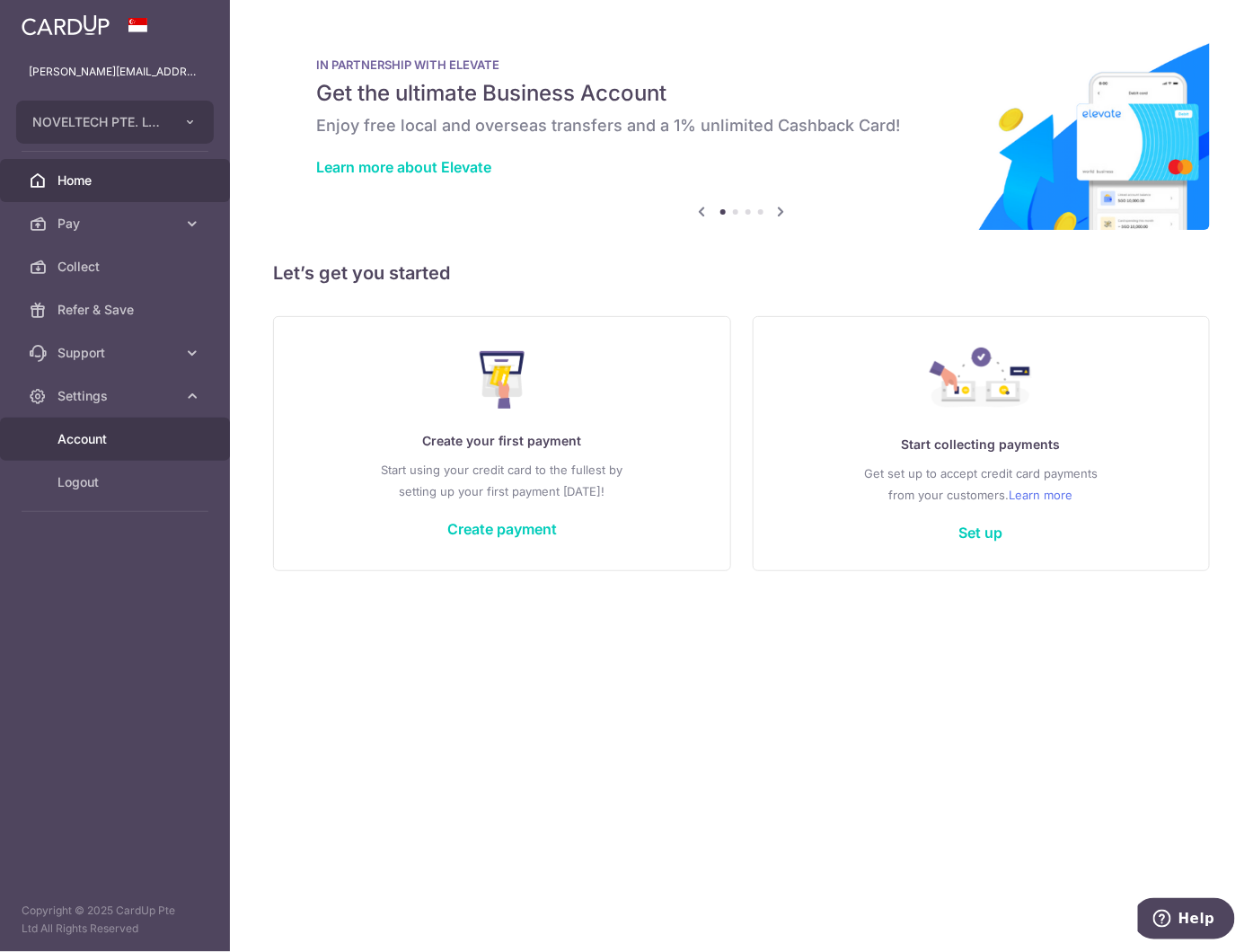
click at [105, 436] on span "Account" at bounding box center [116, 439] width 119 height 18
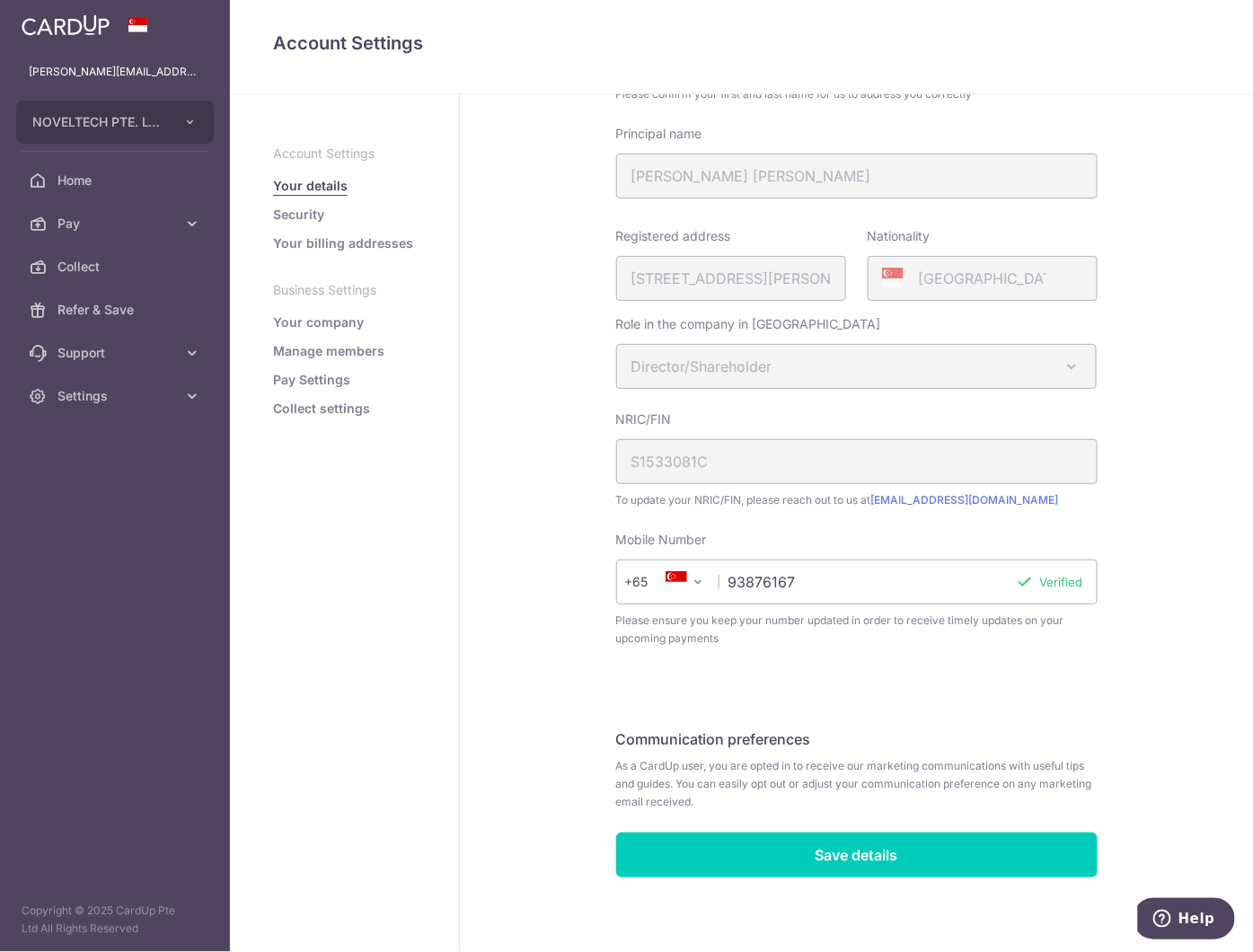
scroll to position [200, 0]
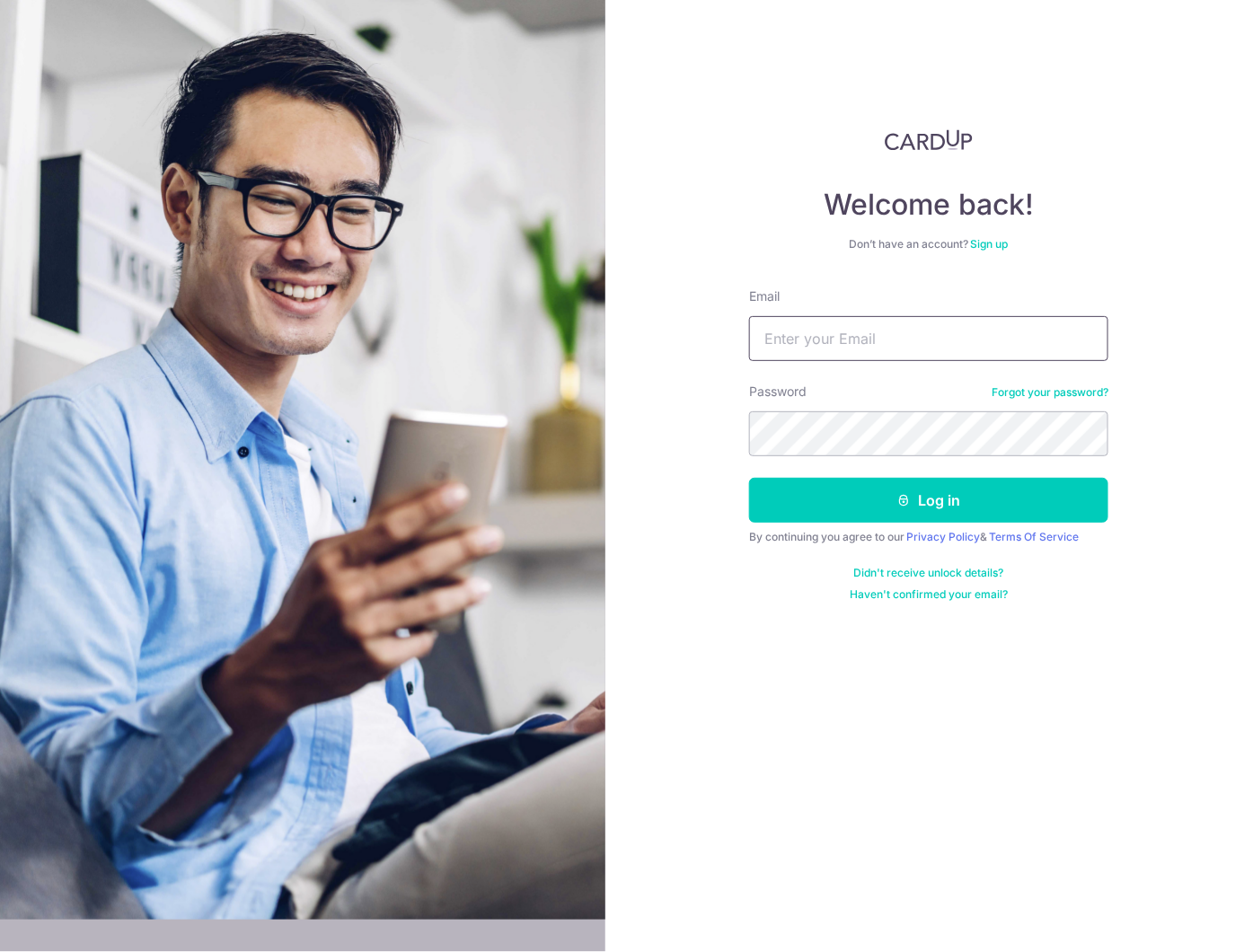
drag, startPoint x: 0, startPoint y: 0, endPoint x: 784, endPoint y: 347, distance: 857.4
click at [784, 347] on input "Email" at bounding box center [929, 338] width 359 height 45
type input "[PERSON_NAME][EMAIL_ADDRESS][PERSON_NAME][DOMAIN_NAME]"
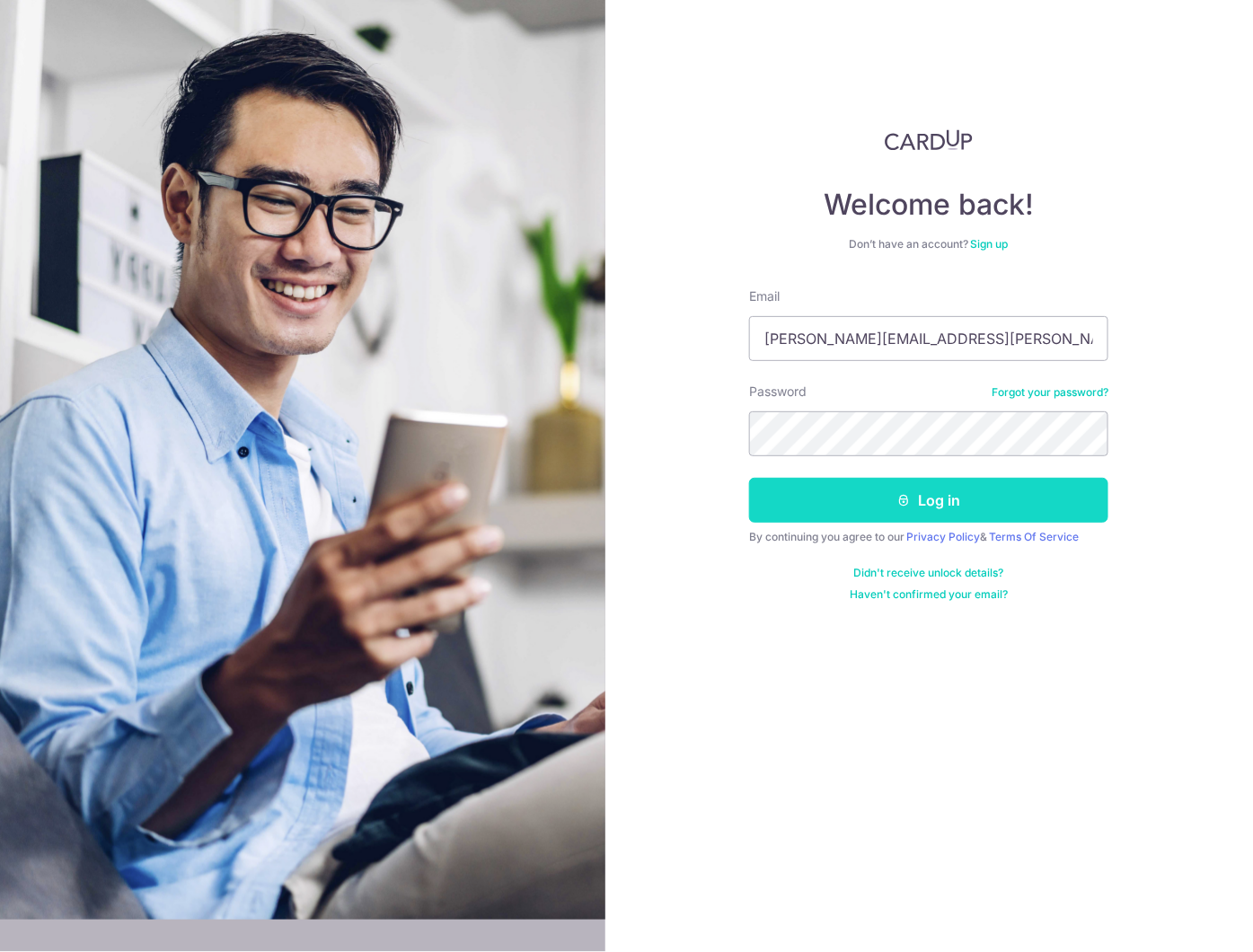
click at [945, 505] on button "Log in" at bounding box center [929, 500] width 359 height 45
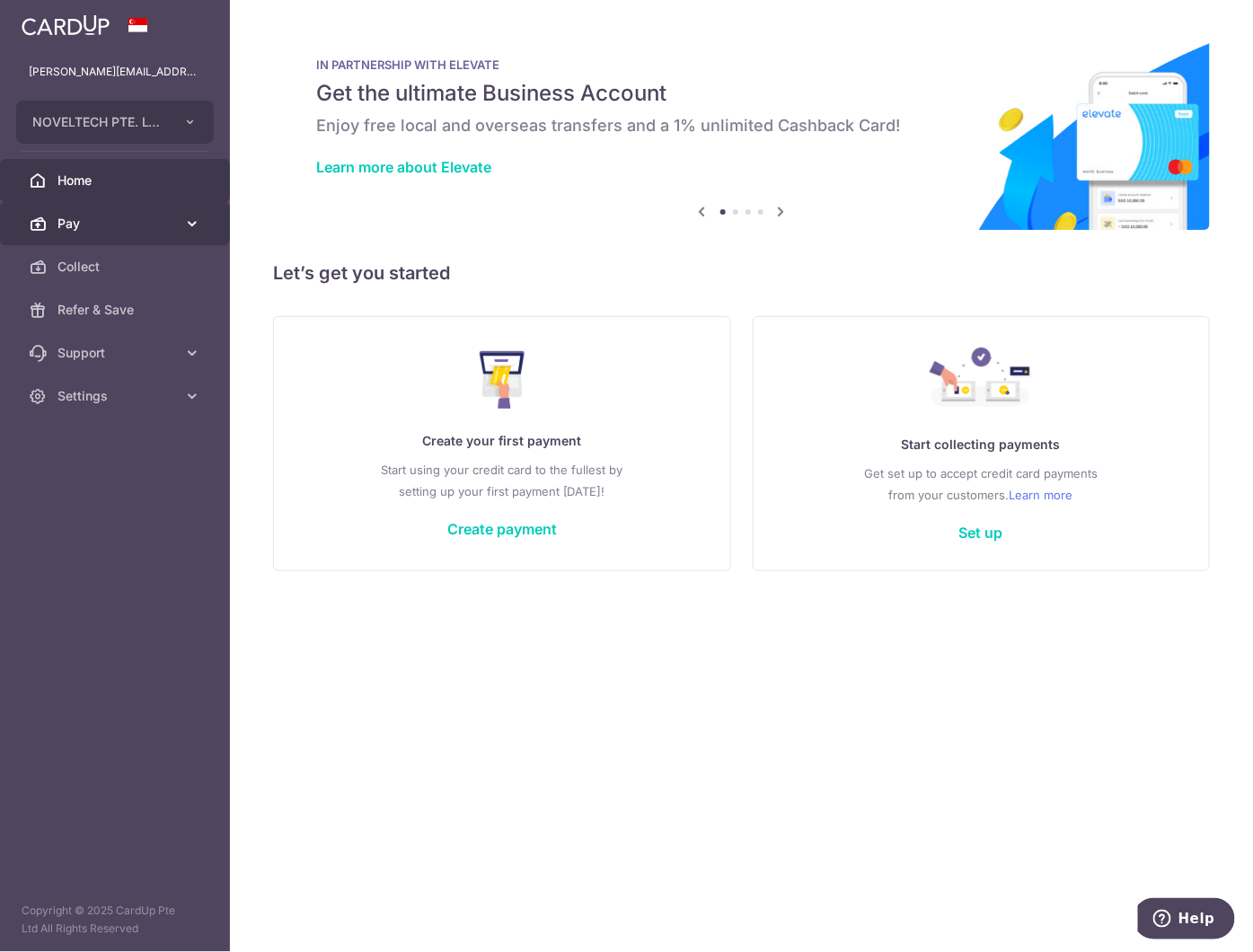
click at [92, 217] on span "Pay" at bounding box center [116, 224] width 119 height 18
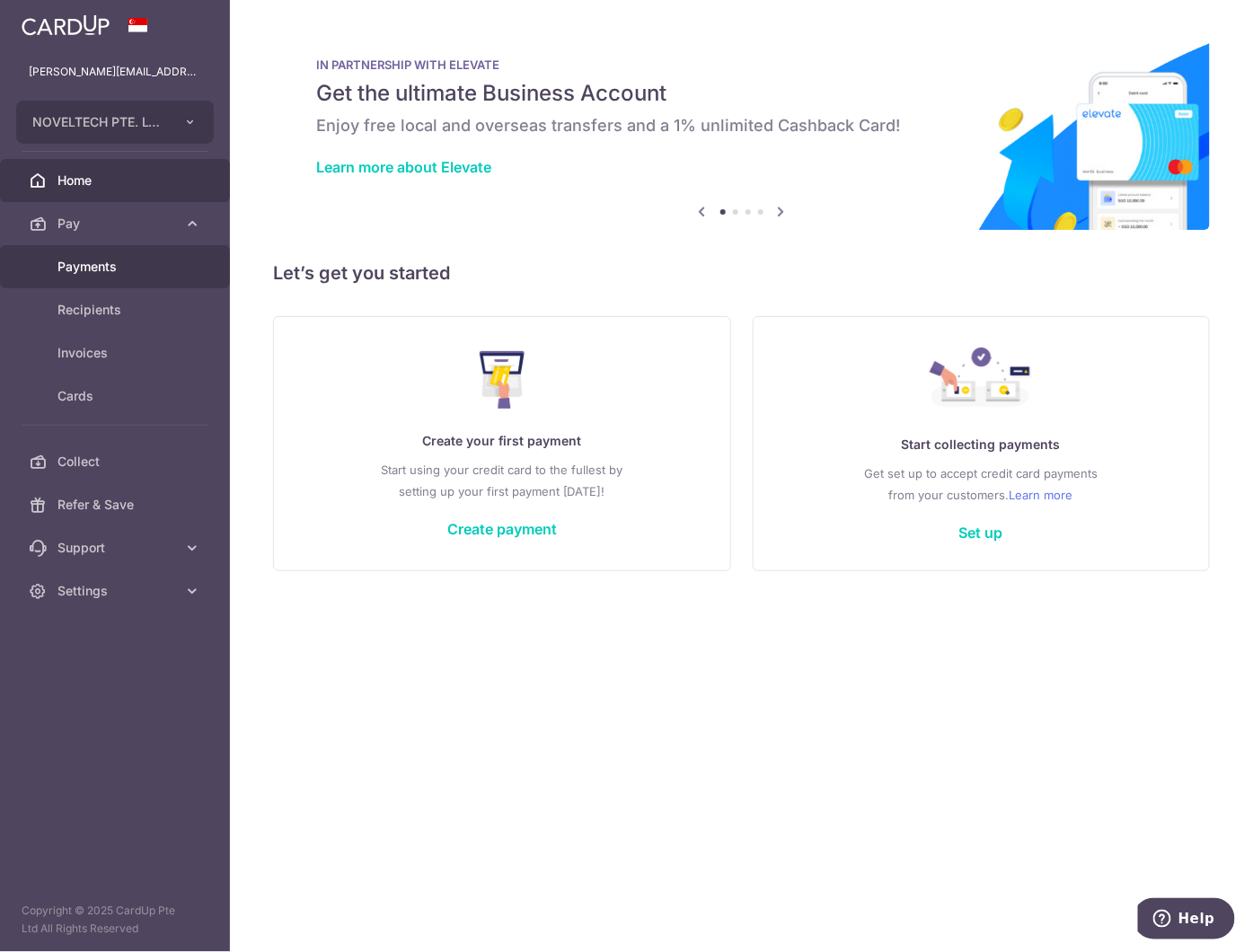
click at [86, 256] on link "Payments" at bounding box center [115, 266] width 230 height 43
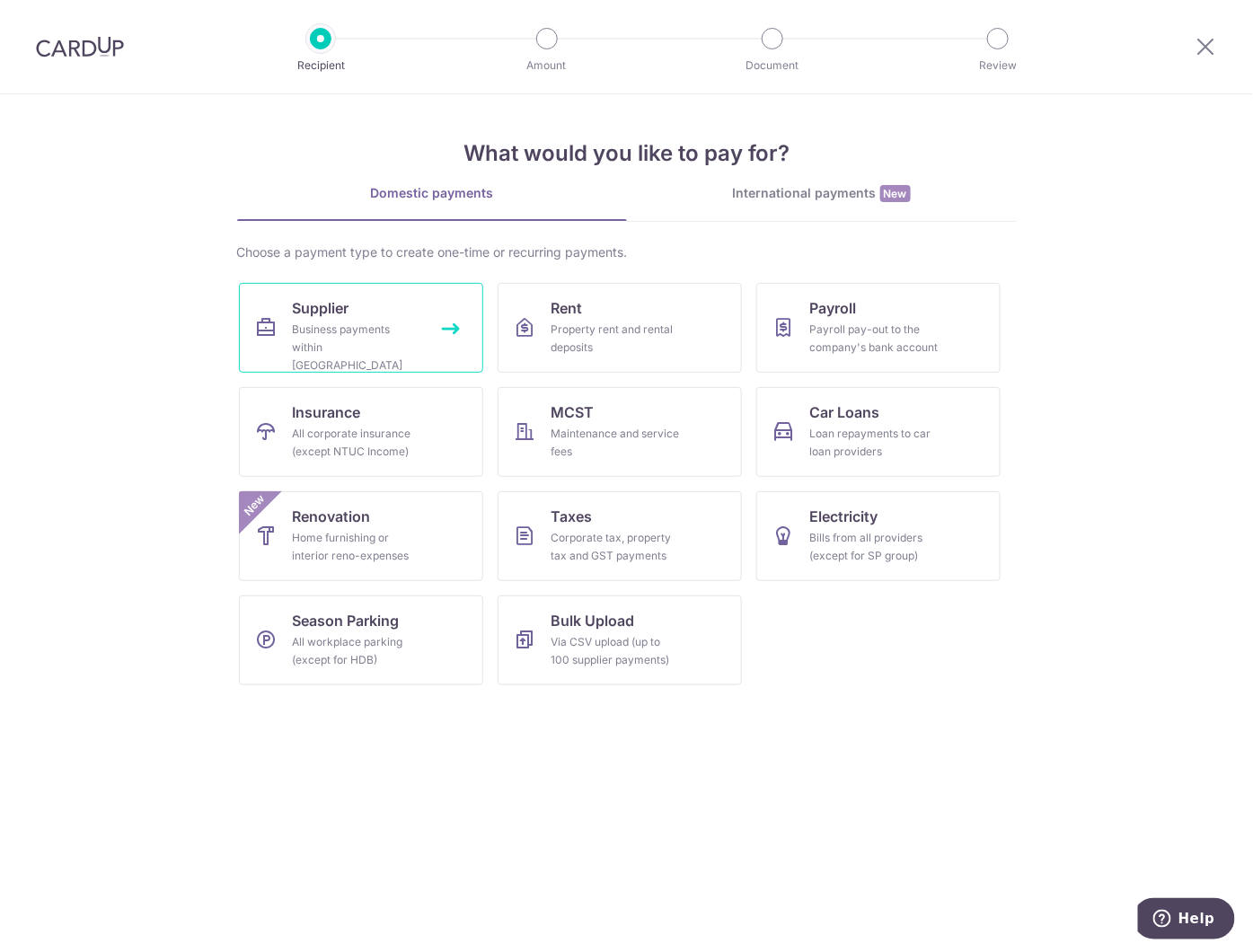
click at [380, 337] on div "Business payments within Singapore" at bounding box center [357, 347] width 129 height 54
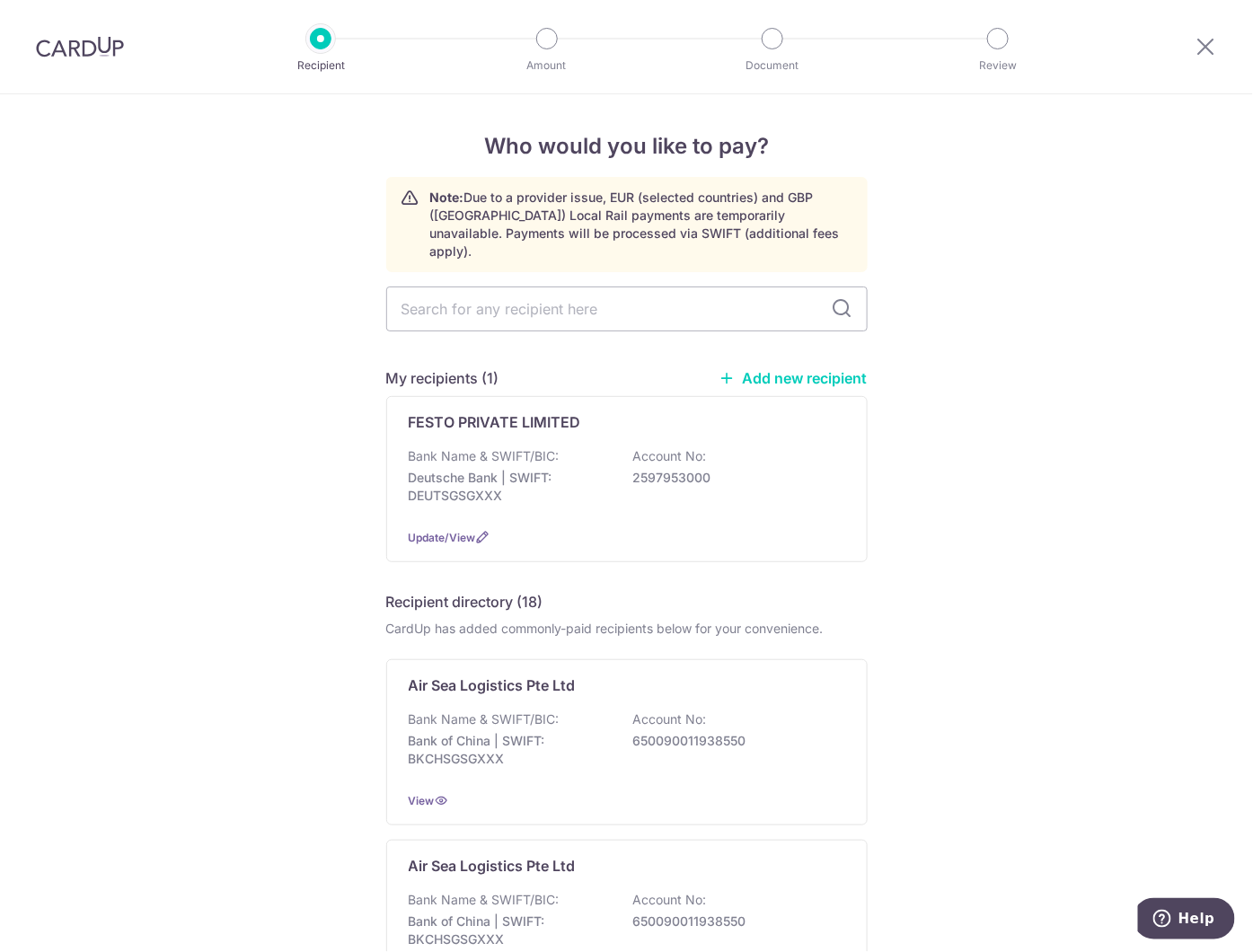
click at [567, 469] on p "Deutsche Bank | SWIFT: DEUTSGSGXXX" at bounding box center [509, 486] width 202 height 36
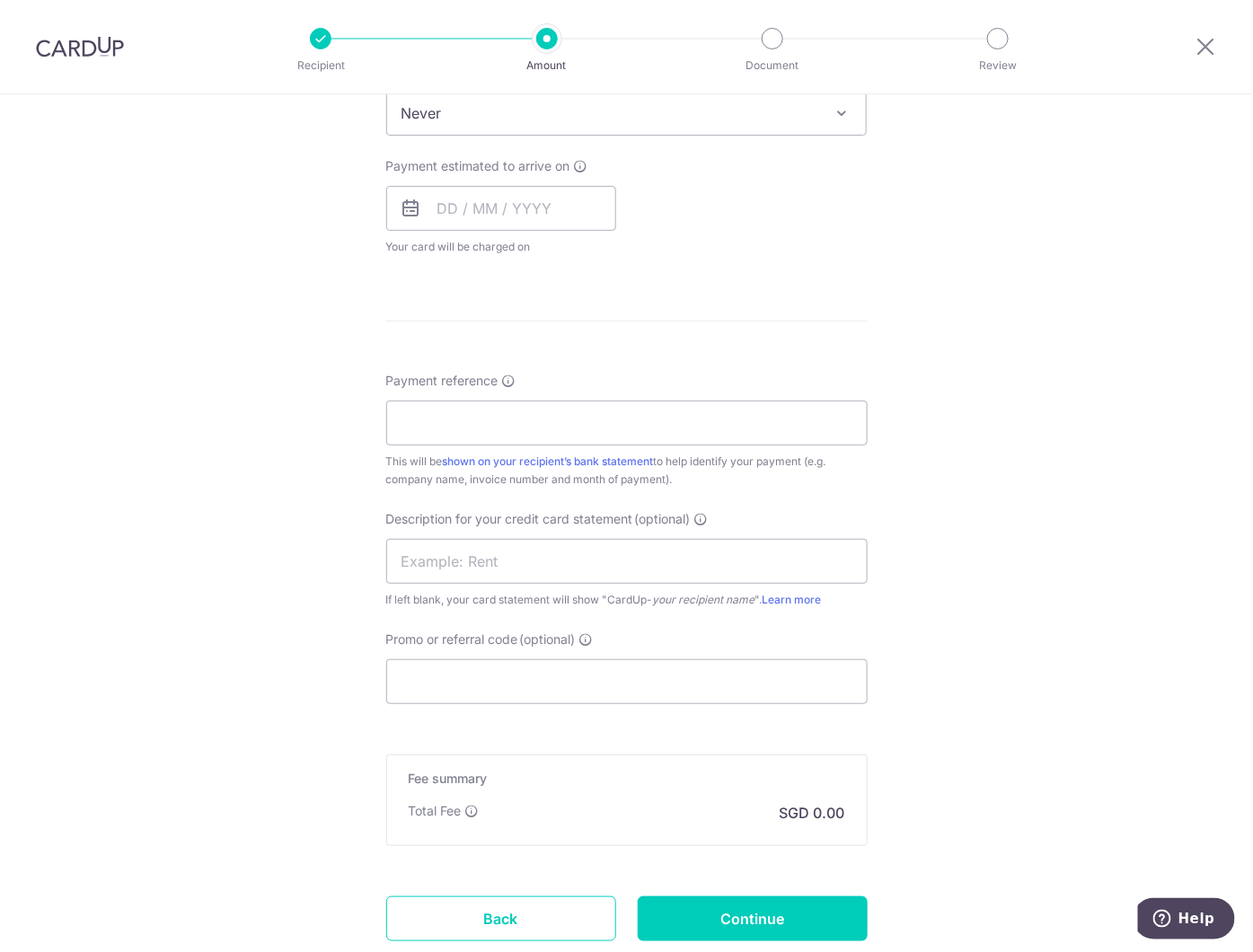
scroll to position [797, 0]
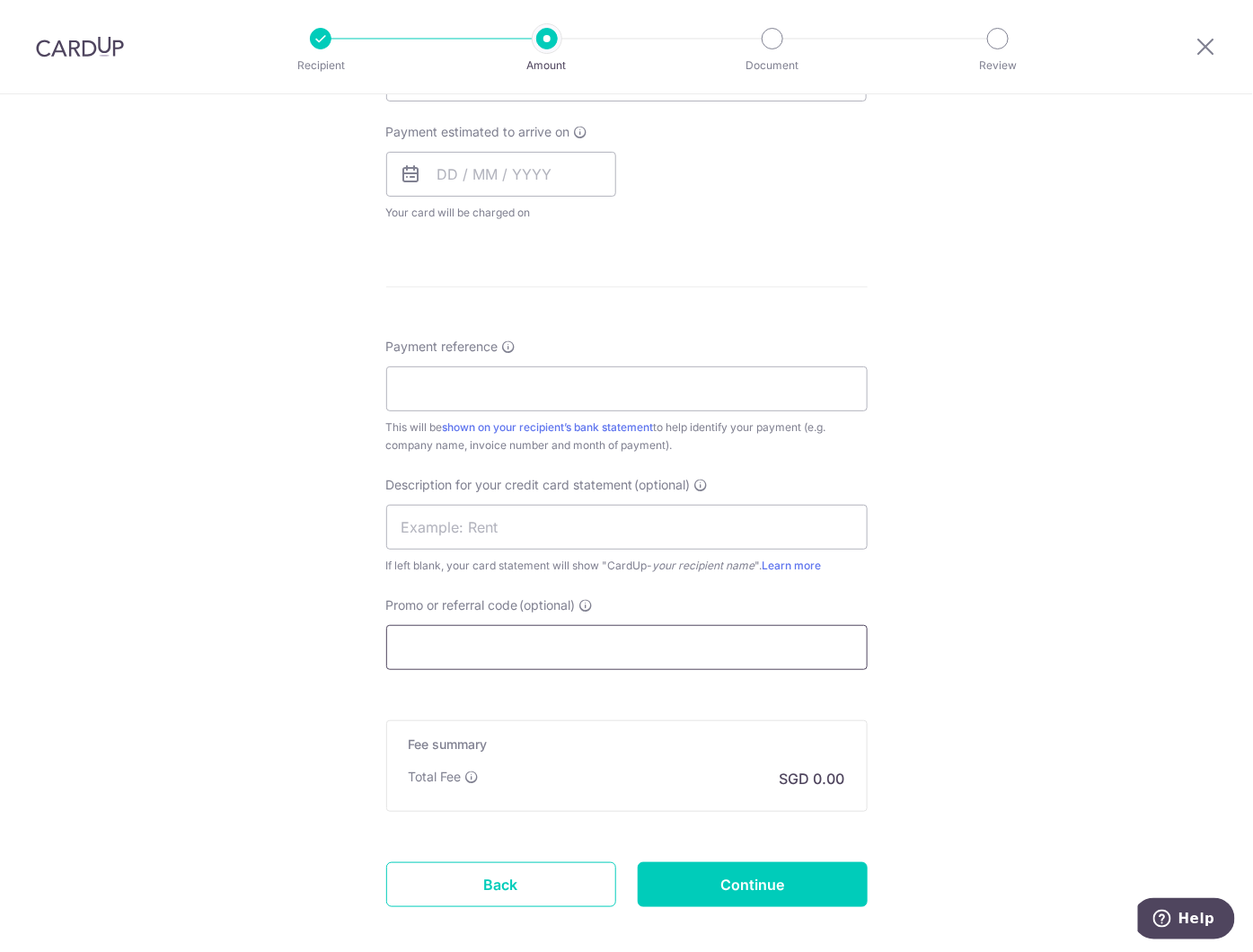
click at [478, 644] on input "Promo or referral code (optional)" at bounding box center [627, 647] width 481 height 45
paste input "DAVIDC260"
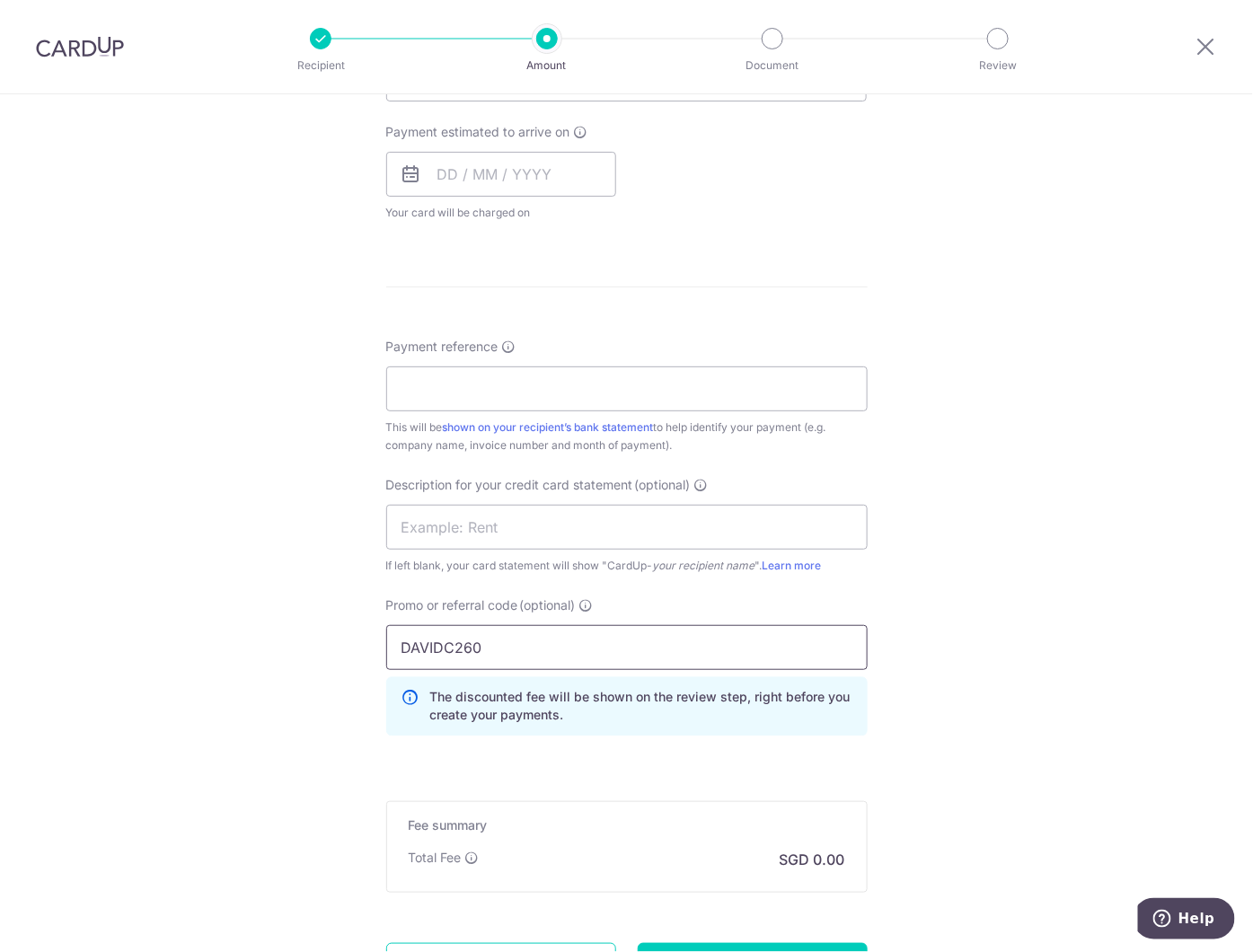
type input "DAVIDC260"
click at [303, 748] on div "Tell us more about your payment Enter payment amount SGD GST (optional) SGD Sel…" at bounding box center [626, 210] width 1253 height 1827
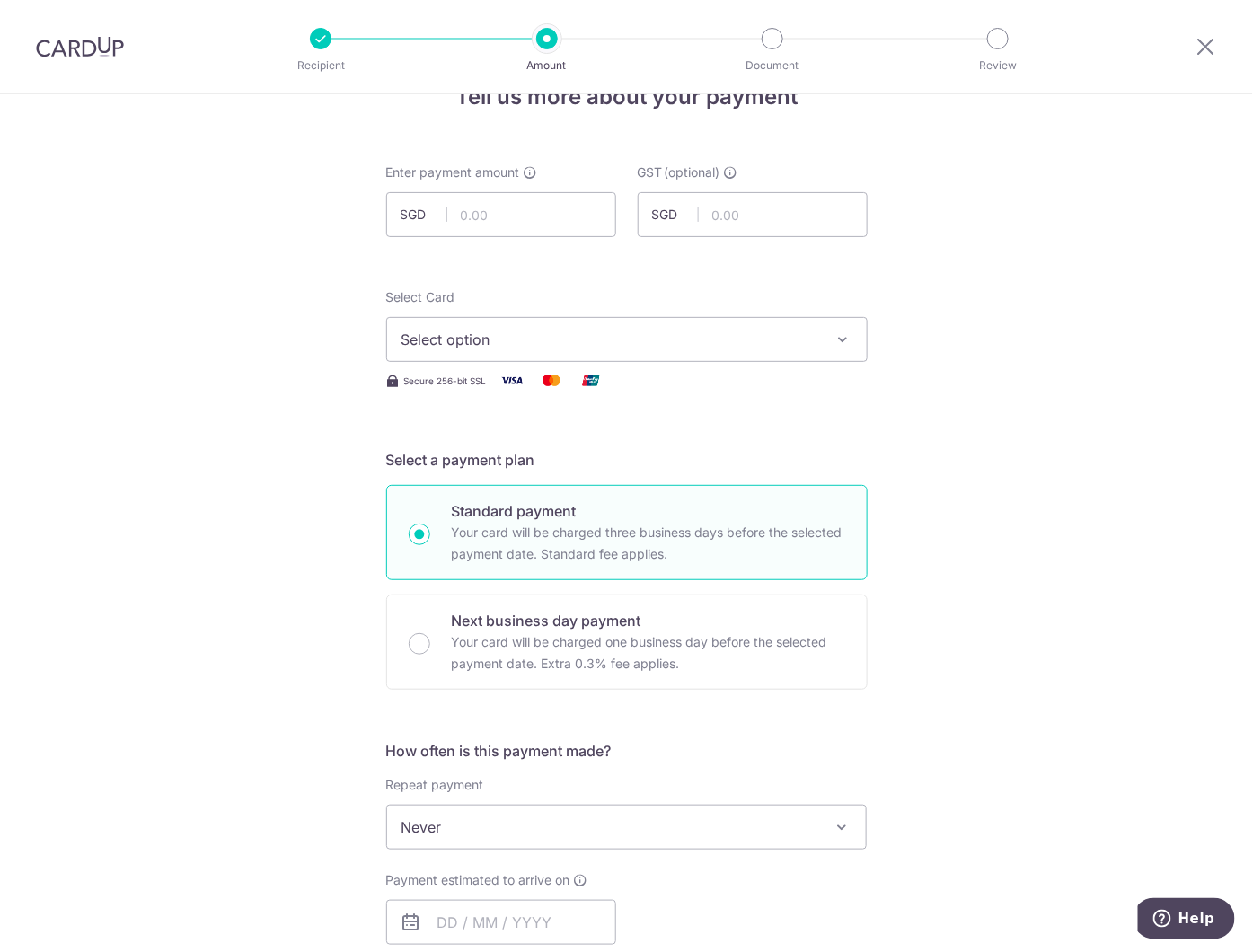
scroll to position [0, 0]
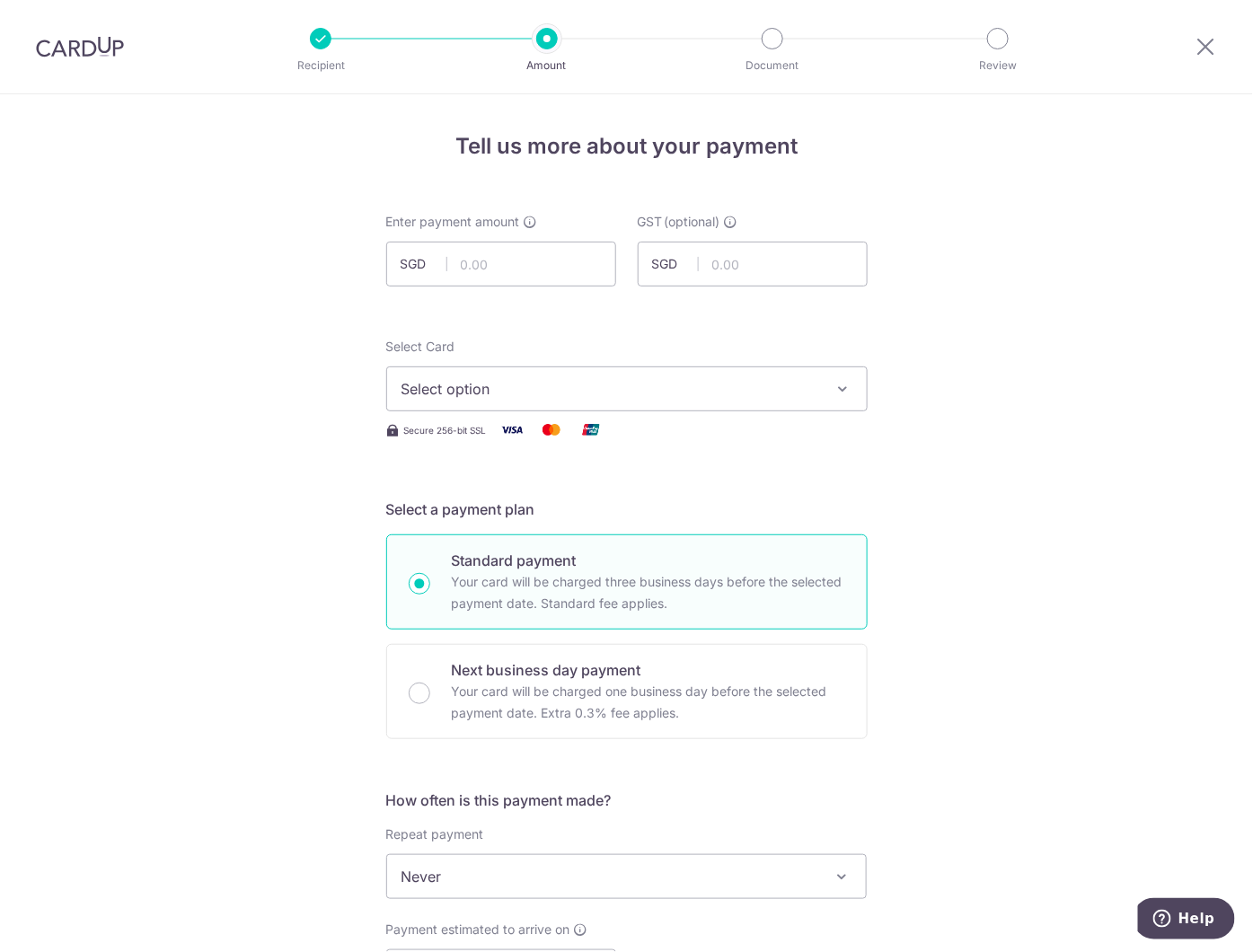
click at [823, 395] on button "Select option" at bounding box center [627, 389] width 481 height 45
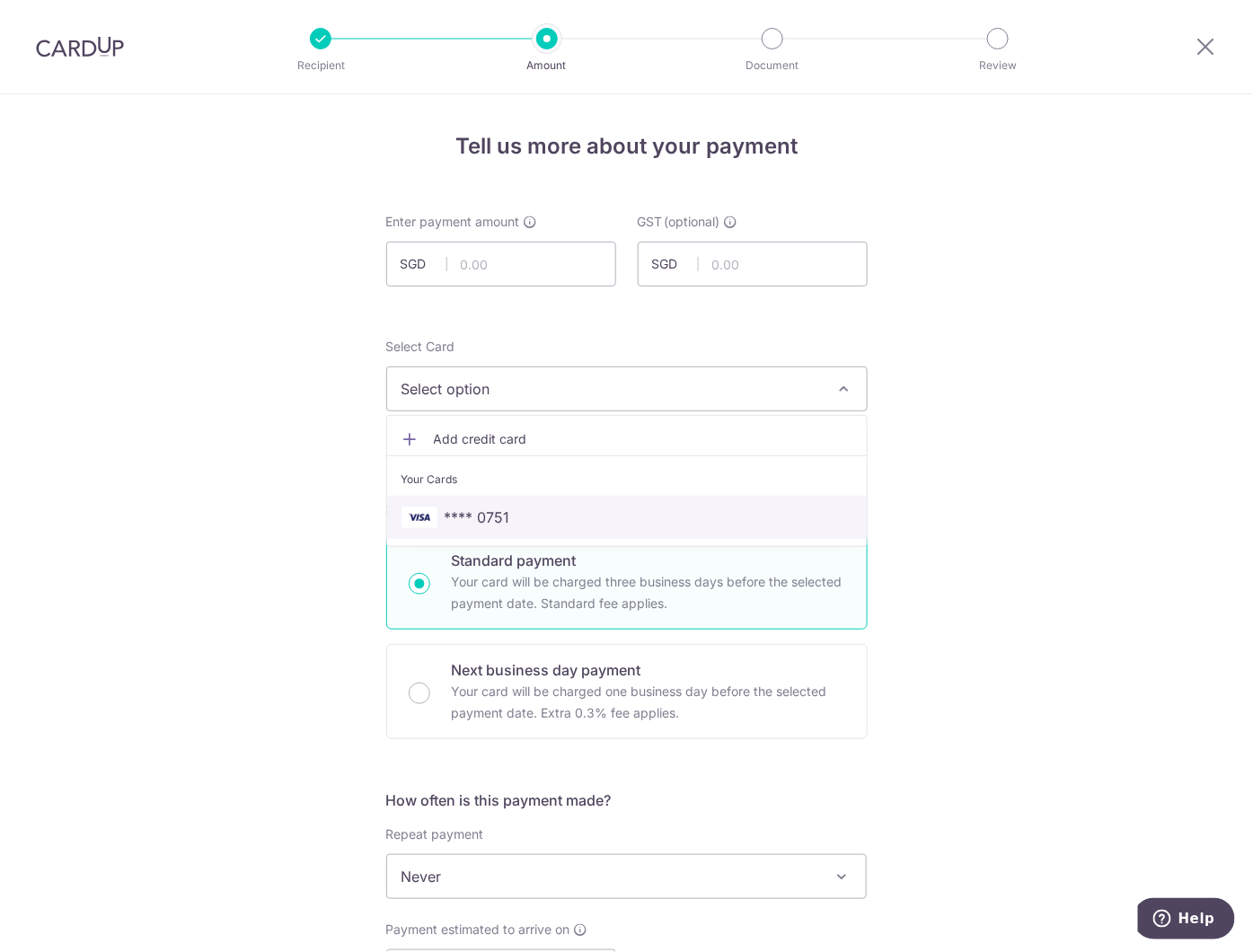
click at [479, 519] on span "**** 0751" at bounding box center [477, 517] width 65 height 21
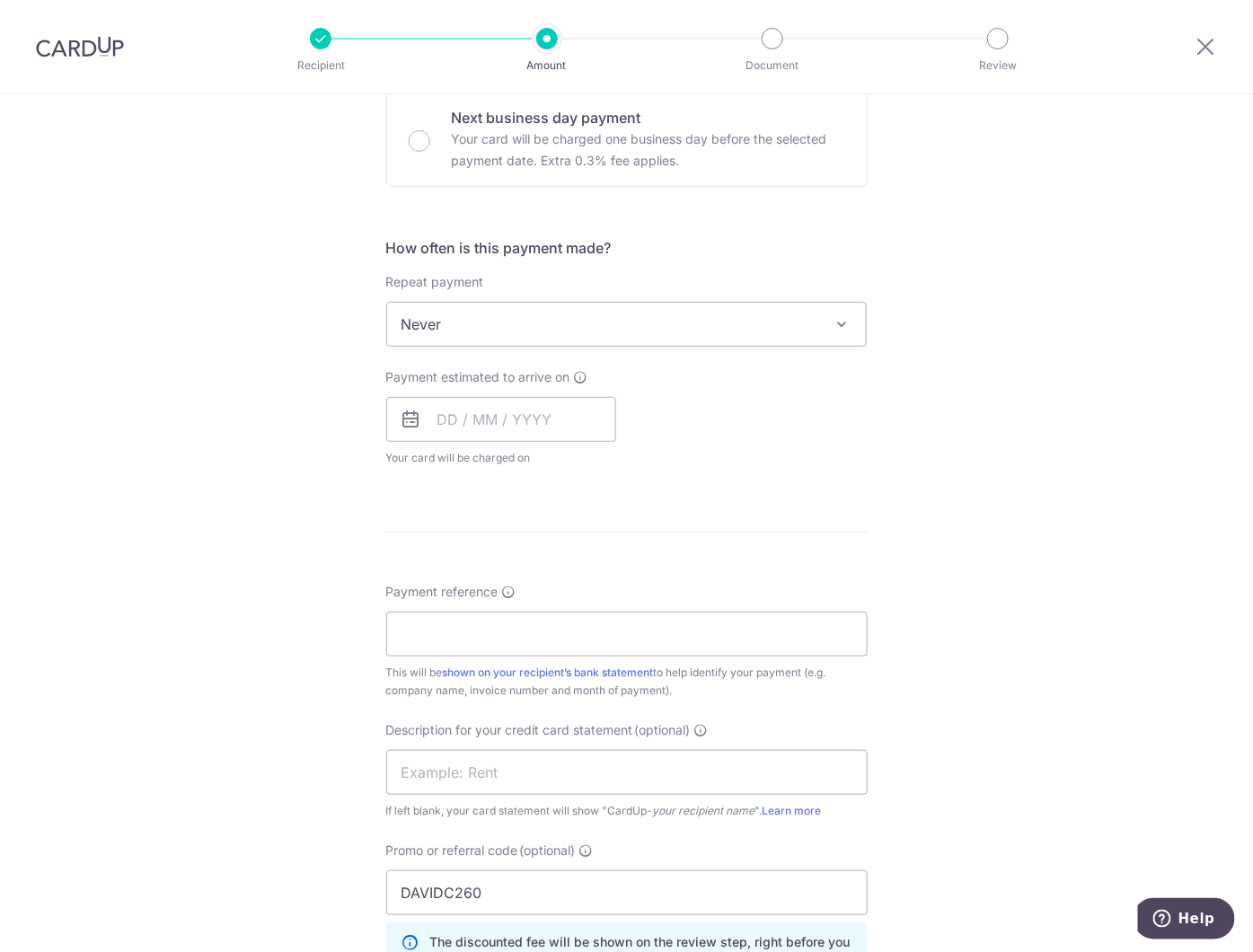
scroll to position [598, 0]
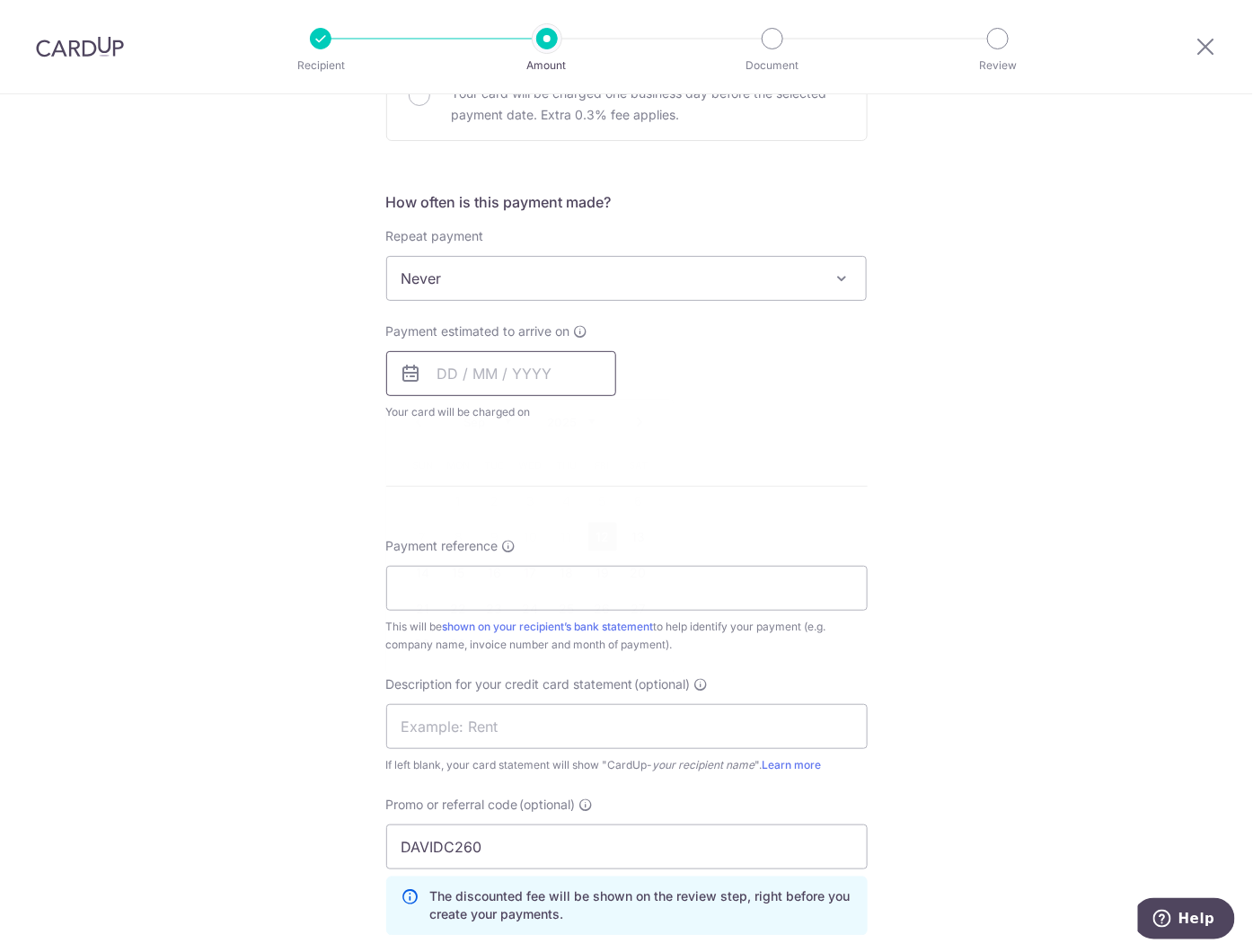
click at [494, 375] on input "text" at bounding box center [502, 373] width 230 height 45
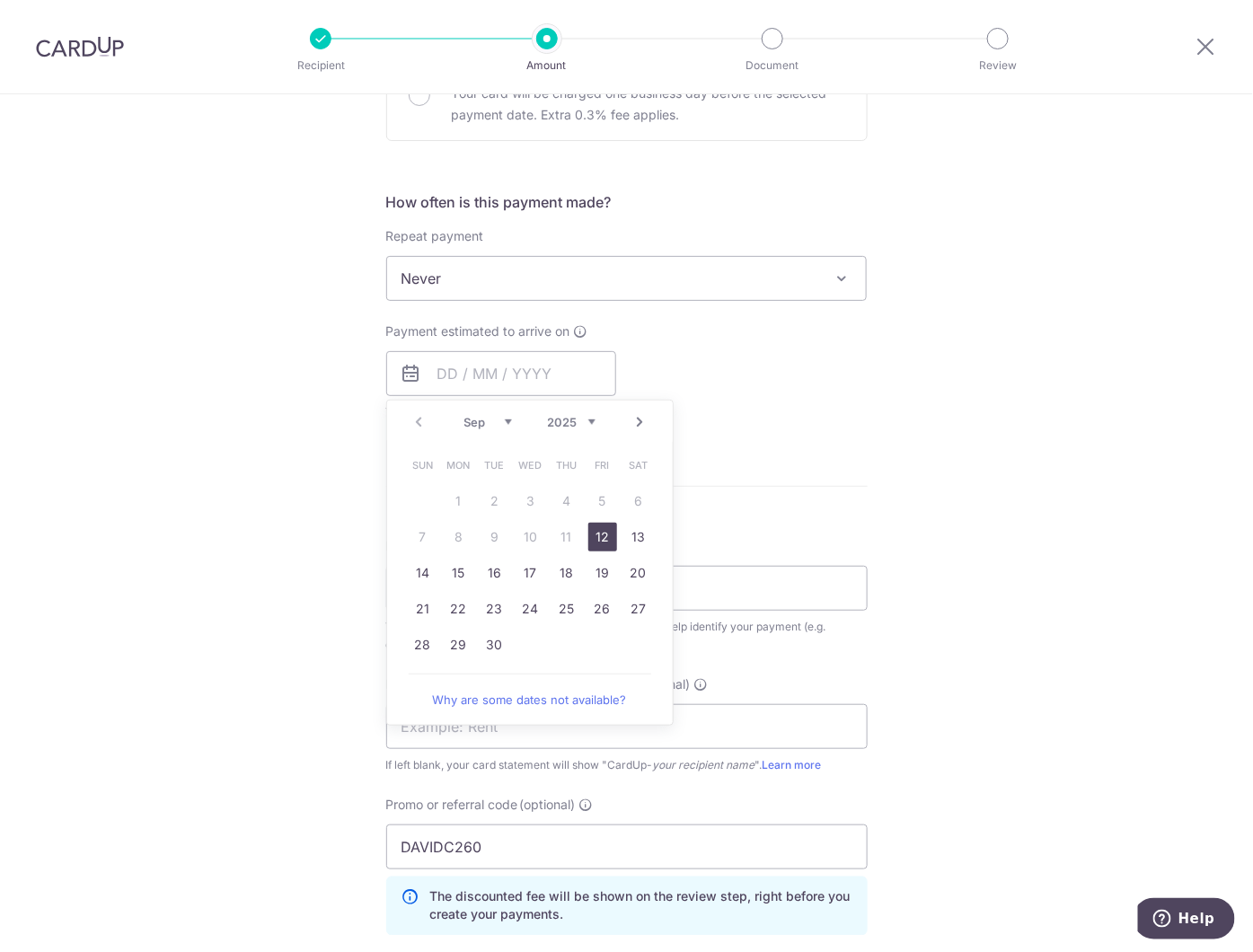
click at [588, 537] on link "12" at bounding box center [602, 537] width 29 height 29
type input "[DATE]"
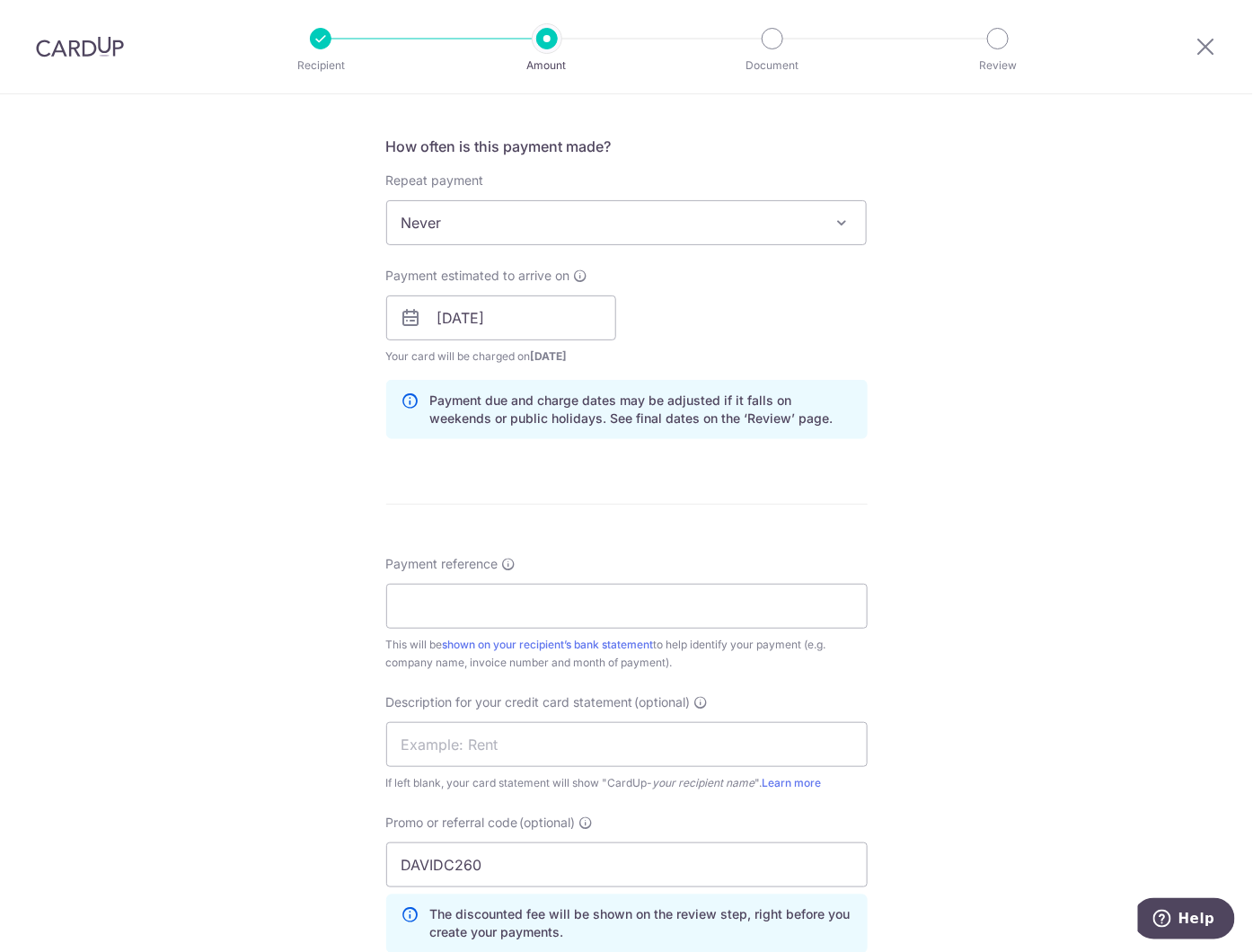
scroll to position [698, 0]
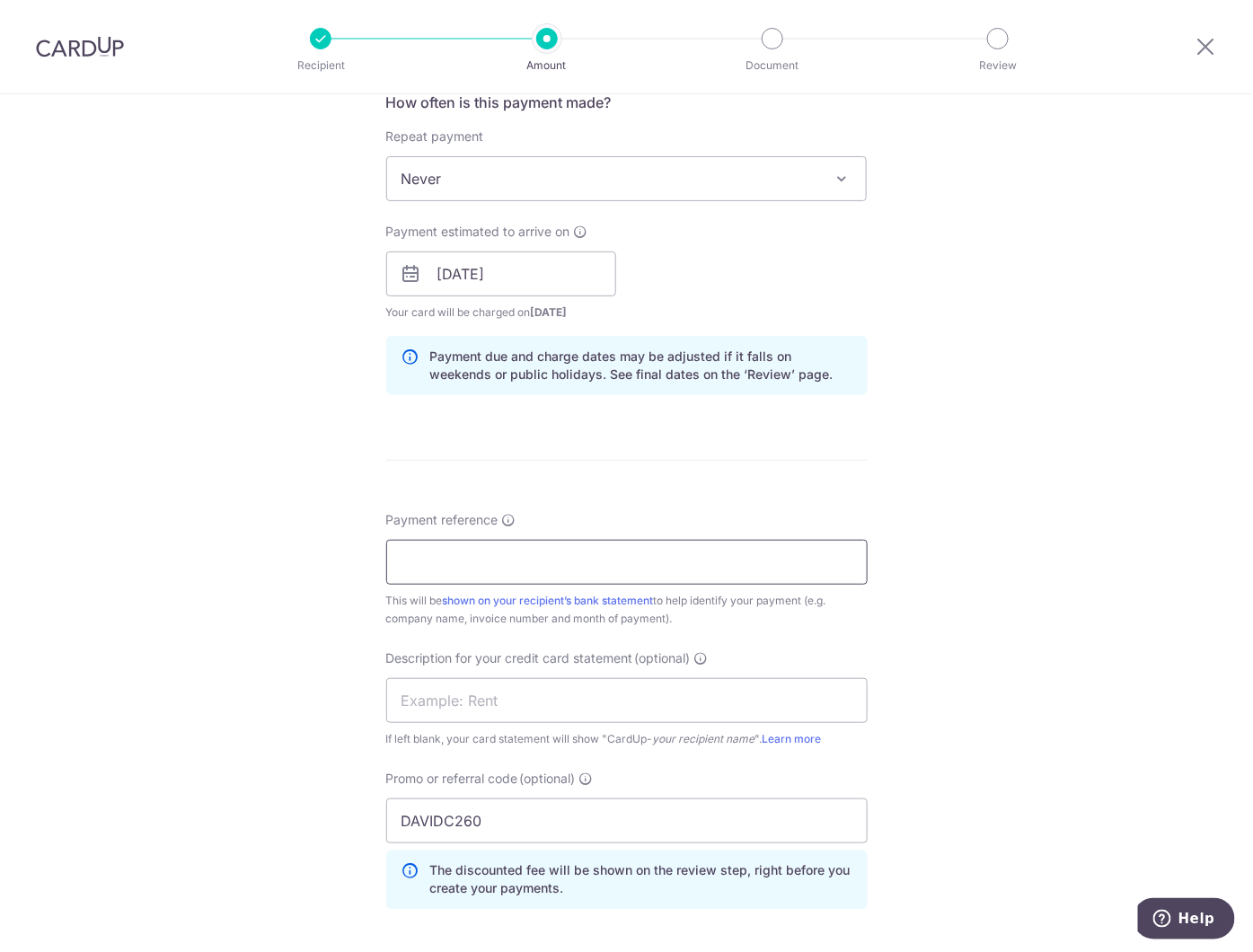
click at [424, 571] on input "Payment reference" at bounding box center [627, 562] width 481 height 45
paste input "4234004048"
type input "4234004048"
click at [1006, 751] on div "Tell us more about your payment Enter payment amount SGD GST (optional) SGD Sel…" at bounding box center [626, 346] width 1253 height 1900
click at [574, 702] on input "text" at bounding box center [627, 701] width 481 height 45
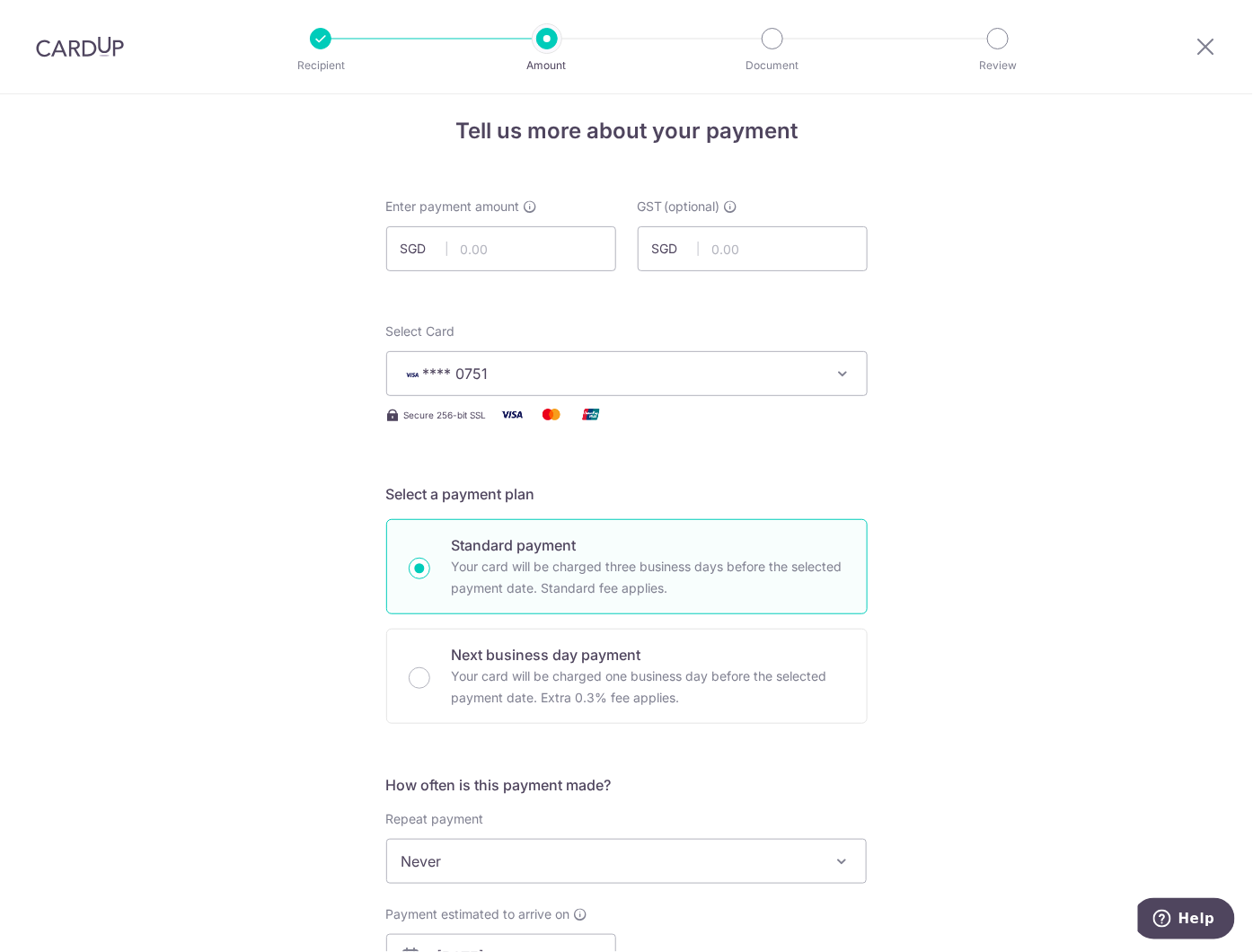
scroll to position [0, 0]
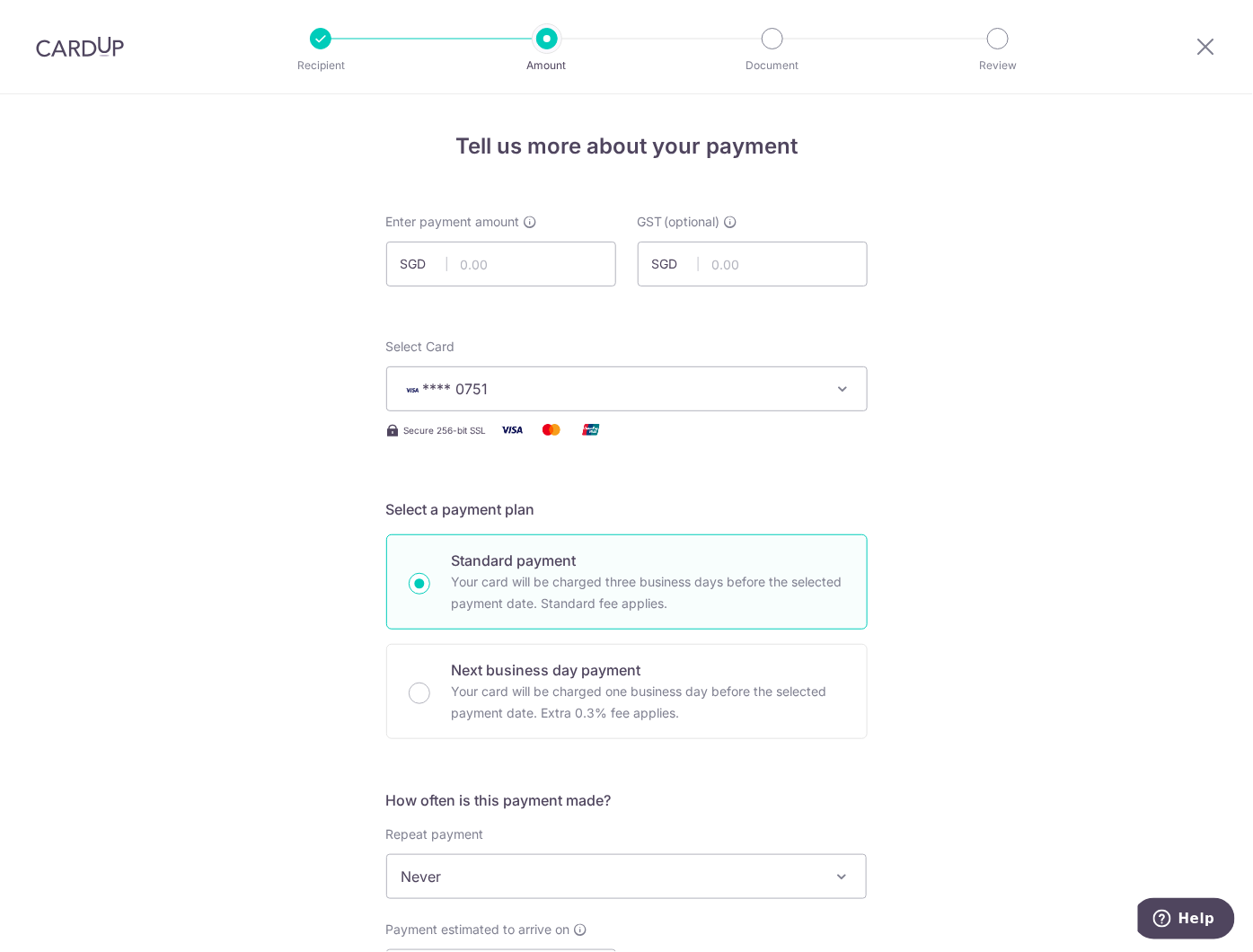
type input "Goods Purchase"
click at [487, 263] on input "text" at bounding box center [502, 263] width 230 height 45
click at [711, 267] on input "text" at bounding box center [753, 263] width 230 height 45
type input "1,698.90"
type input "152.90"
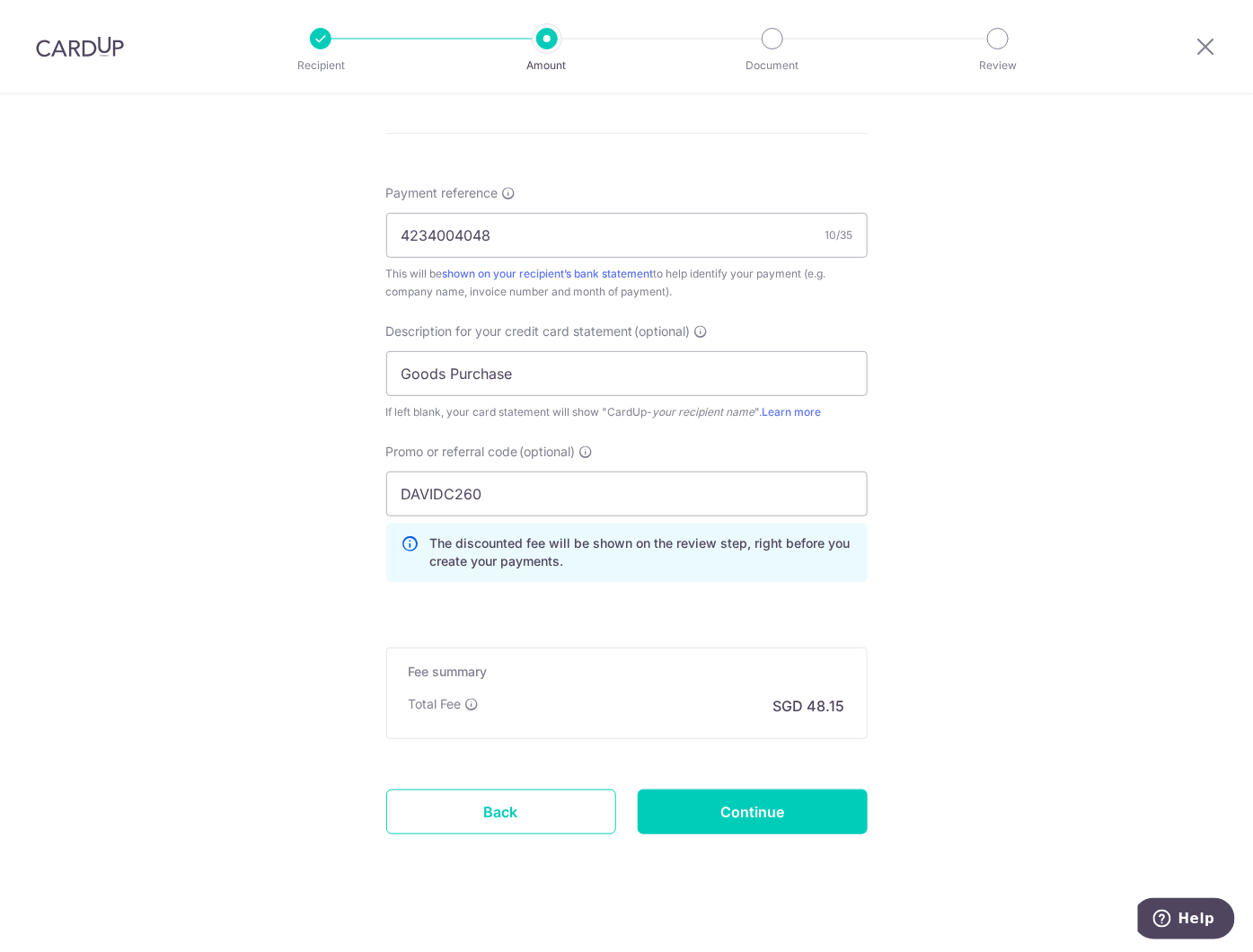
scroll to position [1043, 0]
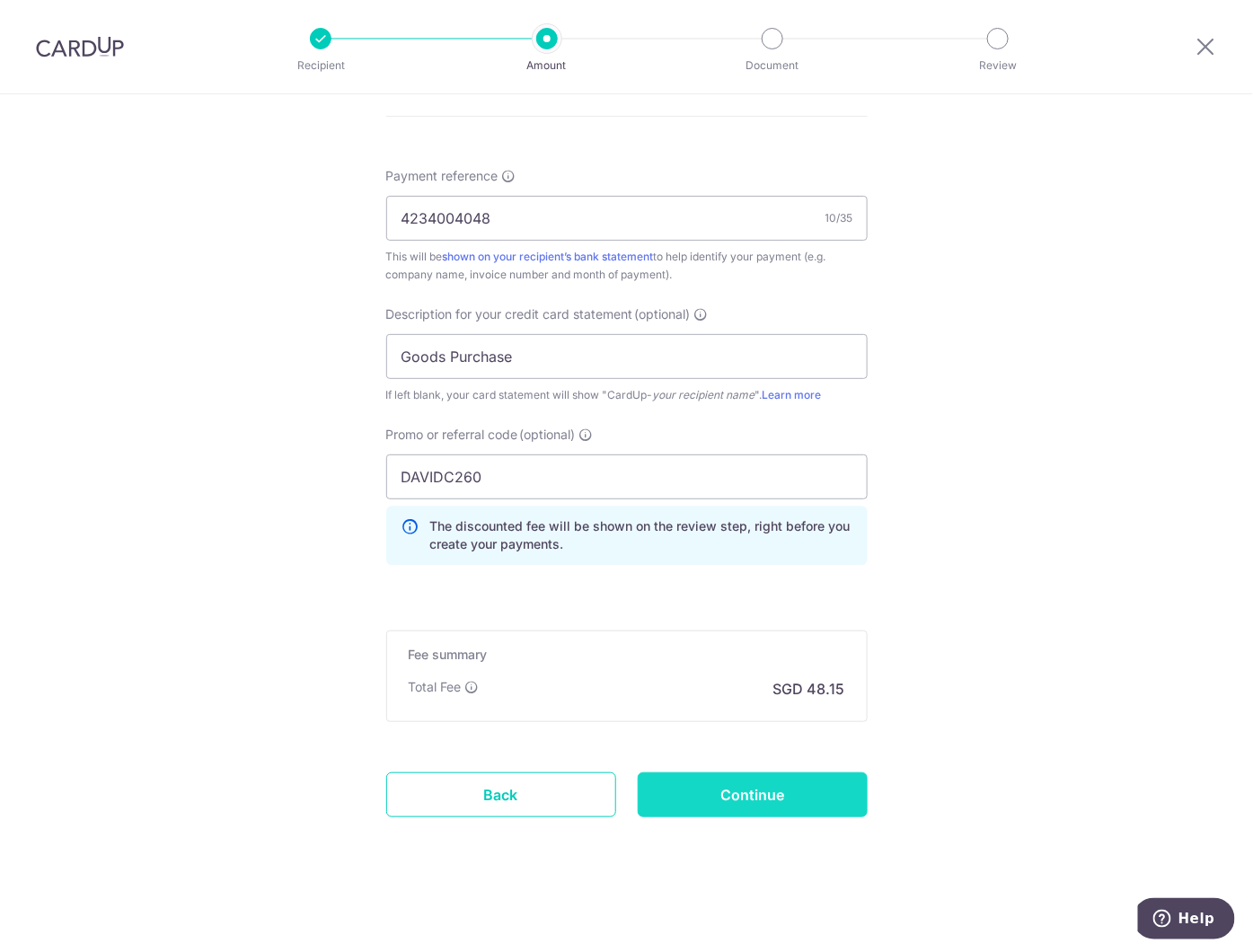
click at [767, 786] on input "Continue" at bounding box center [753, 795] width 230 height 45
type input "Create Schedule"
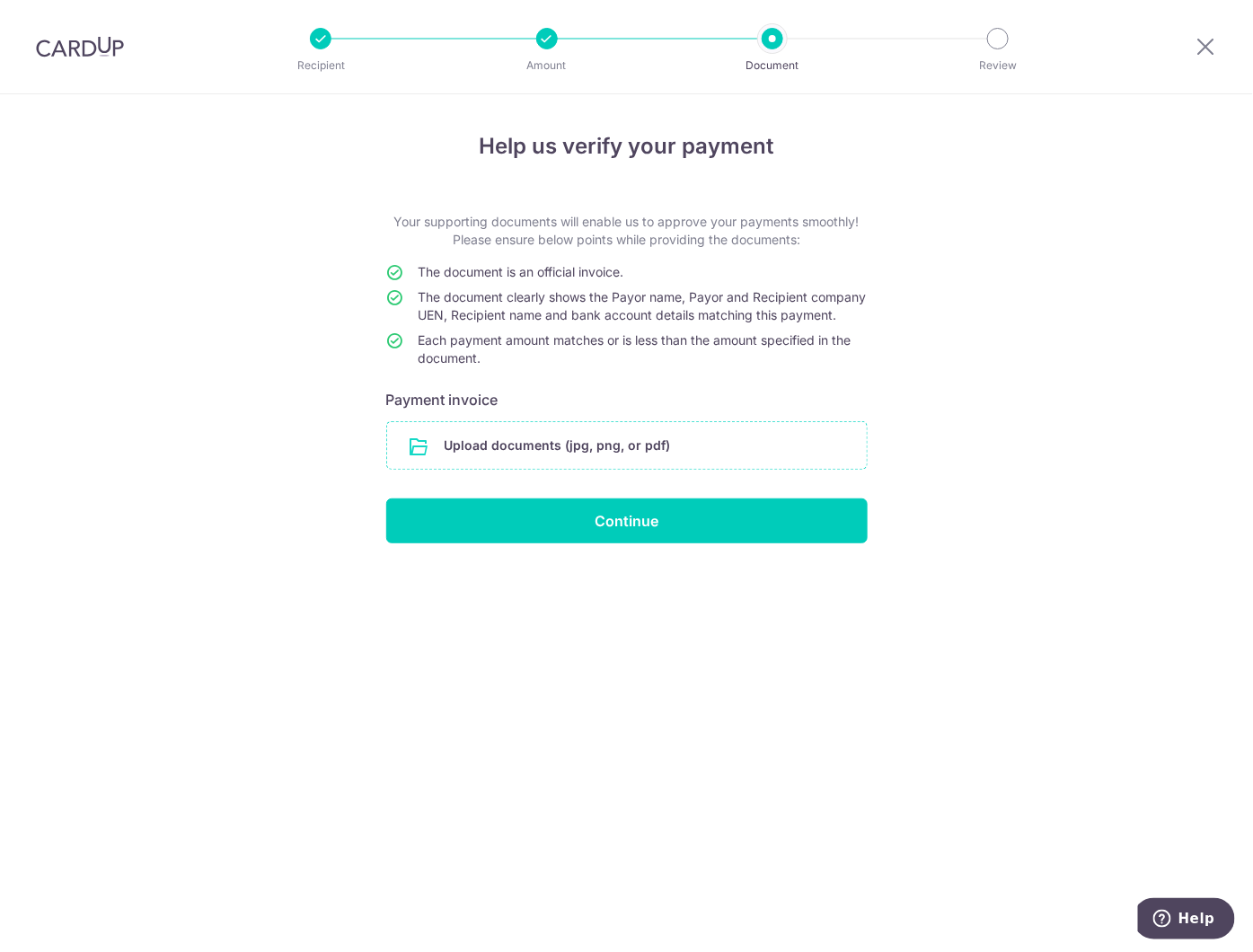
click at [553, 469] on input "file" at bounding box center [627, 446] width 480 height 47
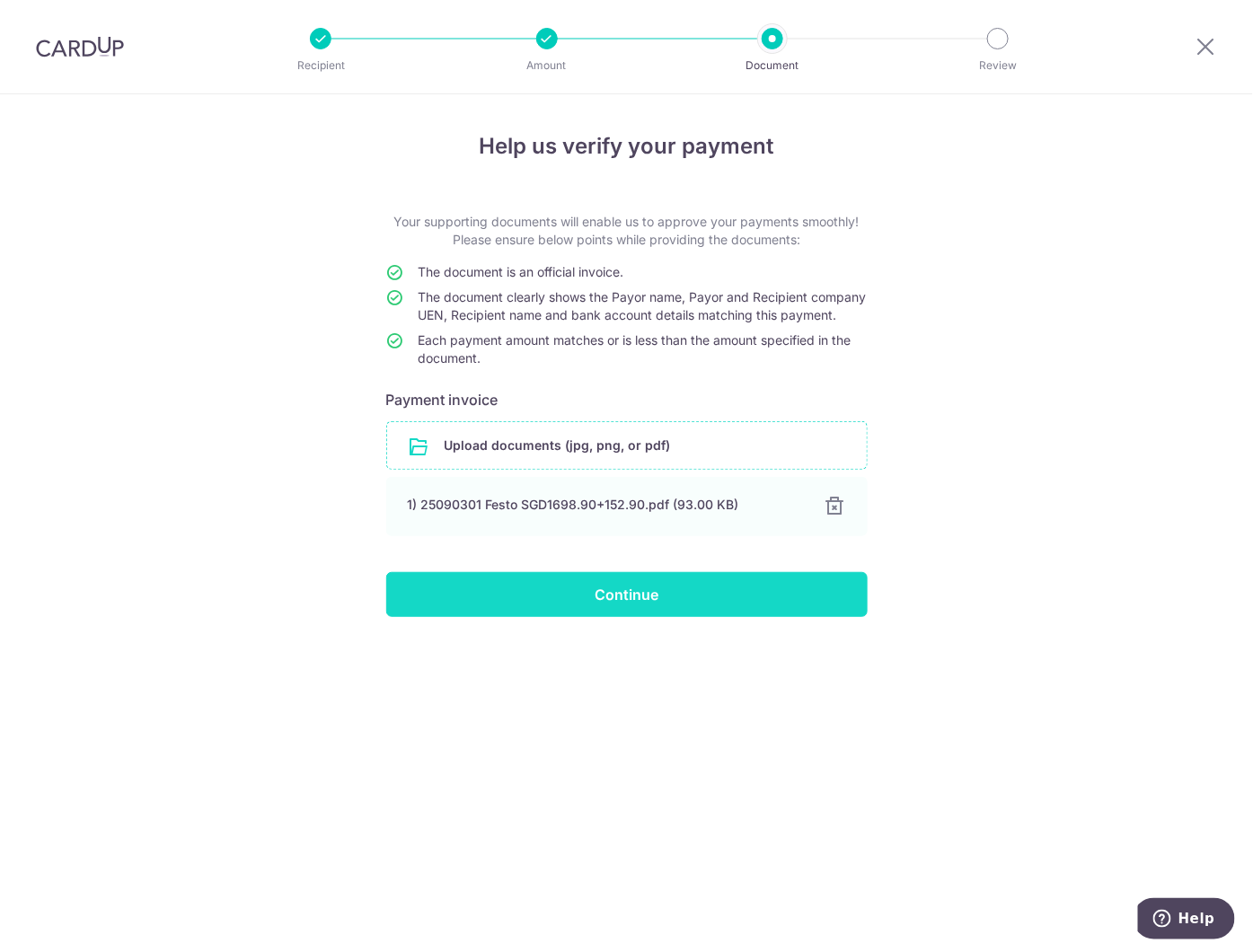
click at [647, 617] on input "Continue" at bounding box center [627, 594] width 481 height 45
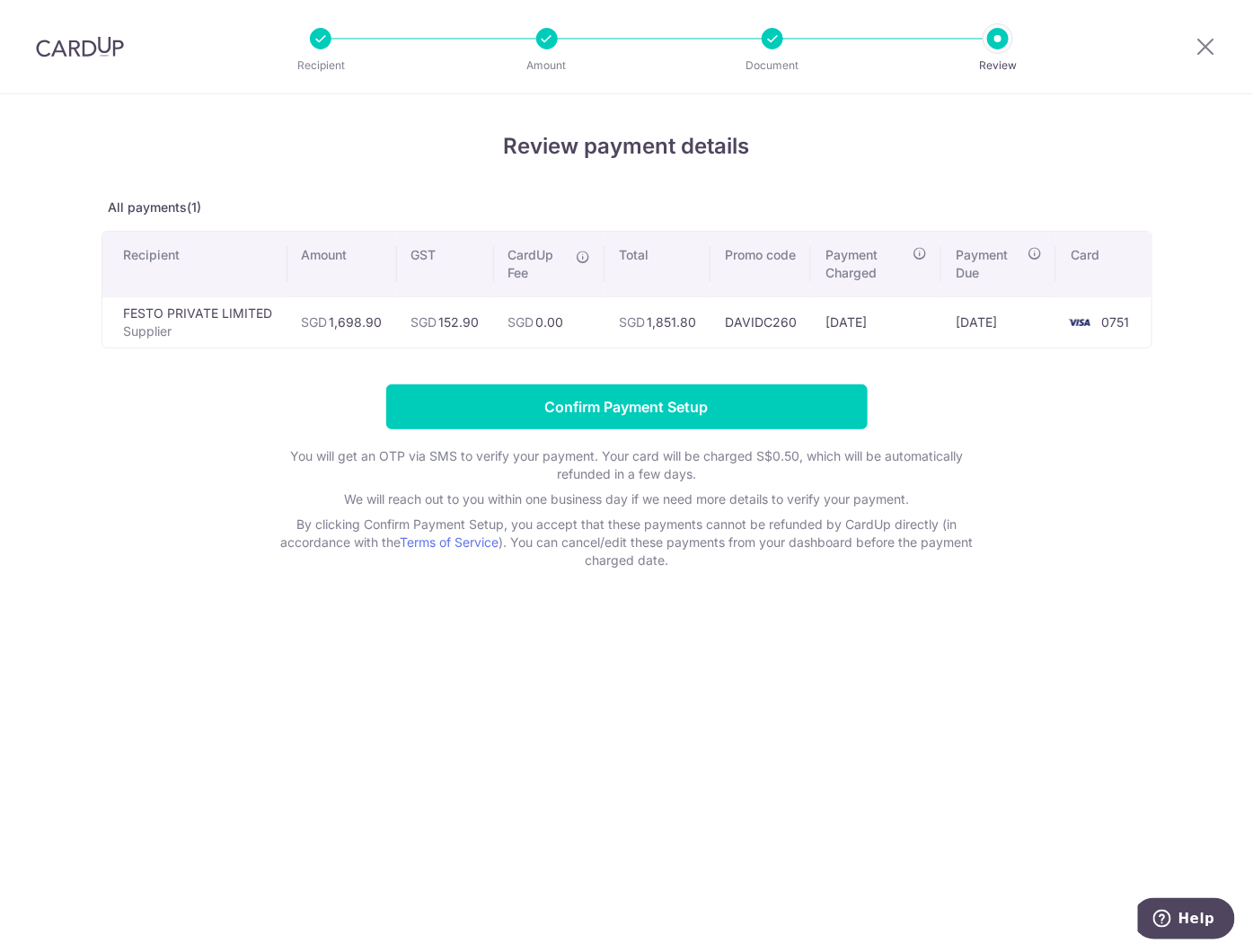
click at [274, 648] on div "Review payment details All payments(1) Recipient Amount GST CardUp Fee Total Pr…" at bounding box center [626, 523] width 1253 height 858
drag, startPoint x: 1207, startPoint y: 52, endPoint x: 719, endPoint y: 128, distance: 493.9
click at [1207, 52] on icon at bounding box center [1206, 46] width 21 height 22
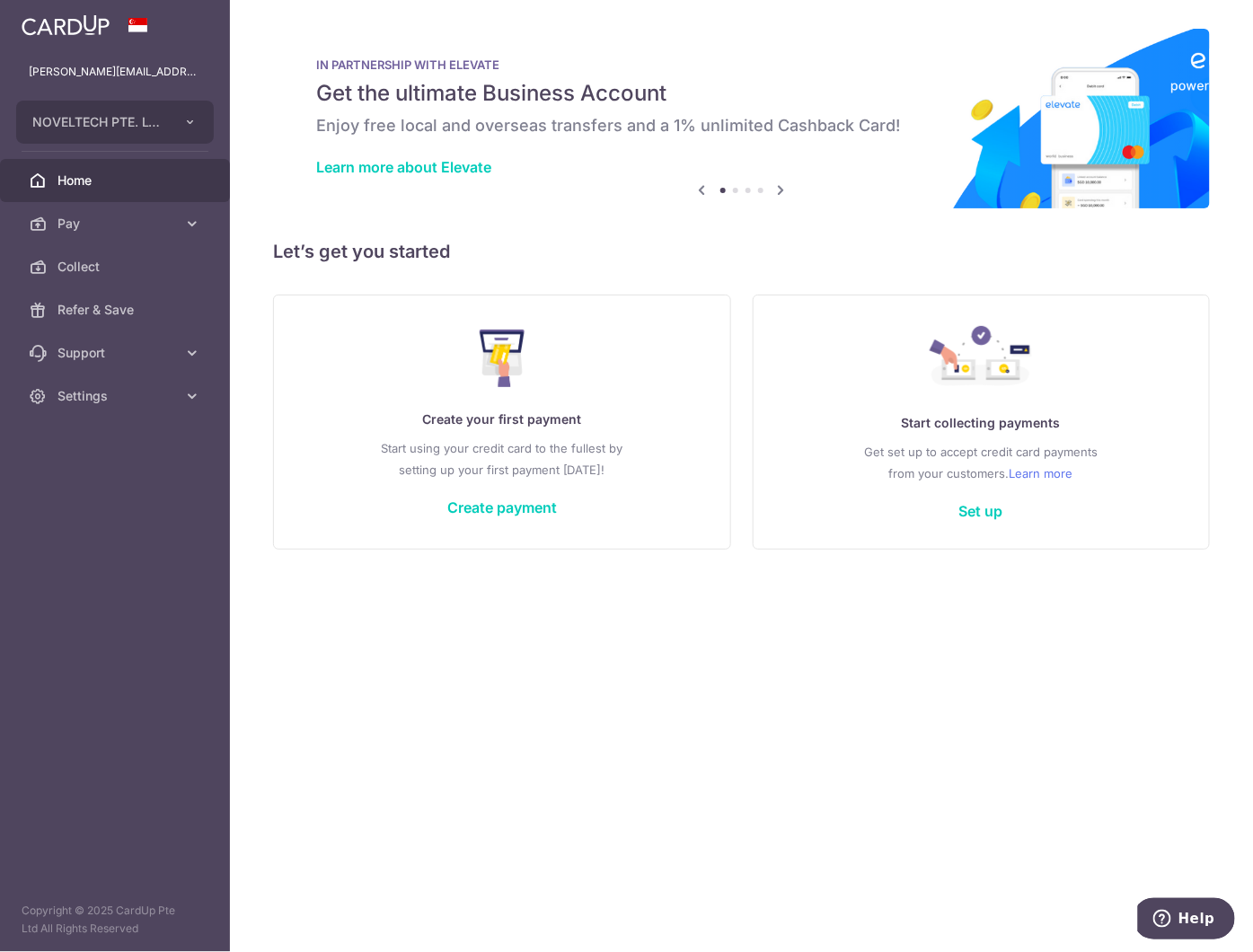
click at [75, 29] on img at bounding box center [65, 25] width 88 height 21
click at [84, 316] on span "Refer & Save" at bounding box center [116, 310] width 119 height 18
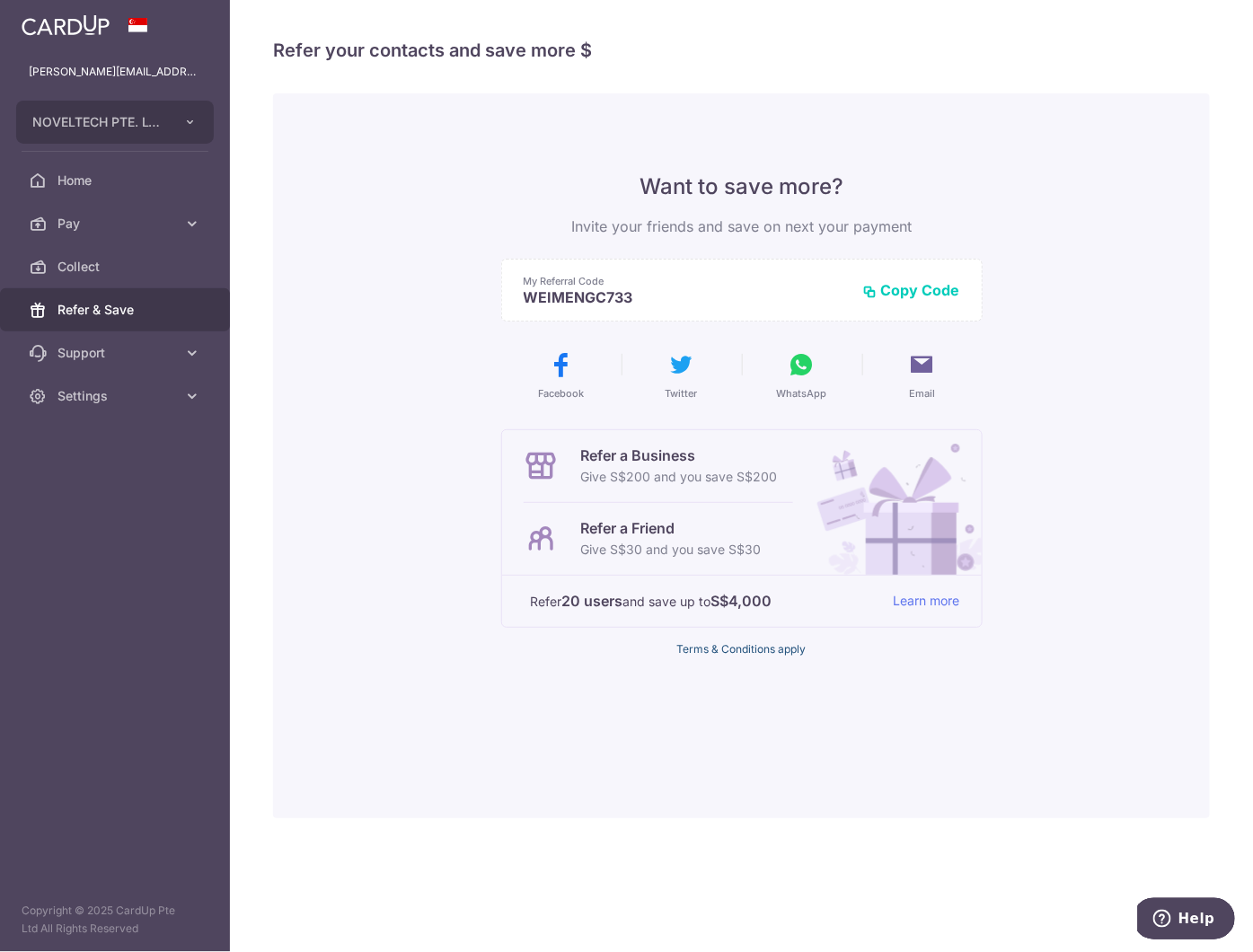
click at [710, 650] on link "Terms & Conditions apply" at bounding box center [742, 649] width 129 height 14
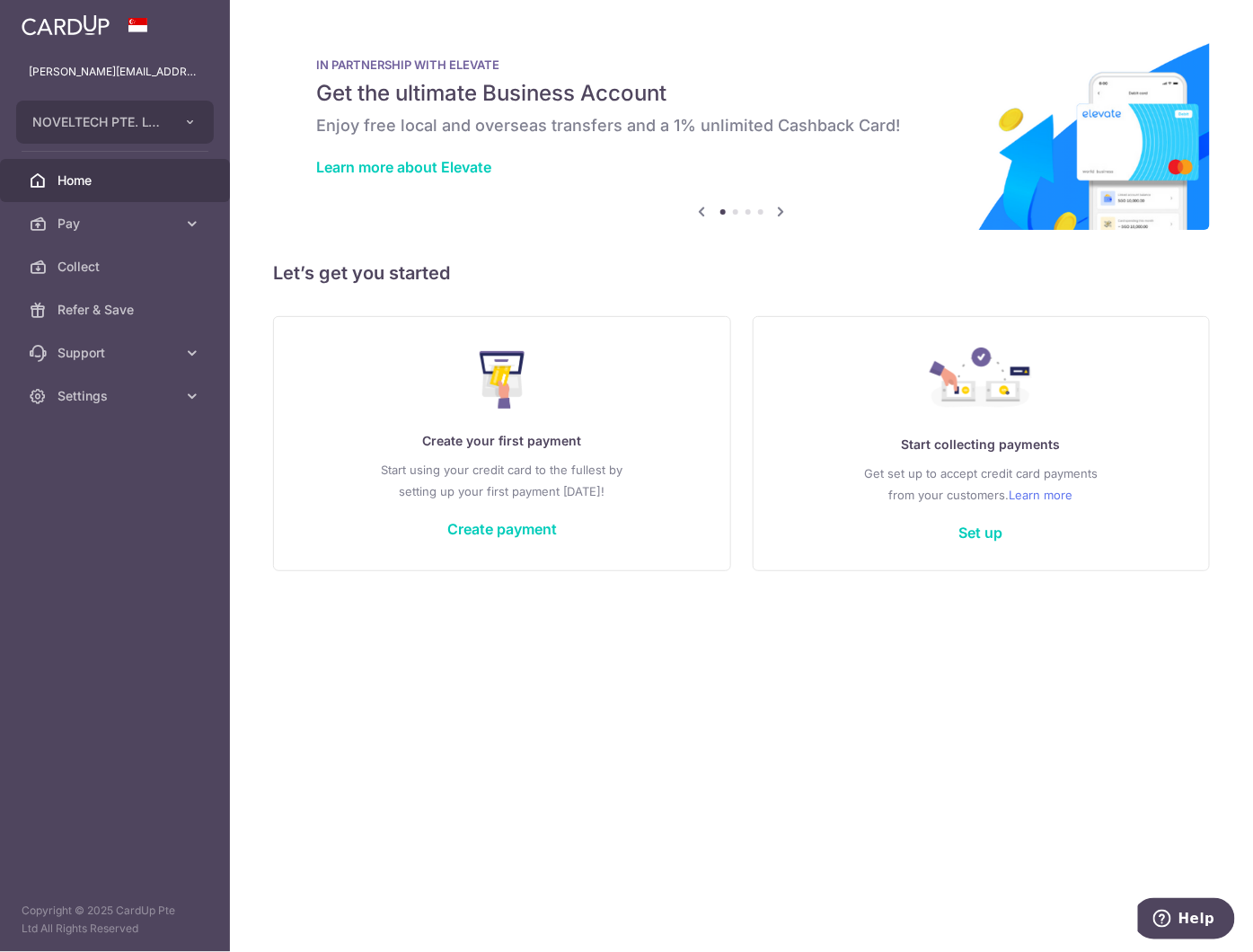
click at [64, 29] on img at bounding box center [65, 25] width 88 height 21
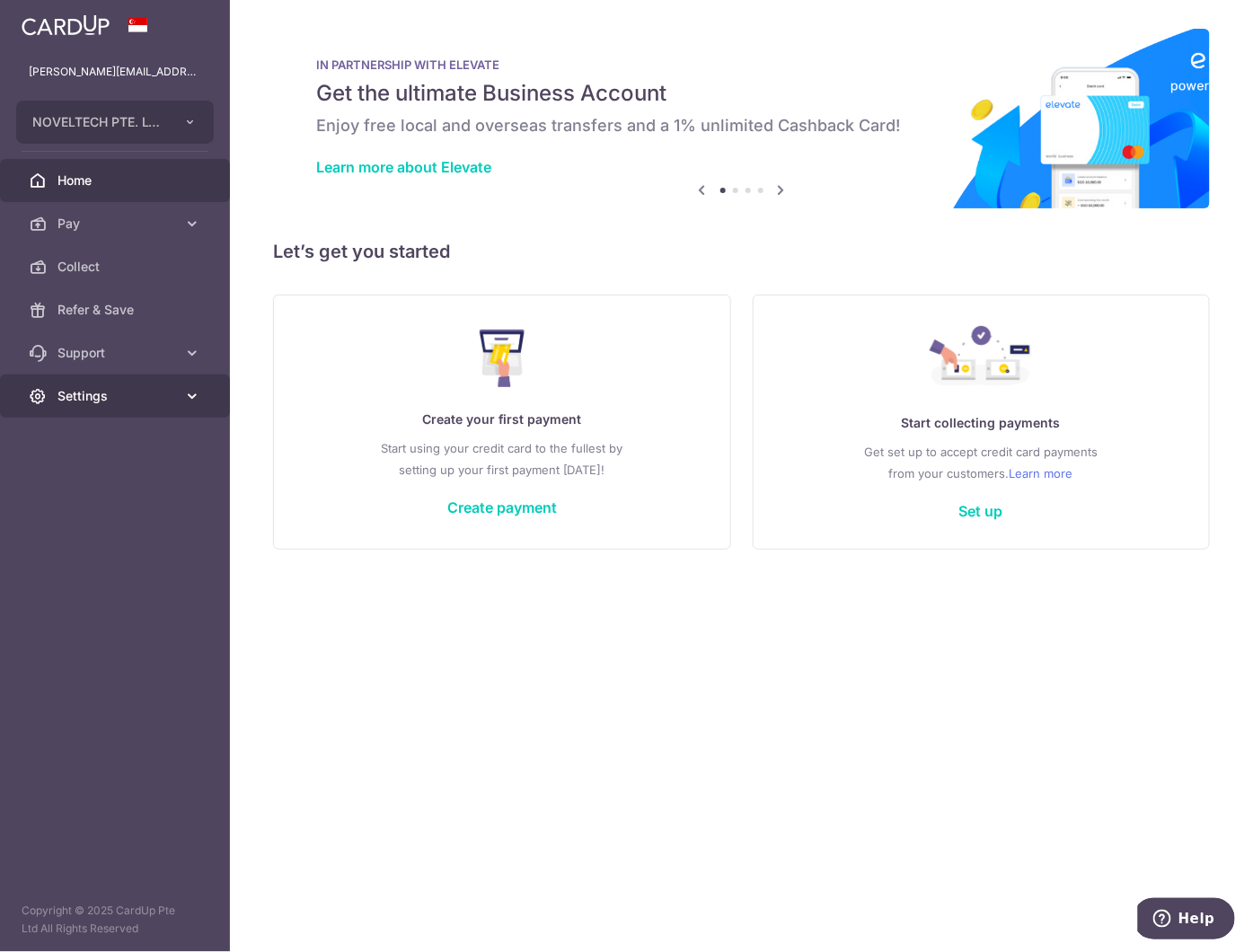
click at [108, 399] on span "Settings" at bounding box center [116, 397] width 119 height 18
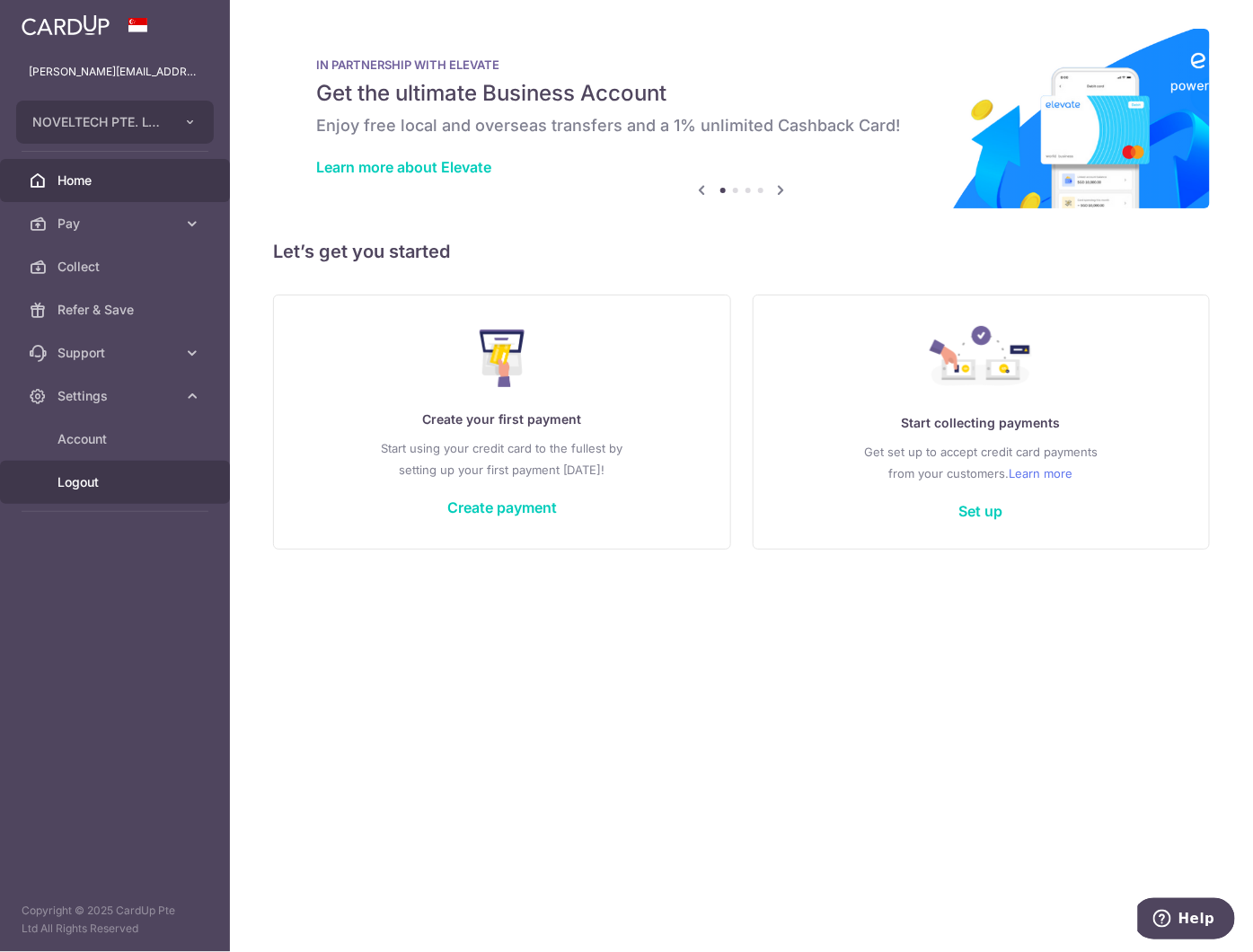
click at [88, 485] on span "Logout" at bounding box center [116, 482] width 119 height 18
